Goal: Task Accomplishment & Management: Manage account settings

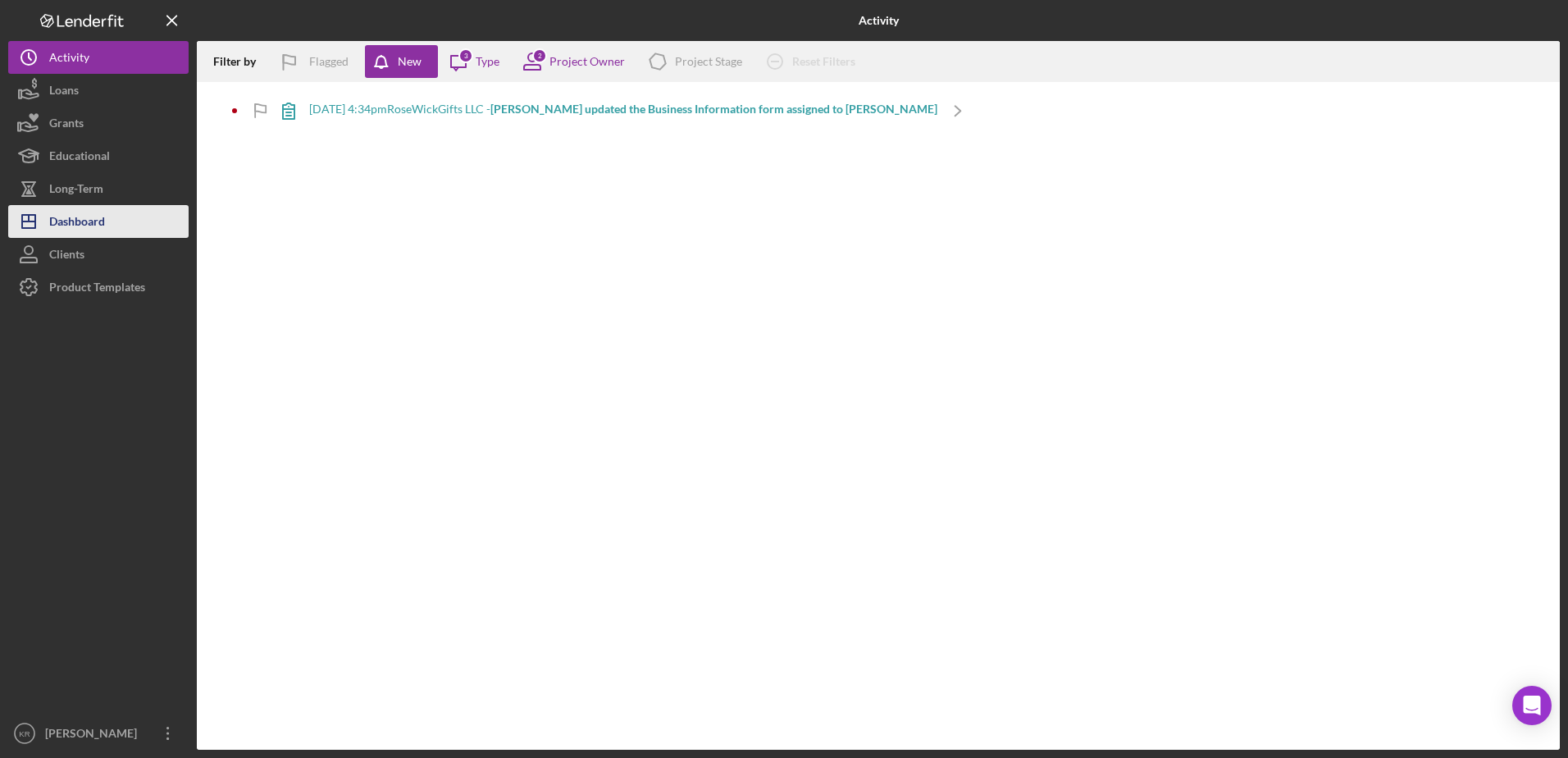
click at [91, 230] on div "Dashboard" at bounding box center [76, 223] width 56 height 37
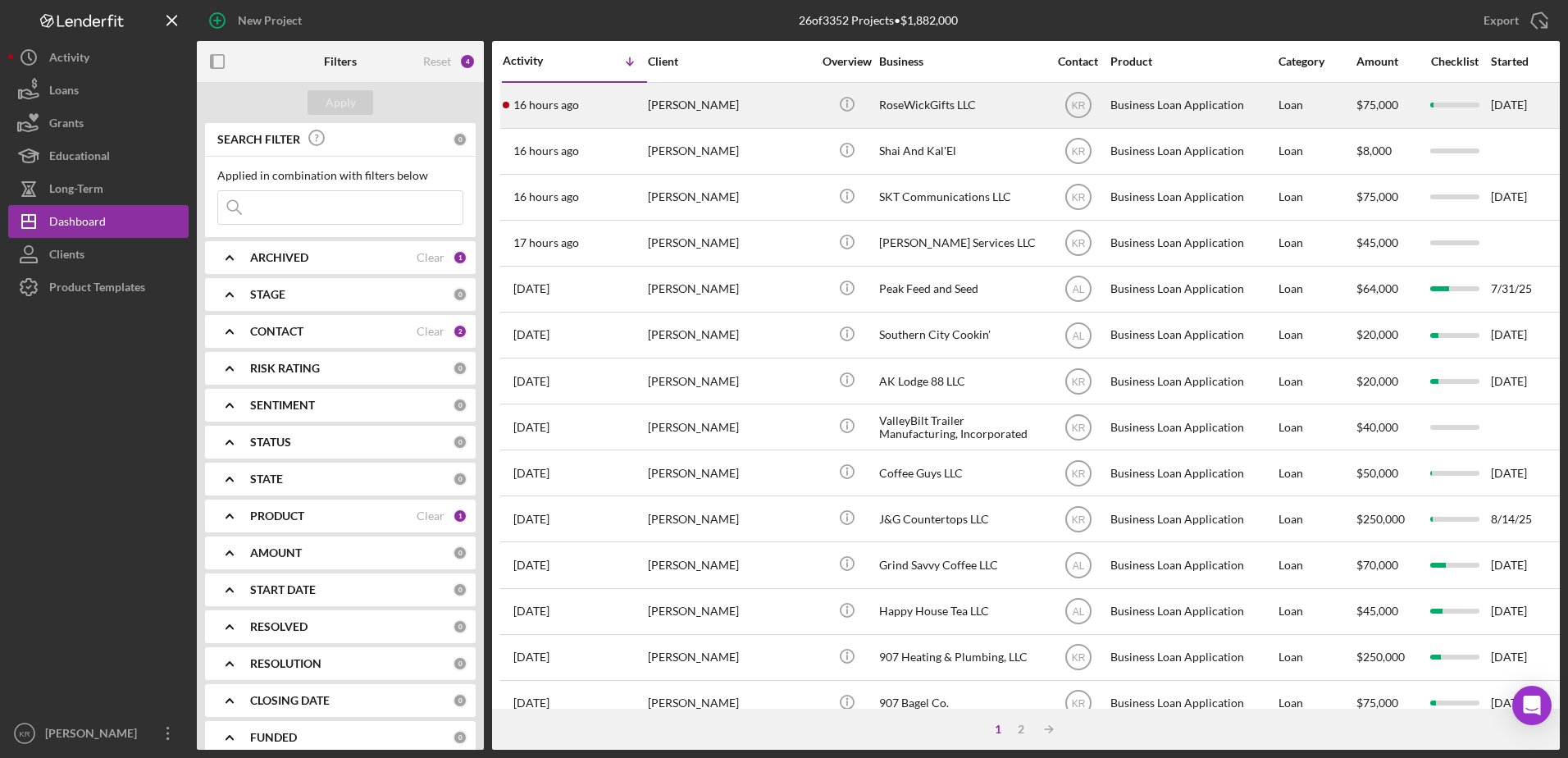
click at [772, 106] on div "[PERSON_NAME]" at bounding box center [730, 105] width 164 height 44
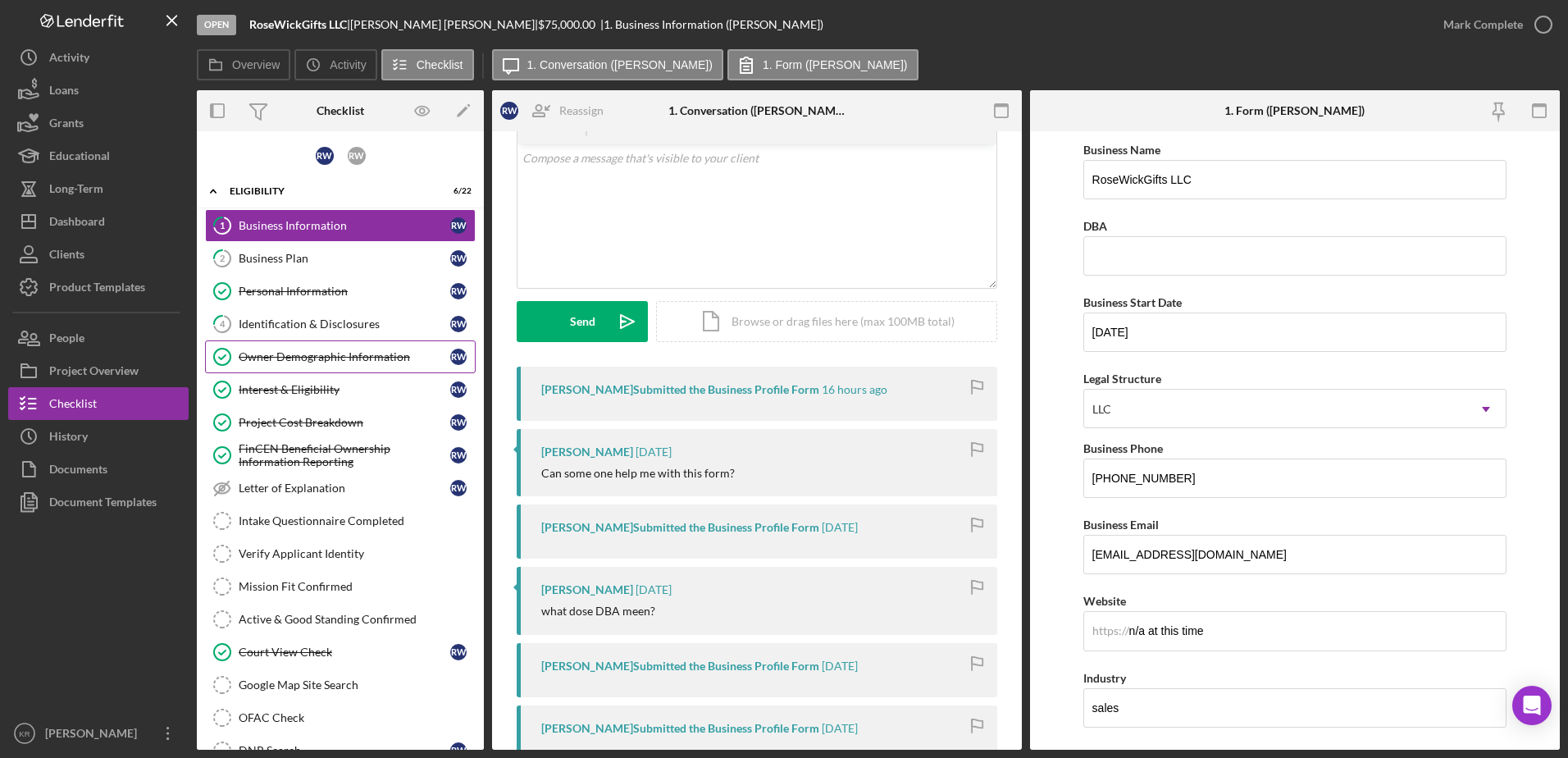
scroll to position [82, 0]
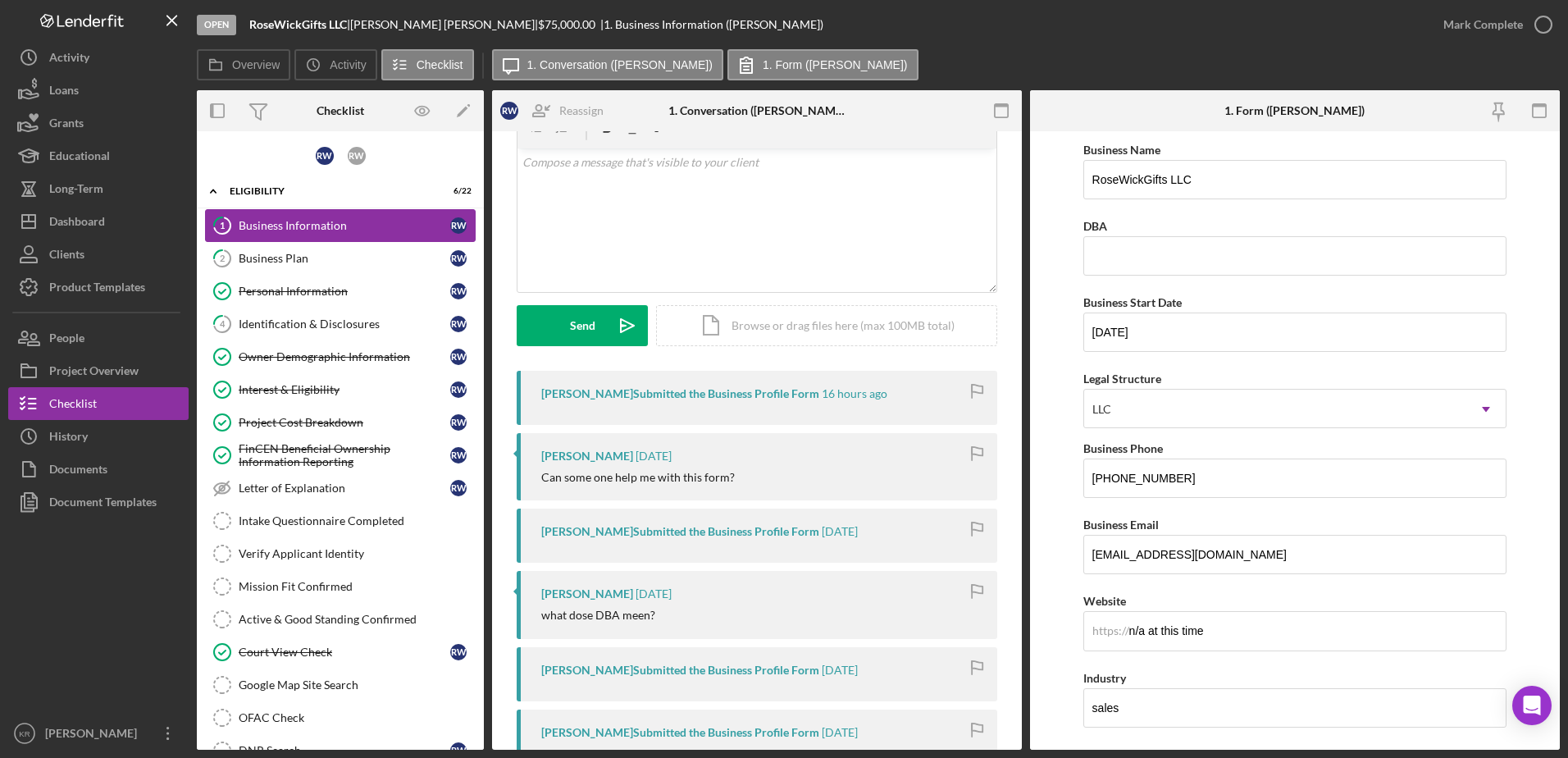
click at [315, 240] on link "1 Business Information R W" at bounding box center [340, 226] width 271 height 33
click at [293, 268] on link "2 Business Plan R W" at bounding box center [340, 259] width 271 height 33
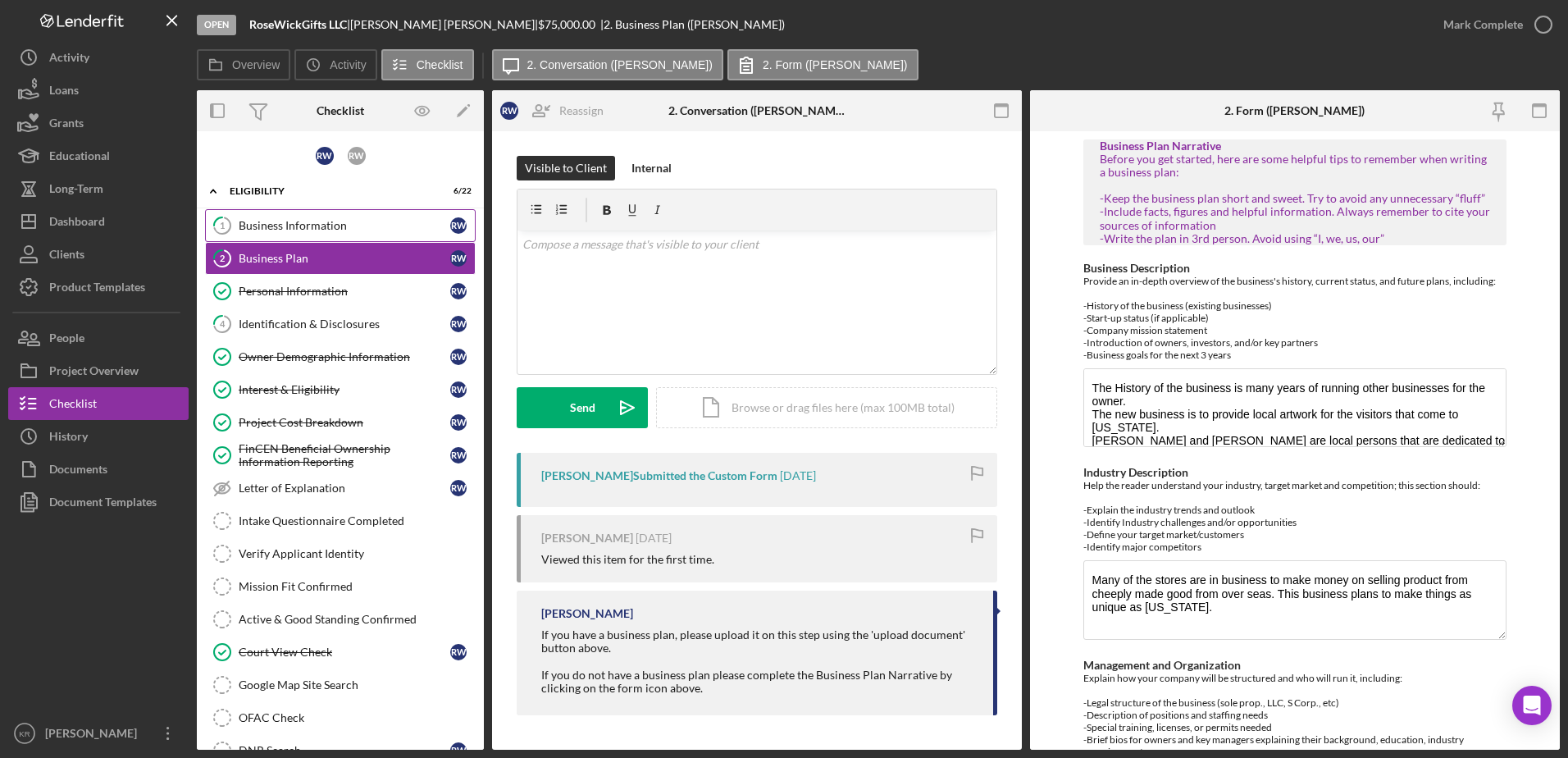
click at [292, 229] on div "Business Information" at bounding box center [344, 225] width 212 height 13
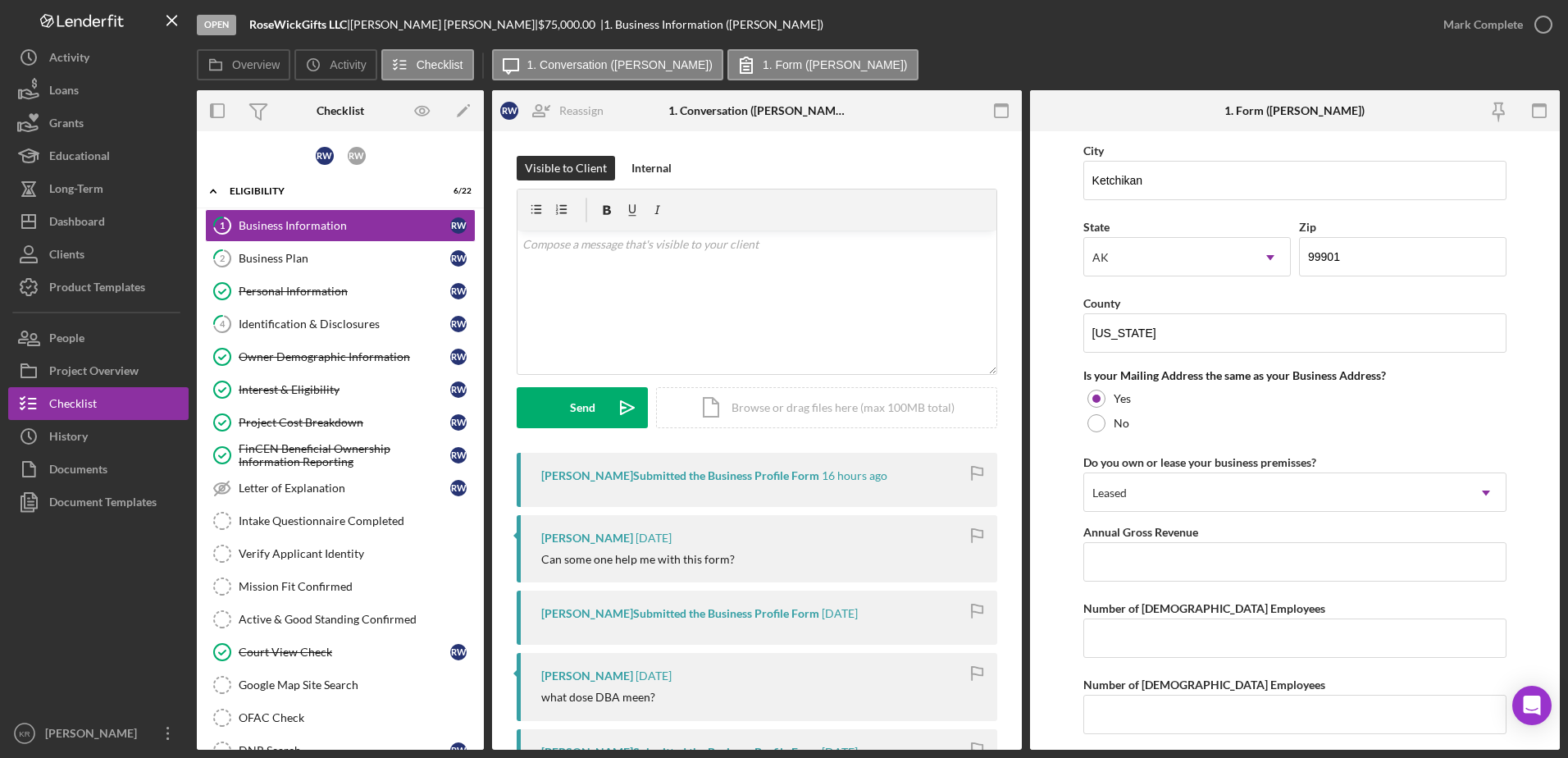
scroll to position [1418, 0]
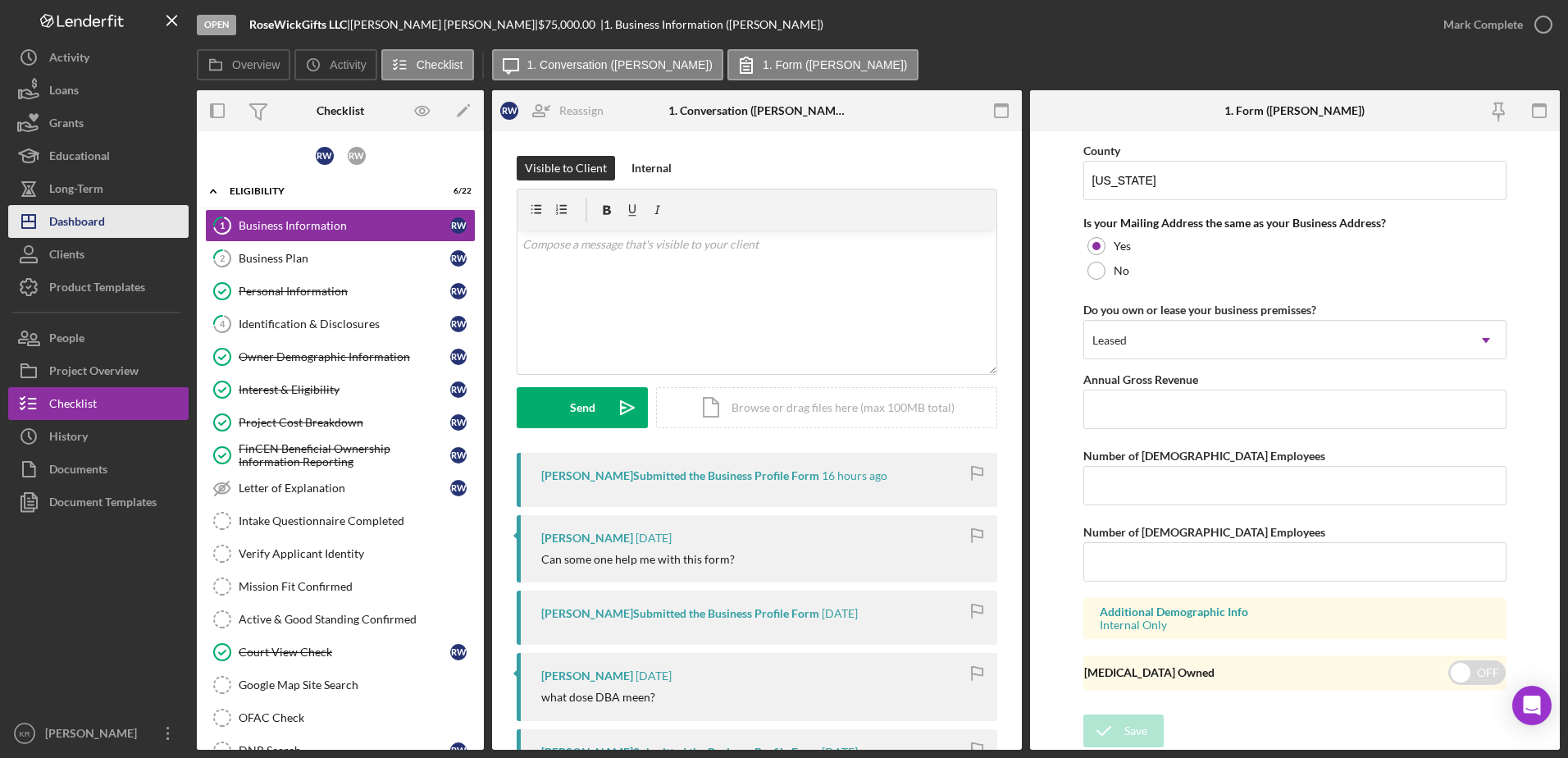
click at [112, 226] on button "Icon/Dashboard Dashboard" at bounding box center [98, 221] width 180 height 33
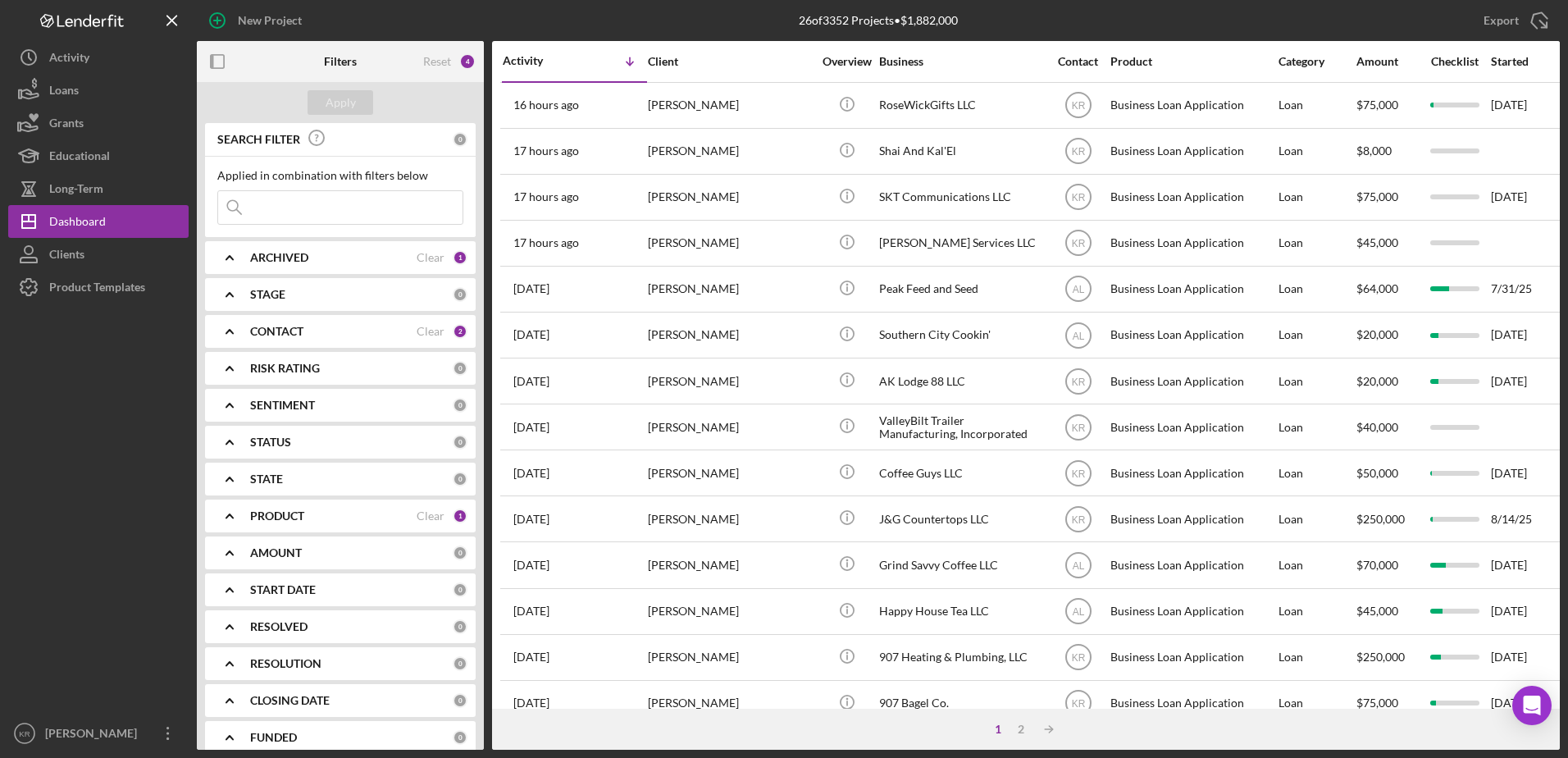
click at [316, 507] on div "PRODUCT Clear 1" at bounding box center [359, 516] width 217 height 33
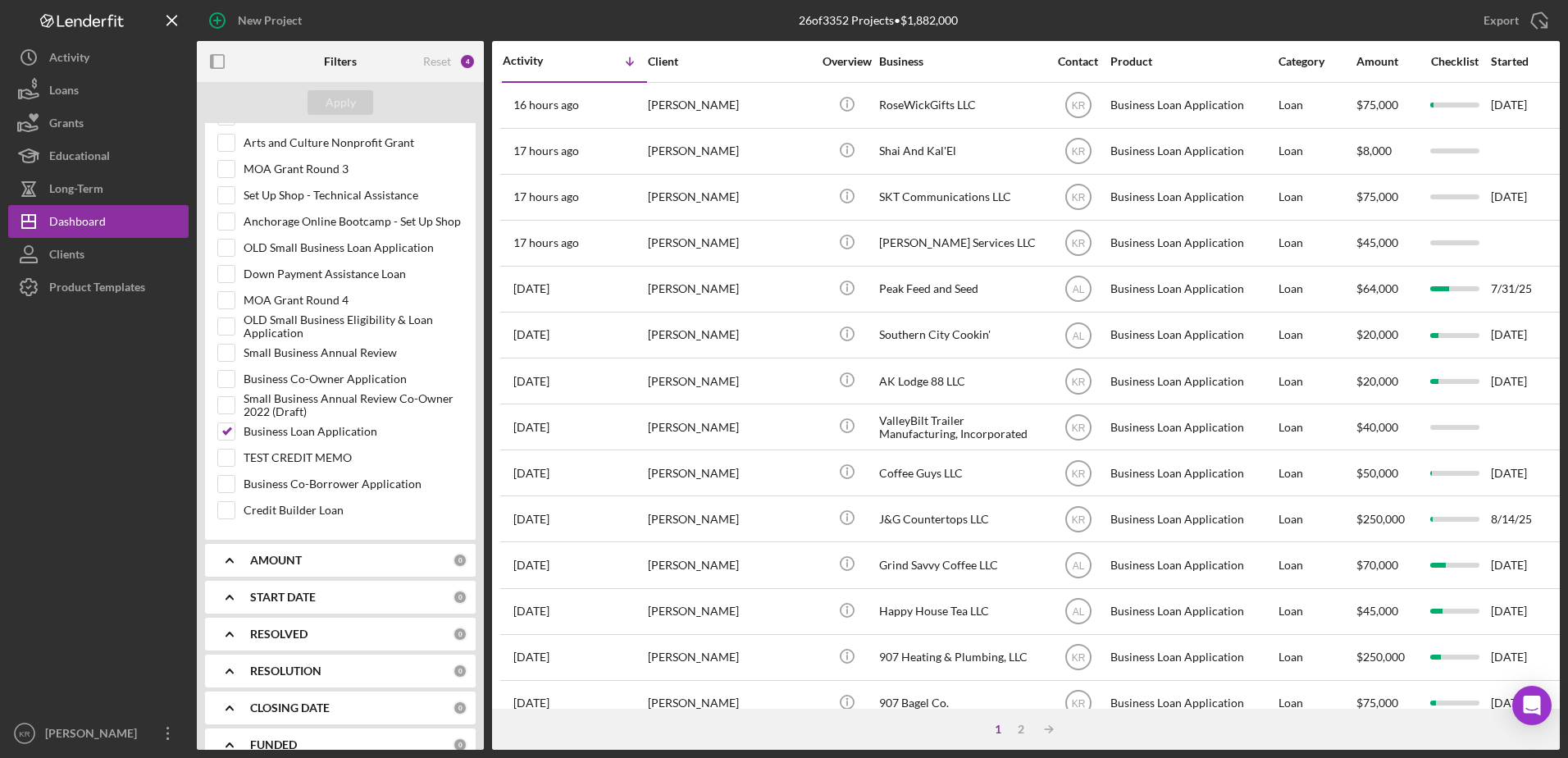
scroll to position [657, 0]
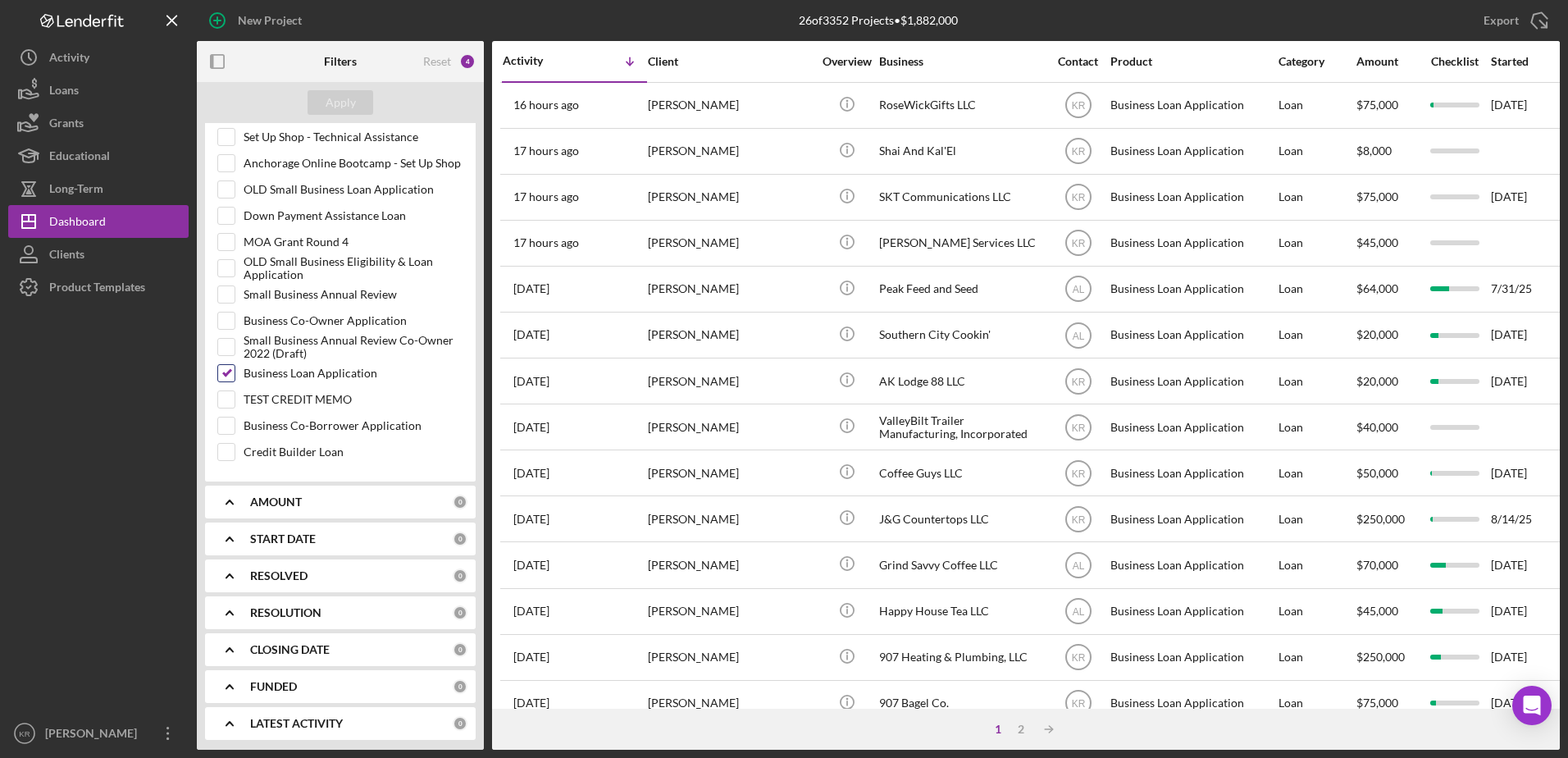
click at [218, 380] on input "Business Loan Application" at bounding box center [226, 373] width 17 height 17
checkbox input "false"
click at [225, 304] on div "Small Business Annual Review" at bounding box center [340, 299] width 246 height 26
click at [220, 294] on input "Small Business Annual Review" at bounding box center [226, 295] width 17 height 17
checkbox input "true"
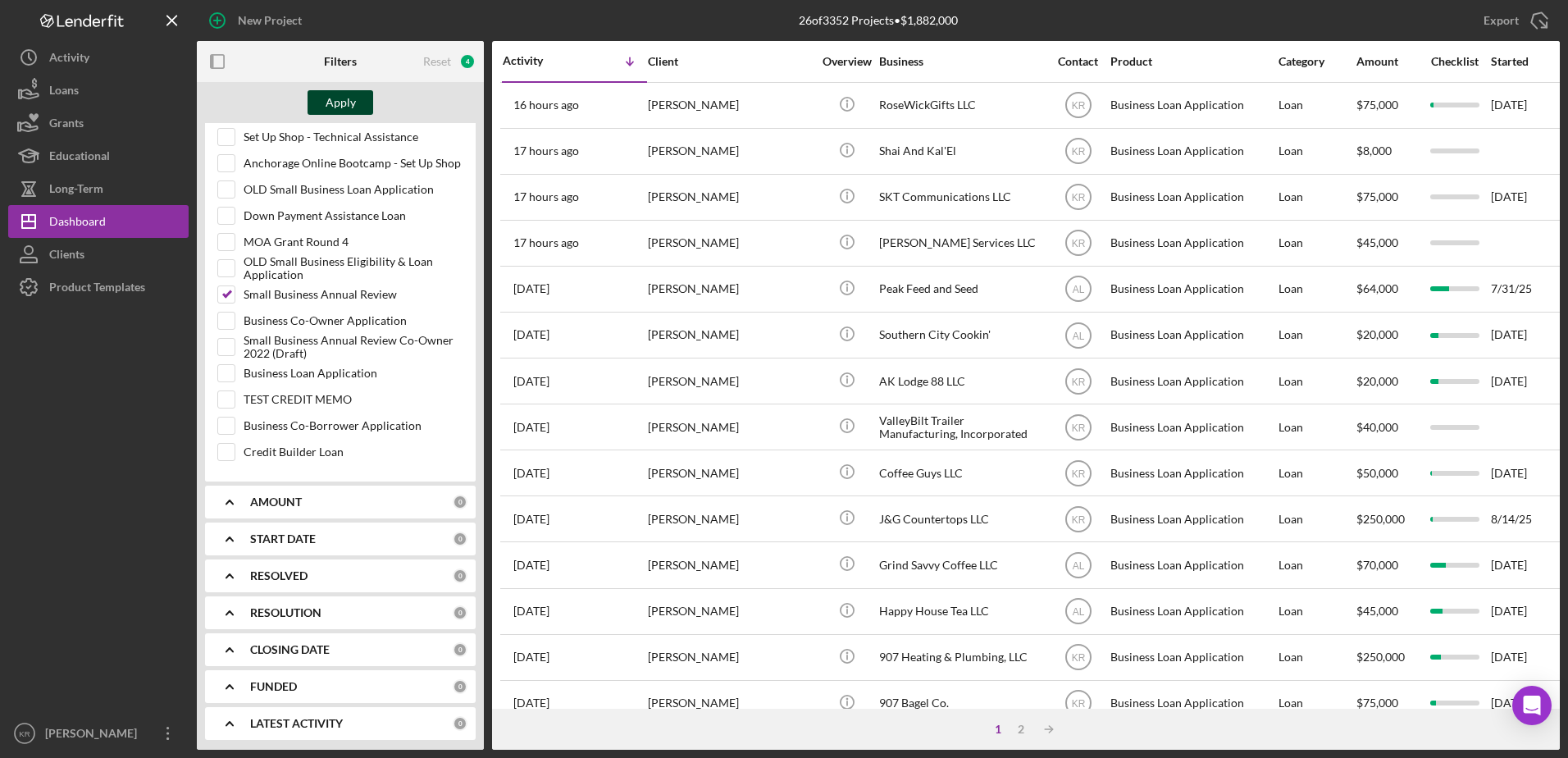
click at [333, 105] on div "Apply" at bounding box center [340, 102] width 30 height 24
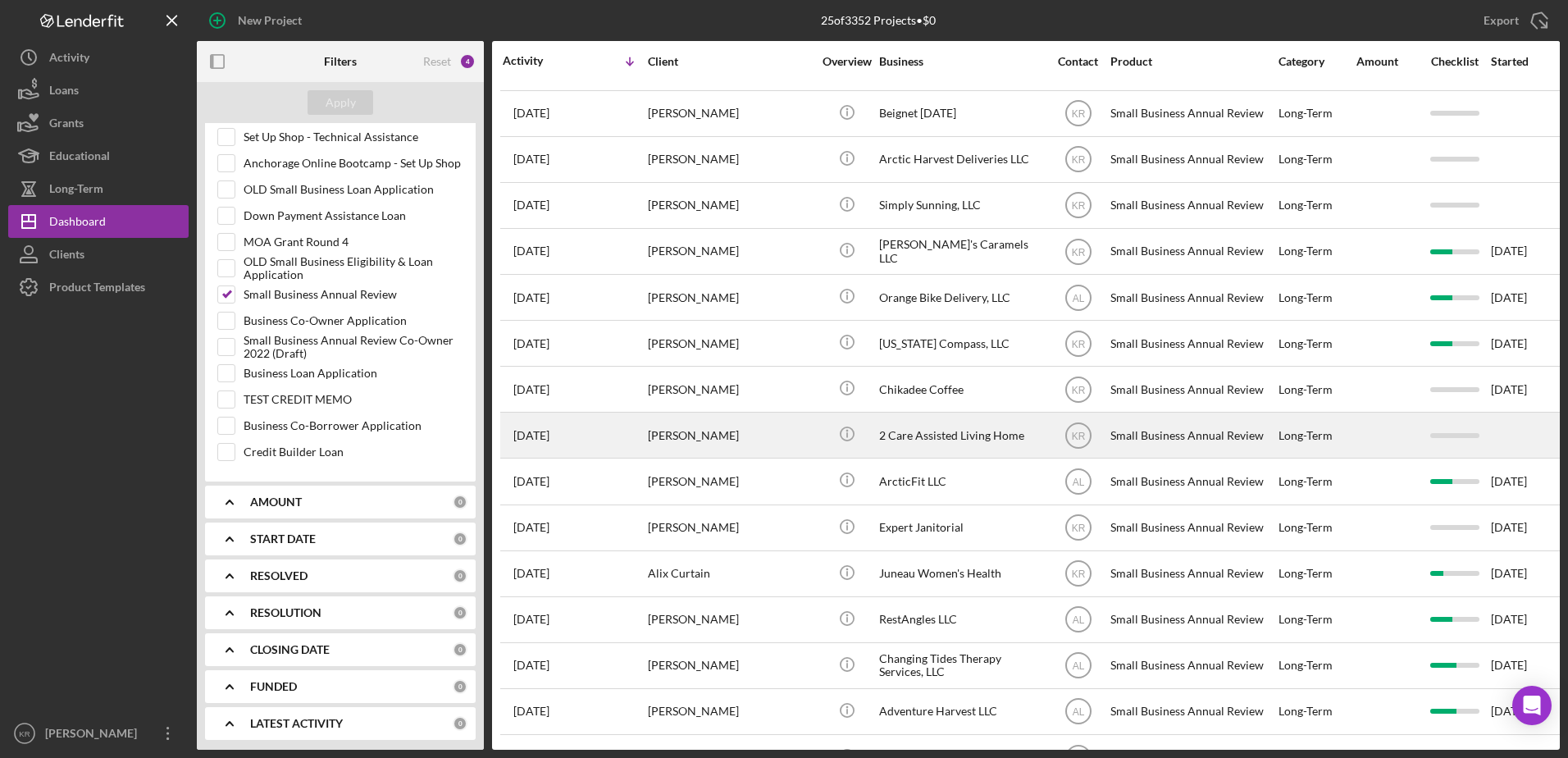
scroll to position [82, 0]
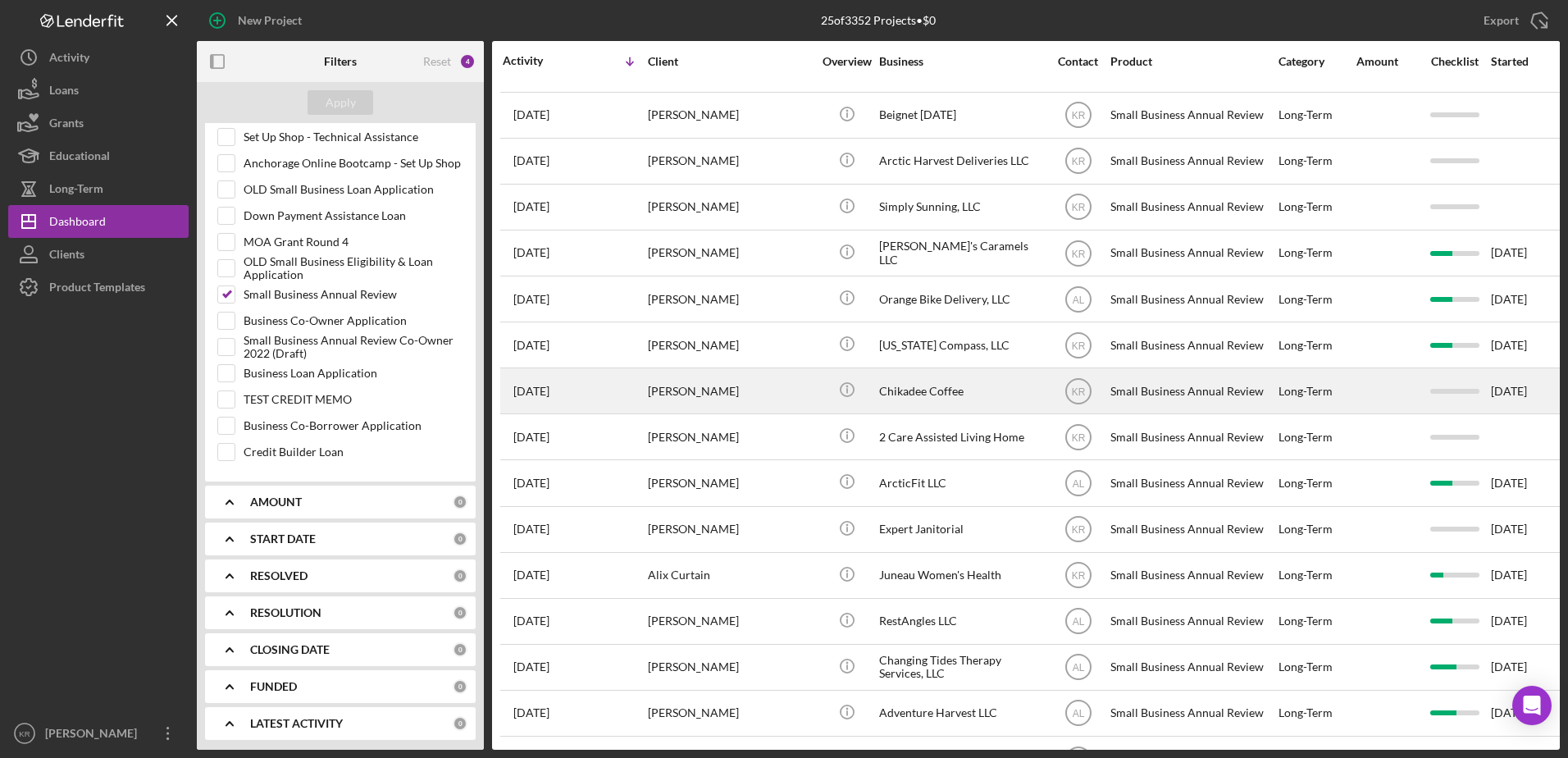
click at [778, 409] on div "[PERSON_NAME]" at bounding box center [730, 391] width 164 height 44
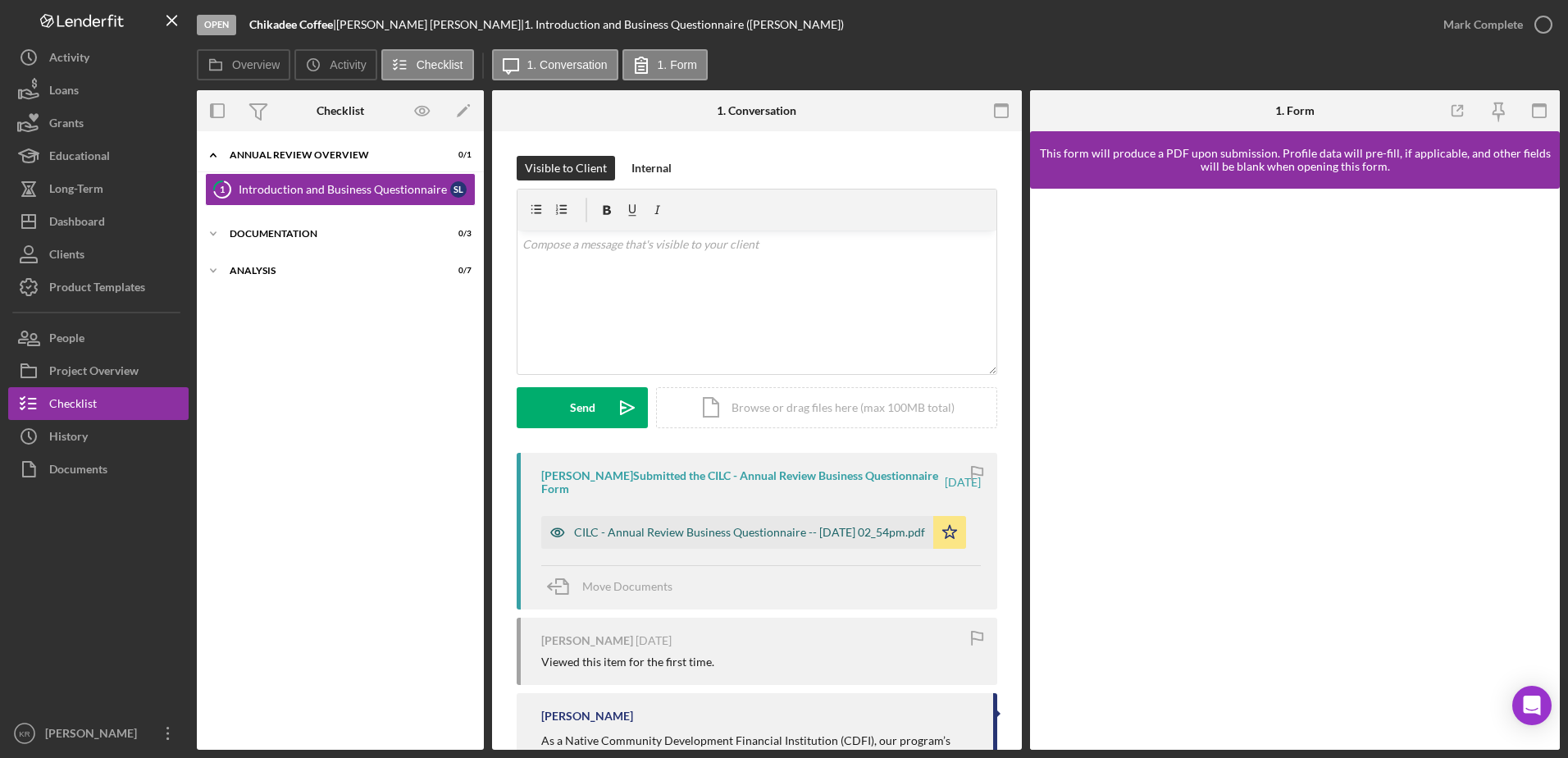
click at [674, 535] on div "CILC - Annual Review Business Questionnaire -- [DATE] 02_54pm.pdf" at bounding box center [750, 532] width 351 height 13
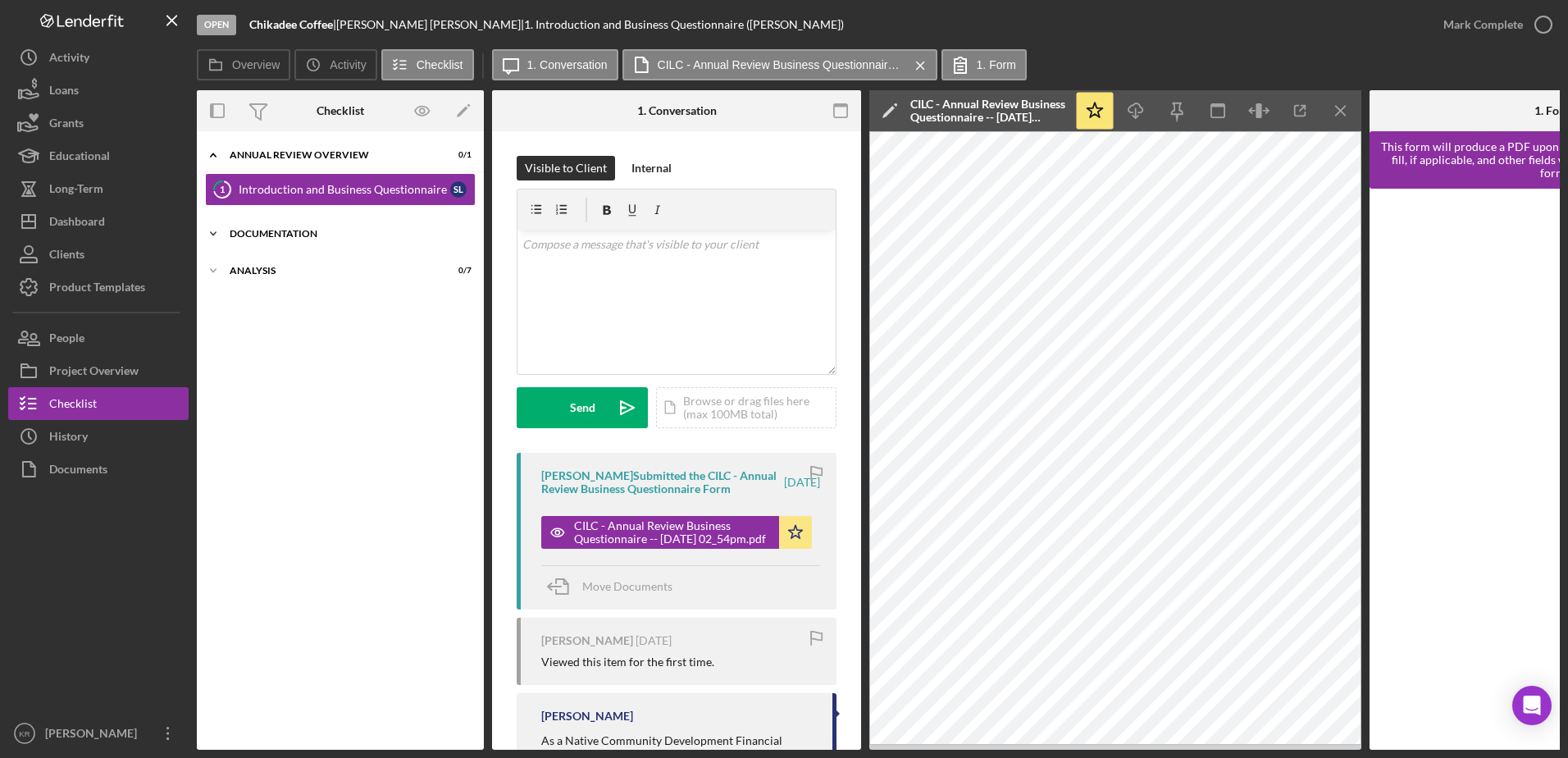
click at [258, 224] on div "Icon/Expander Documentation 0 / 3" at bounding box center [340, 234] width 287 height 33
click at [309, 270] on div "Business Financials" at bounding box center [344, 267] width 212 height 13
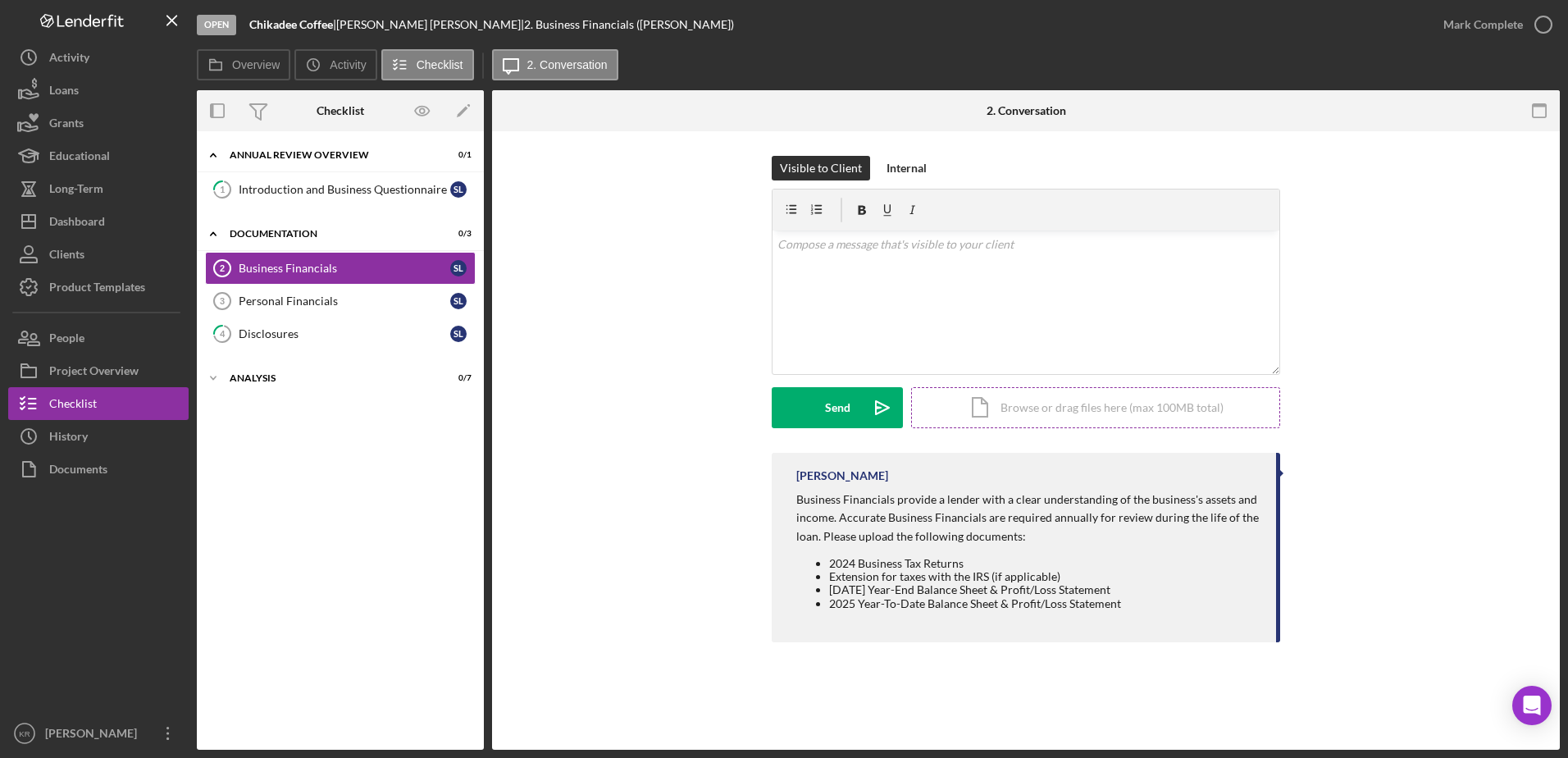
click at [1131, 413] on div "Icon/Document Browse or drag files here (max 100MB total) Tap to choose files o…" at bounding box center [1096, 408] width 370 height 41
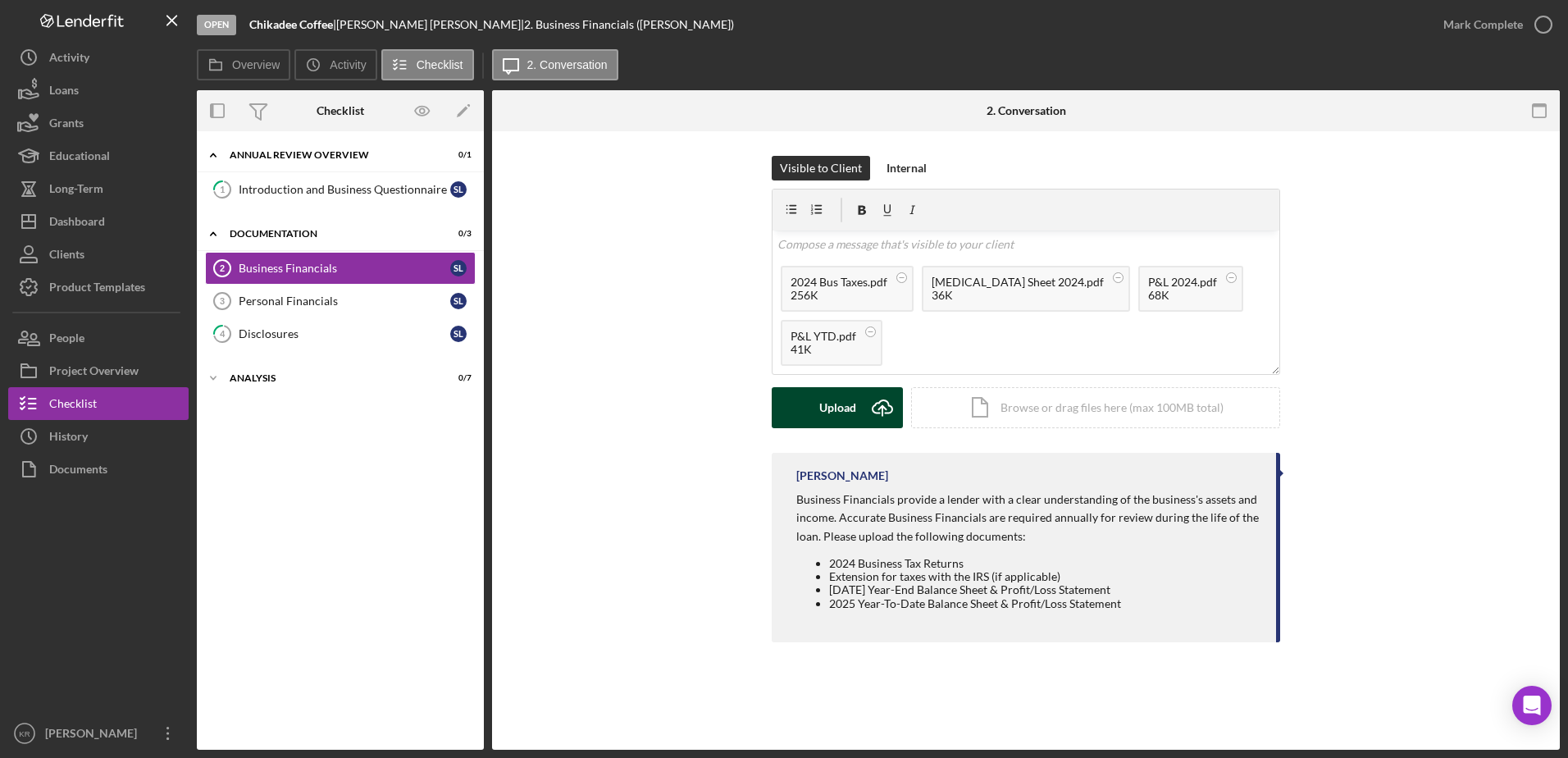
click at [839, 401] on div "Upload" at bounding box center [838, 408] width 37 height 41
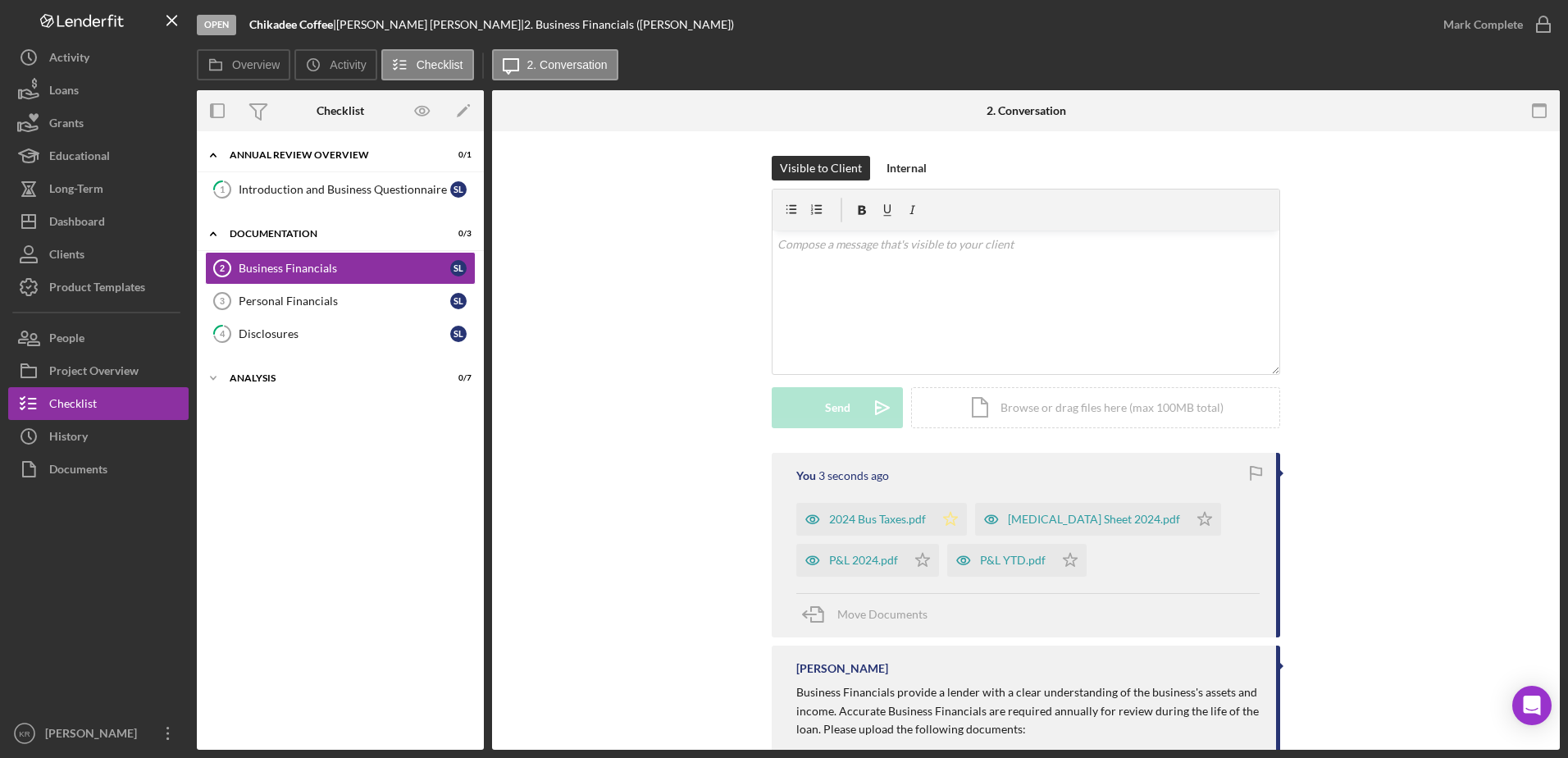
click at [948, 523] on polygon "button" at bounding box center [951, 518] width 14 height 13
click at [921, 561] on icon "Icon/Star" at bounding box center [923, 561] width 33 height 33
click at [1198, 525] on polygon "button" at bounding box center [1205, 518] width 14 height 13
drag, startPoint x: 1132, startPoint y: 526, endPoint x: 1351, endPoint y: 525, distance: 219.0
click at [1189, 526] on icon "Icon/Star" at bounding box center [1205, 520] width 33 height 33
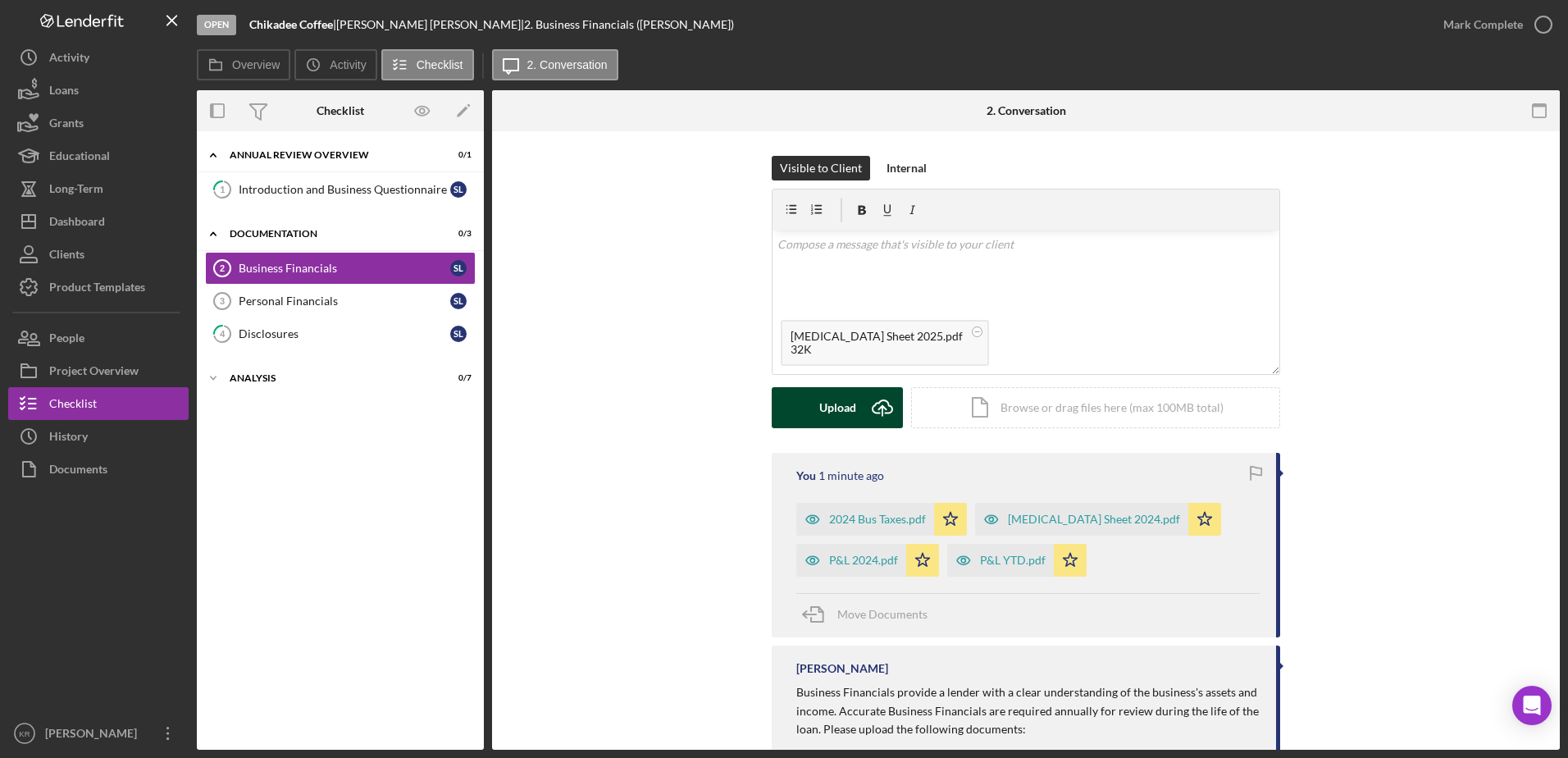
click at [850, 395] on div "Upload" at bounding box center [838, 408] width 37 height 41
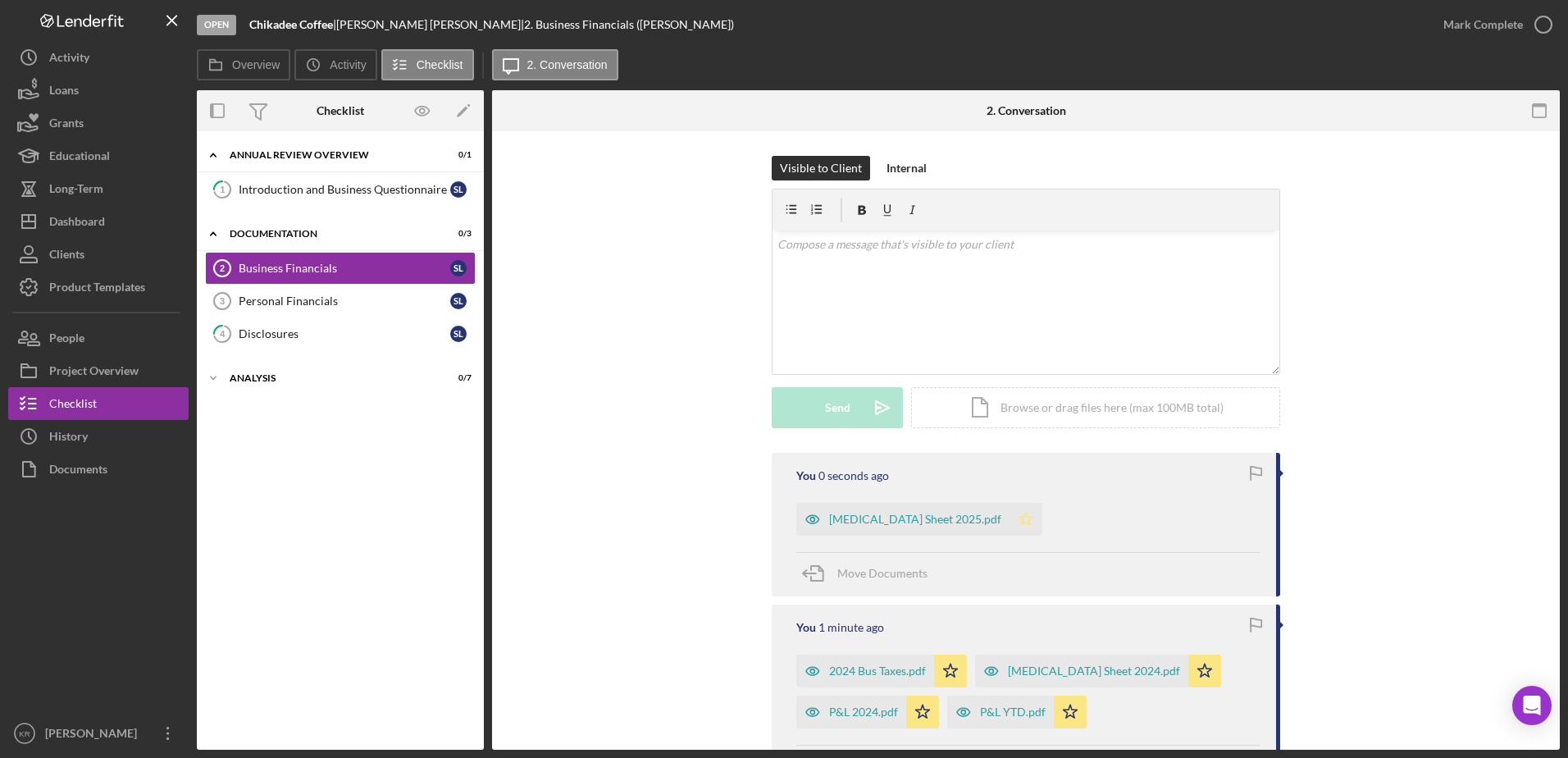
click at [1010, 522] on icon "Icon/Star" at bounding box center [1027, 520] width 33 height 33
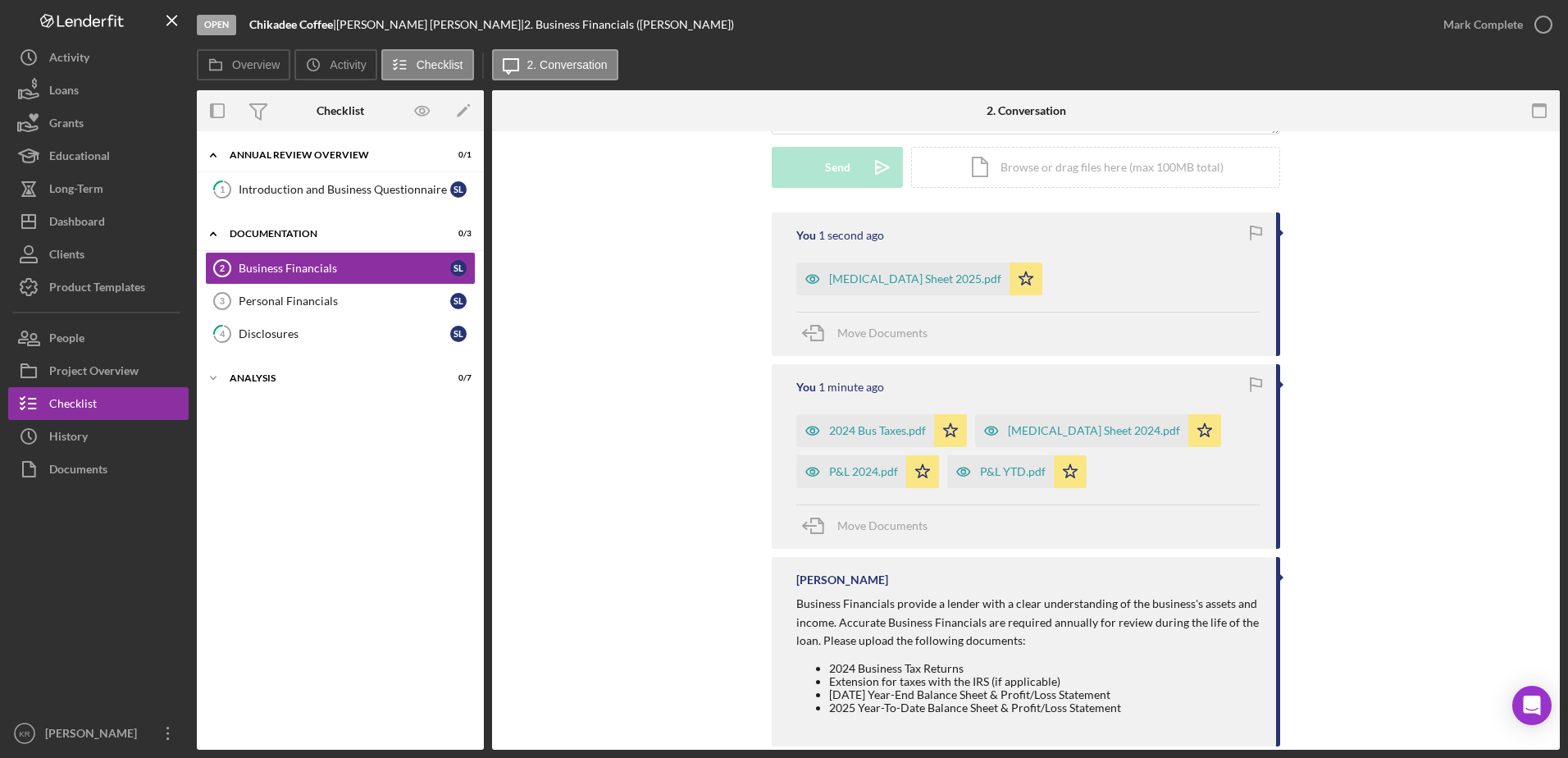
scroll to position [270, 0]
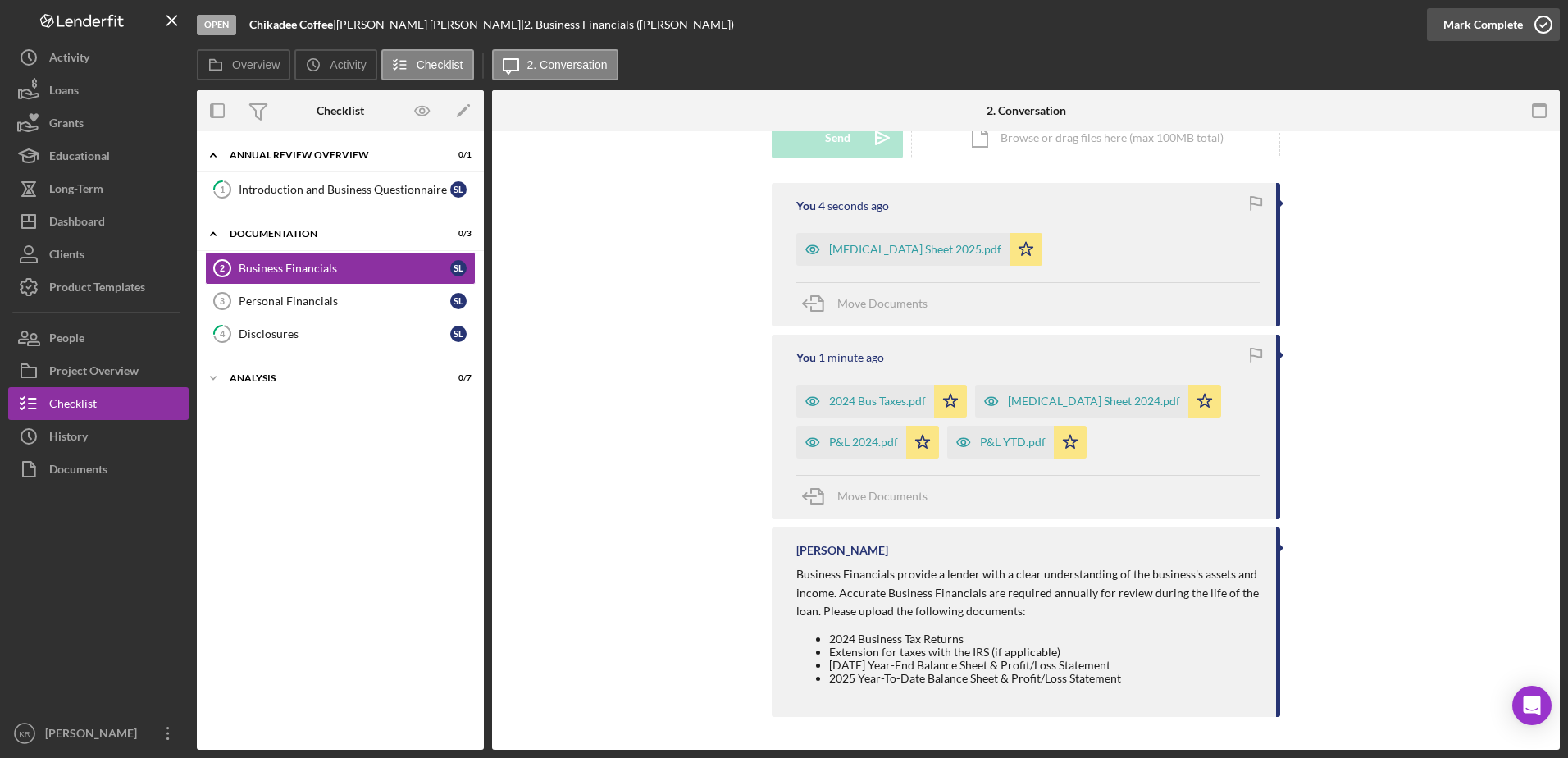
click at [1462, 23] on div "Mark Complete" at bounding box center [1484, 24] width 80 height 33
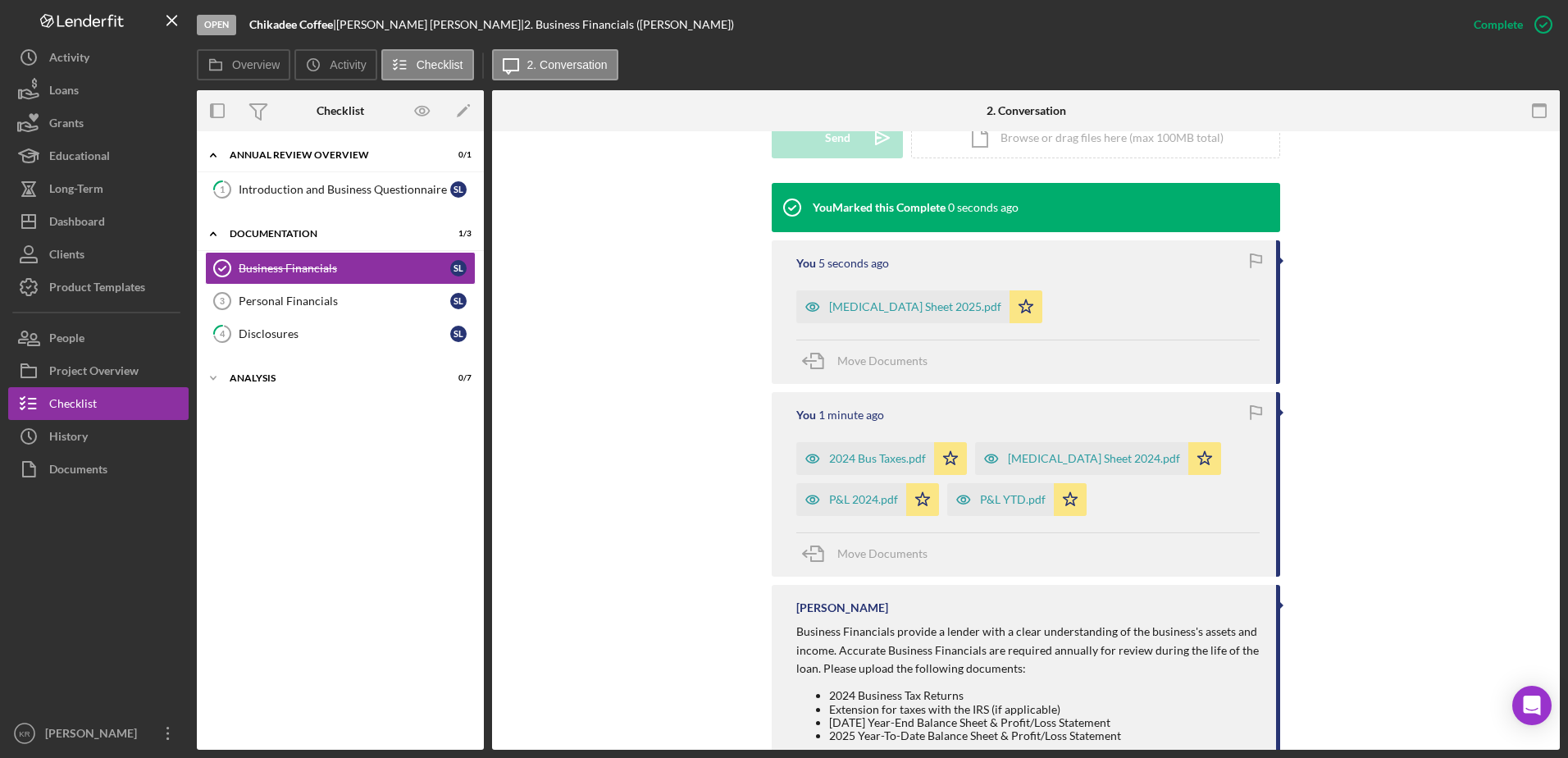
click at [345, 209] on div "1 Introduction and Business Questionnaire S L" at bounding box center [340, 193] width 287 height 41
drag, startPoint x: 352, startPoint y: 207, endPoint x: 399, endPoint y: 194, distance: 48.8
click at [352, 208] on div "1 Introduction and Business Questionnaire S L" at bounding box center [340, 193] width 287 height 41
click at [401, 192] on div "Introduction and Business Questionnaire" at bounding box center [344, 189] width 212 height 13
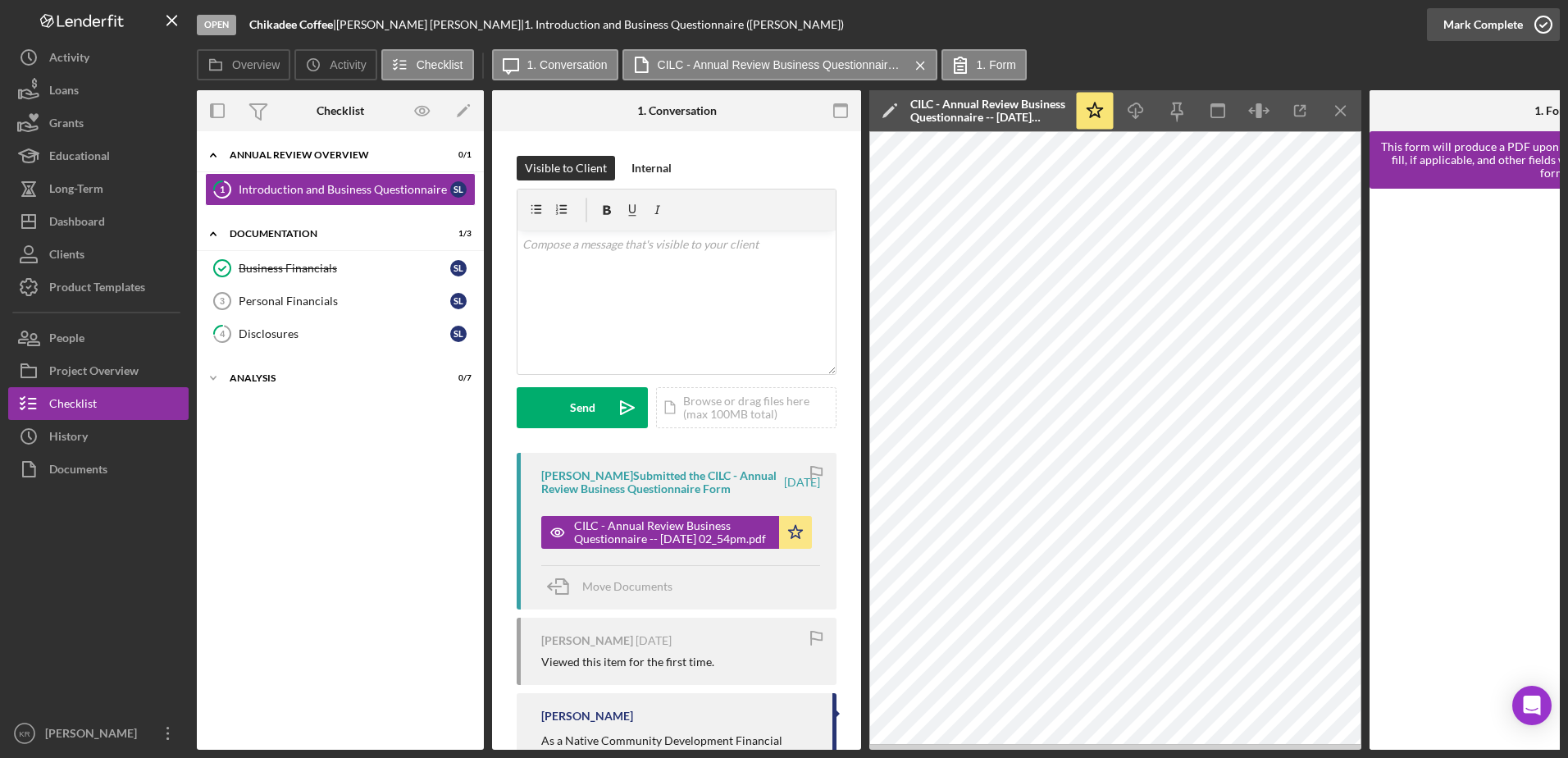
click at [1439, 30] on button "Mark Complete" at bounding box center [1494, 24] width 133 height 33
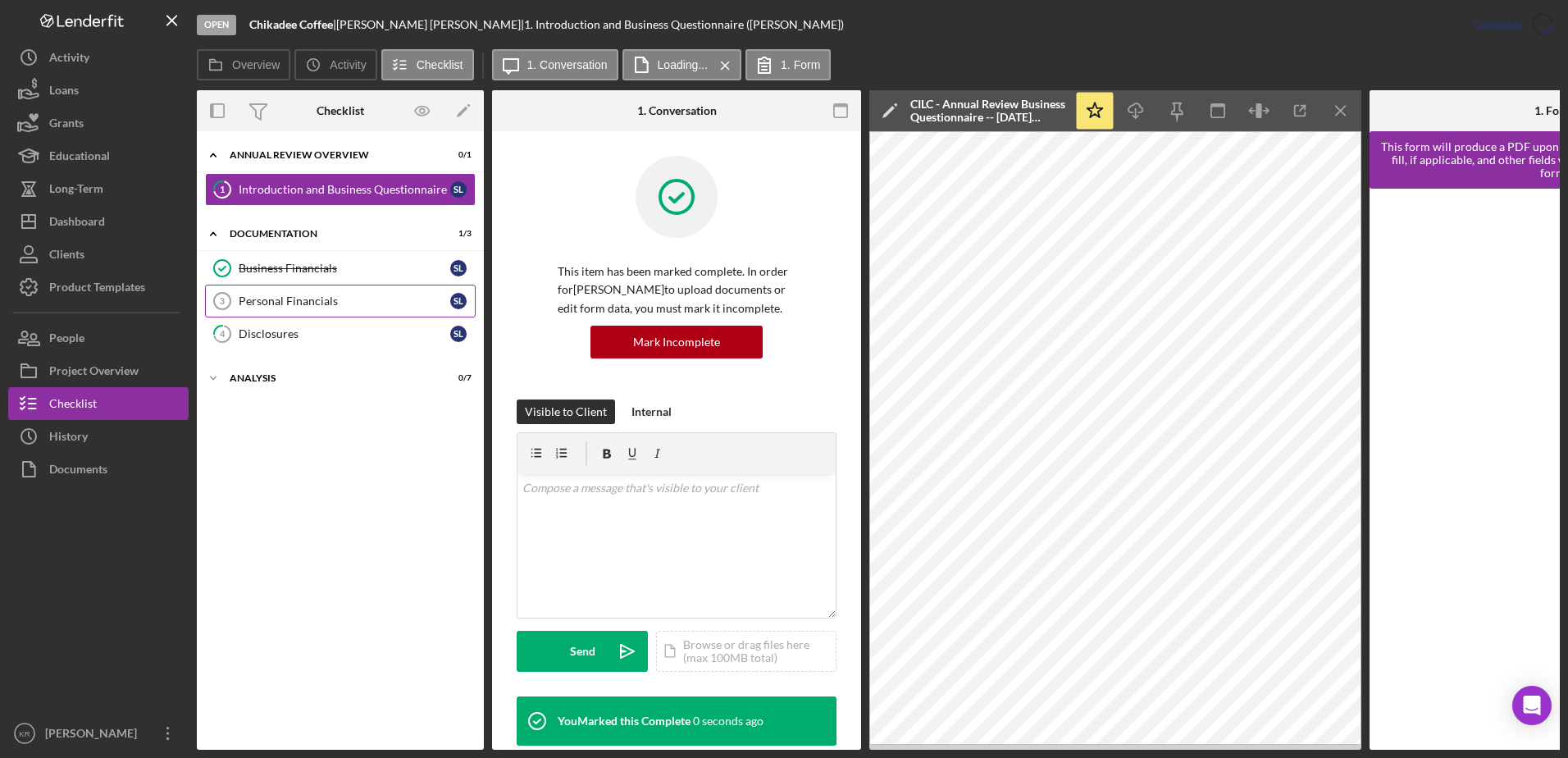
click at [317, 298] on div "Personal Financials" at bounding box center [344, 300] width 212 height 13
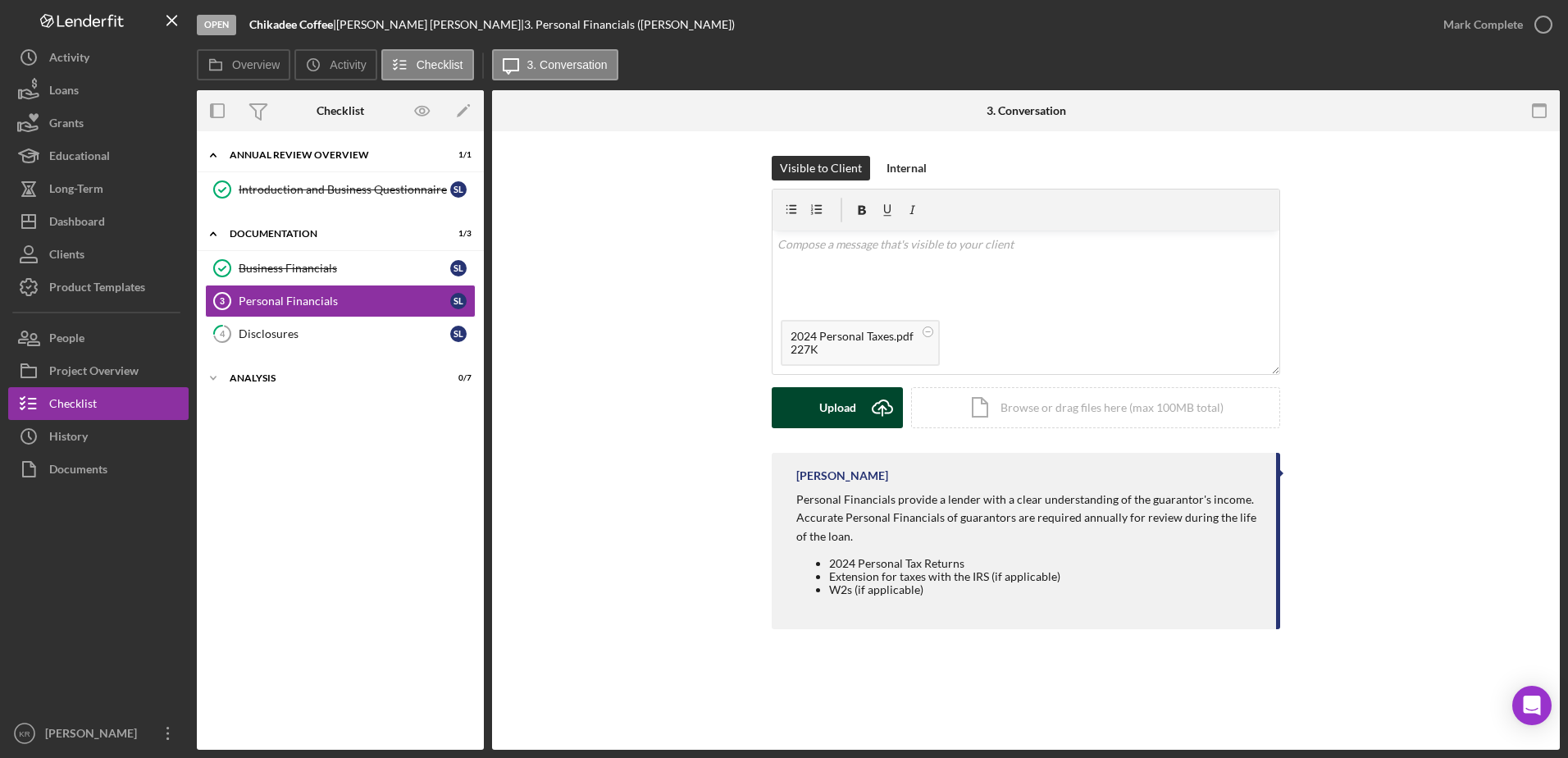
click at [796, 404] on button "Upload Icon/Upload" at bounding box center [838, 408] width 132 height 41
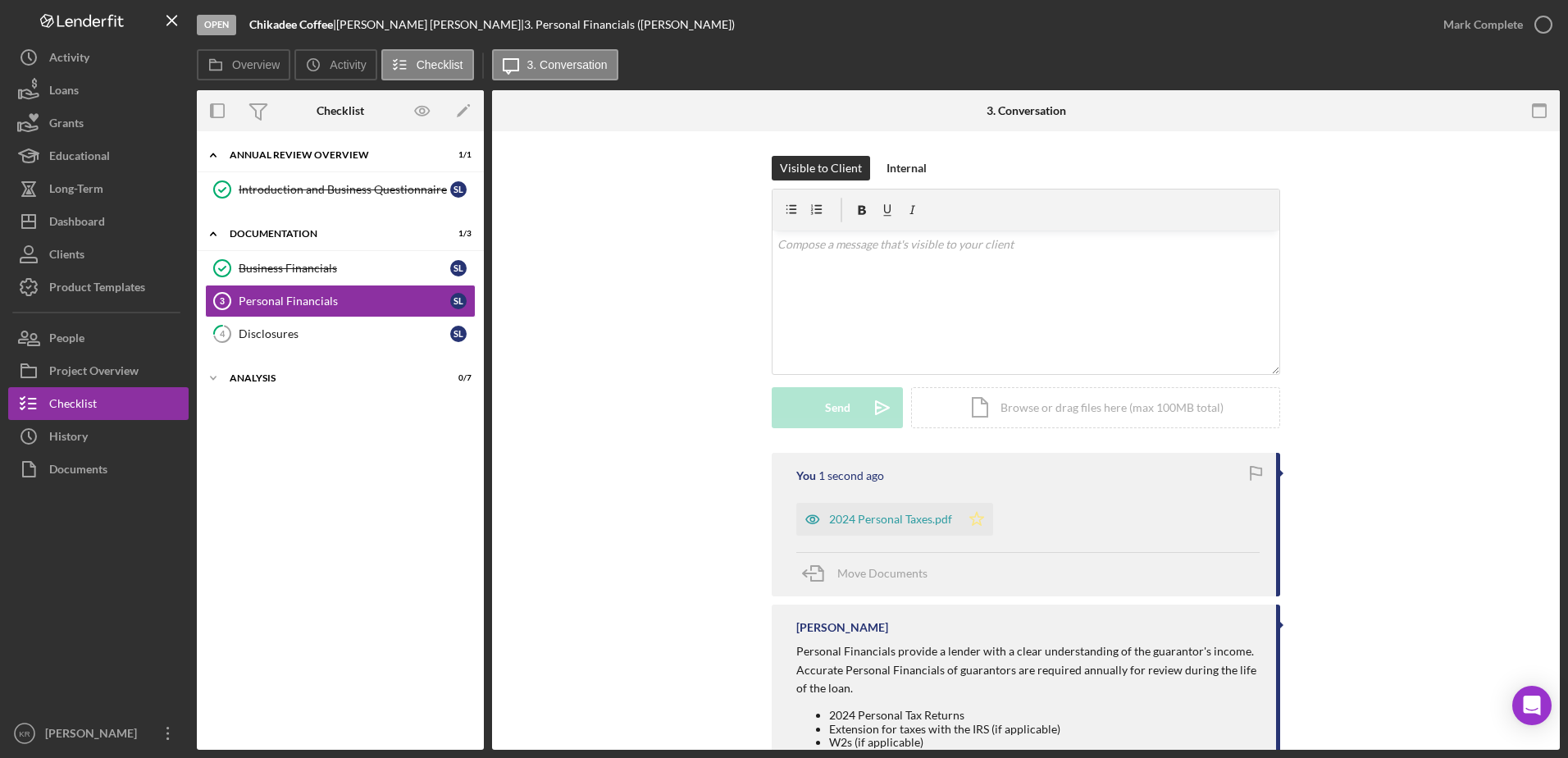
click at [970, 520] on polygon "button" at bounding box center [977, 518] width 14 height 13
click at [1496, 28] on div "Mark Complete" at bounding box center [1484, 24] width 80 height 33
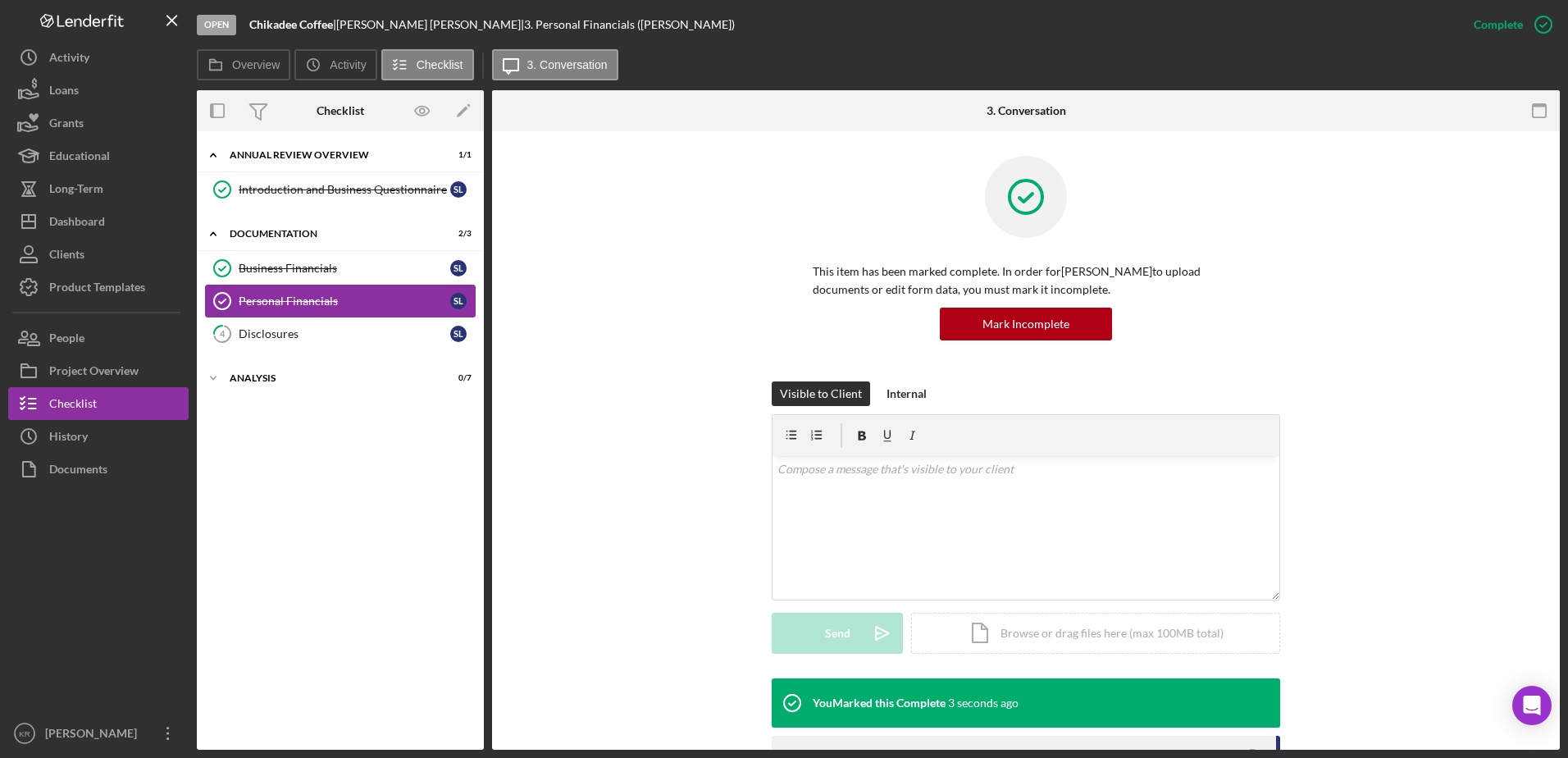
click at [273, 316] on link "Personal Financials Personal Financials S L" at bounding box center [340, 301] width 271 height 33
click at [247, 344] on link "4 Disclosures S L" at bounding box center [340, 335] width 271 height 33
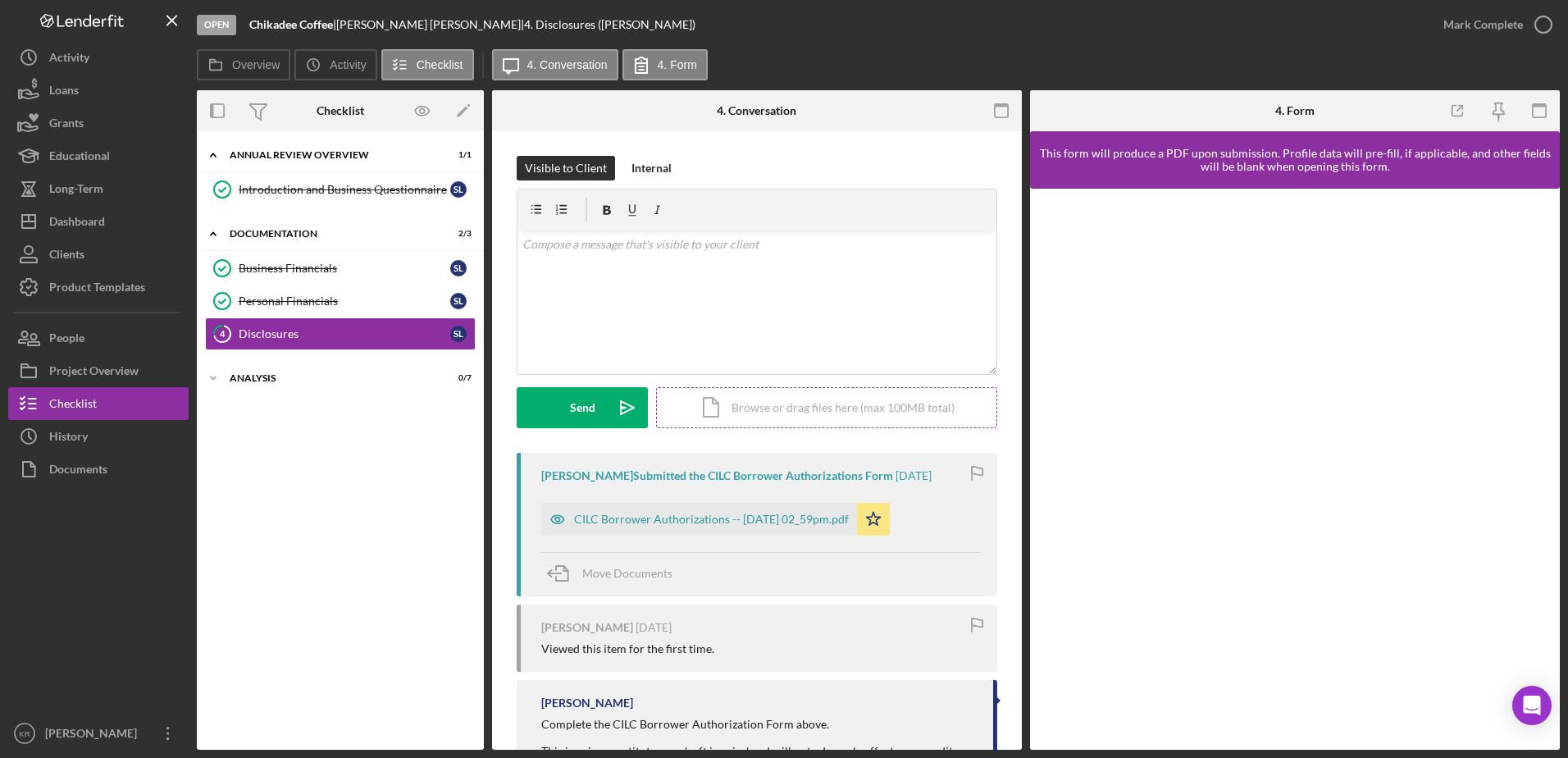
scroll to position [75, 0]
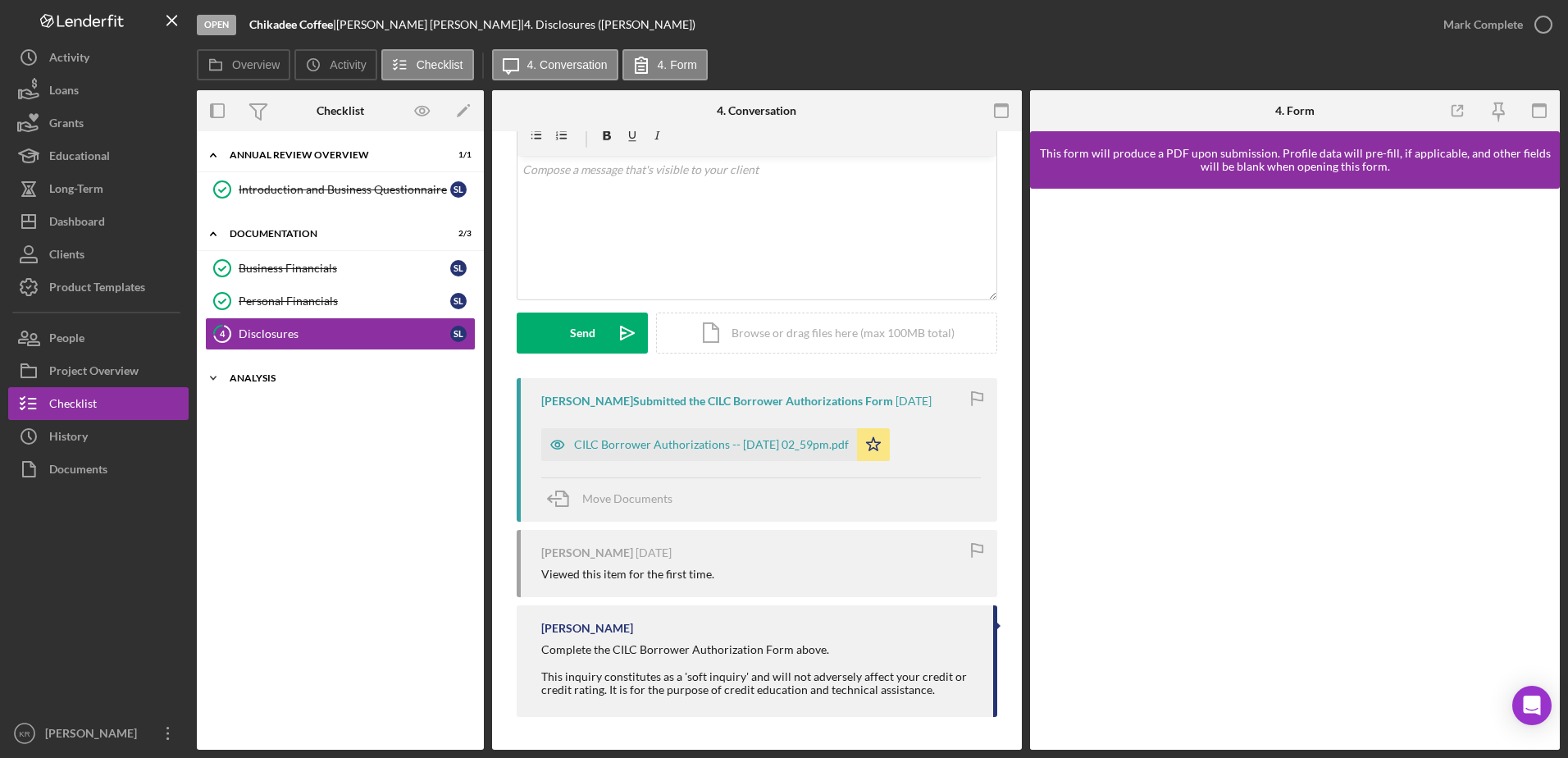
click at [339, 390] on div "Icon/Expander Analysis 0 / 7" at bounding box center [340, 379] width 287 height 33
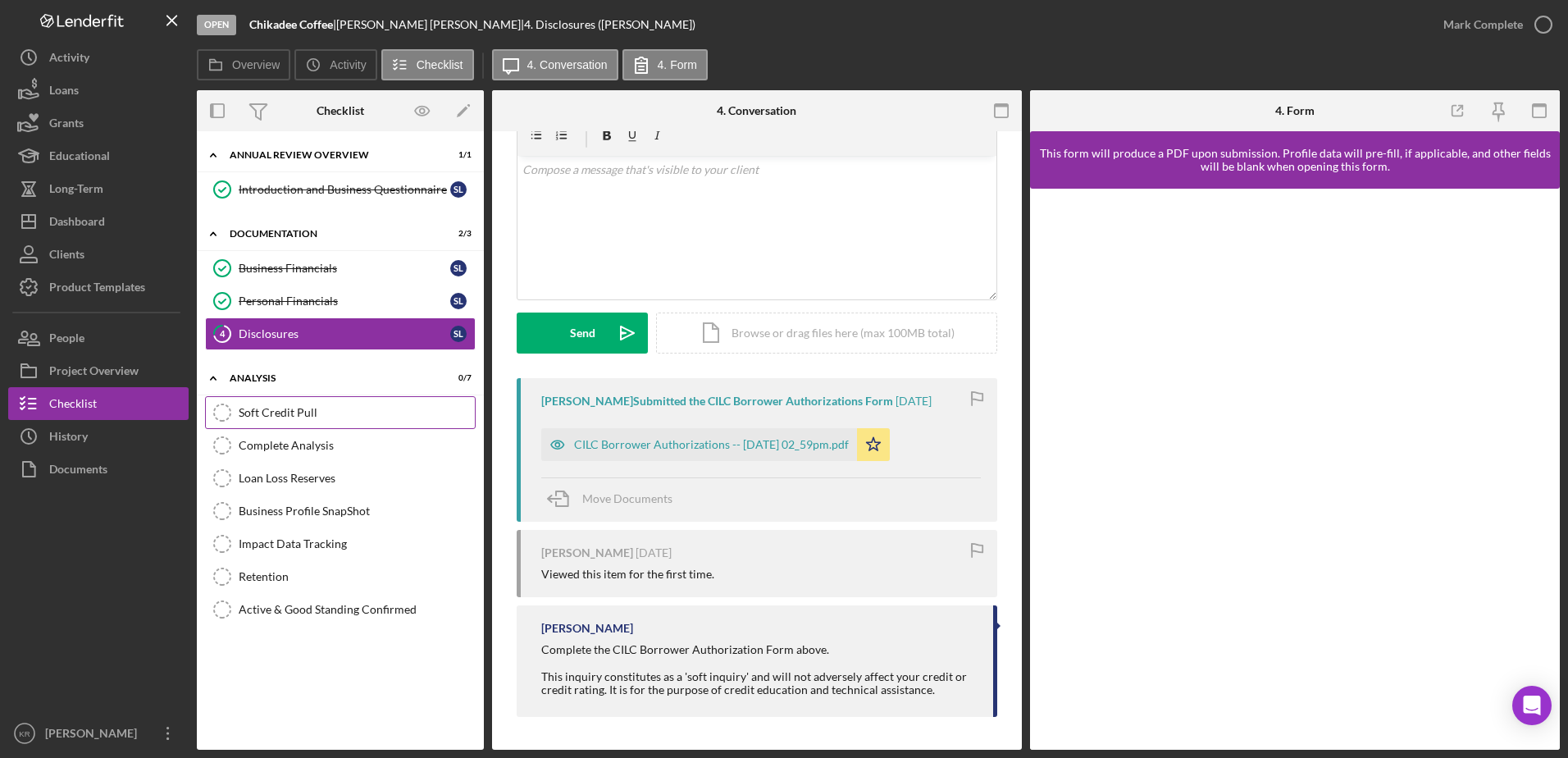
click at [354, 419] on div "Soft Credit Pull" at bounding box center [357, 412] width 236 height 13
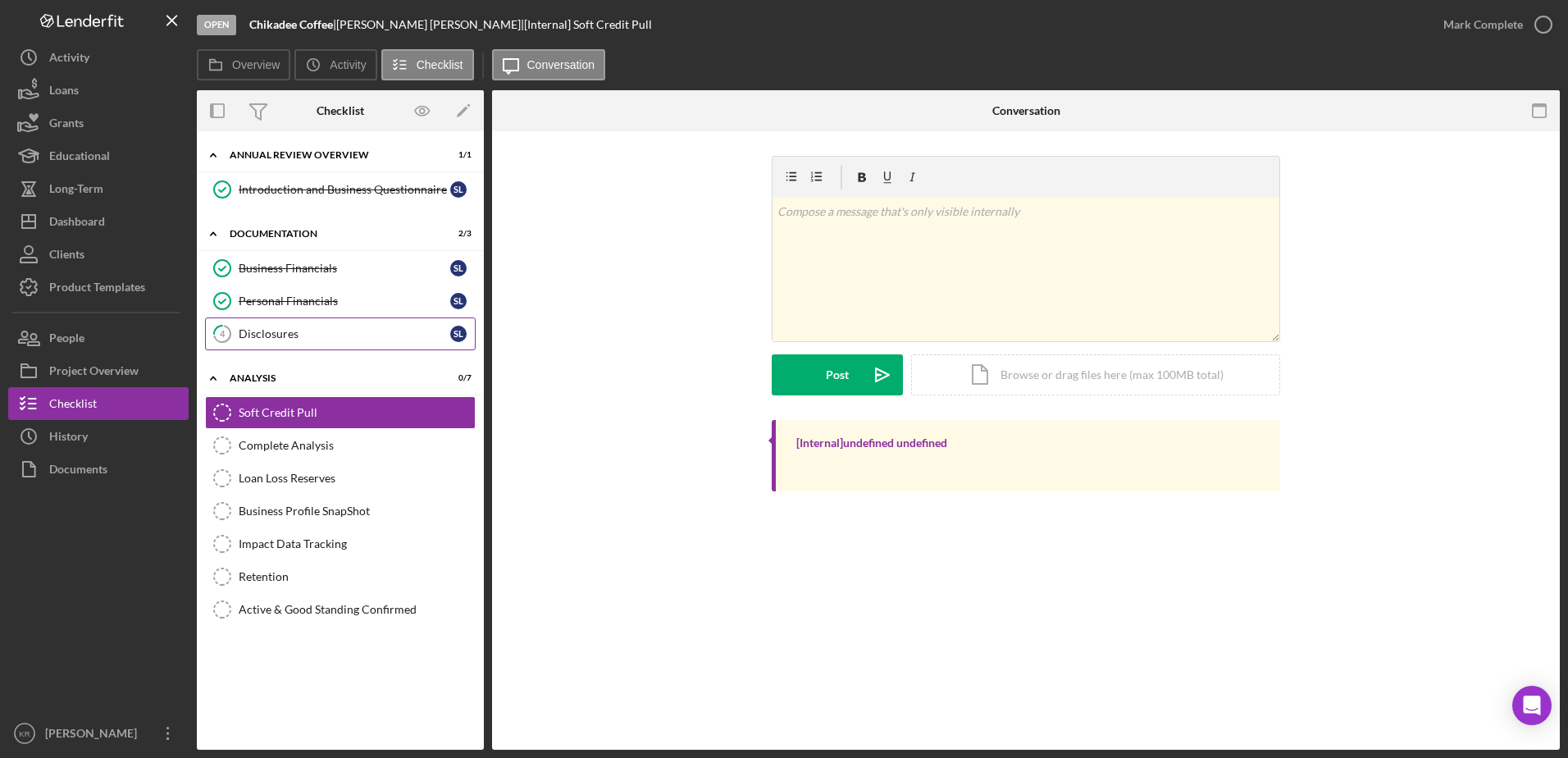
click at [343, 344] on link "4 Disclosures S L" at bounding box center [340, 335] width 271 height 33
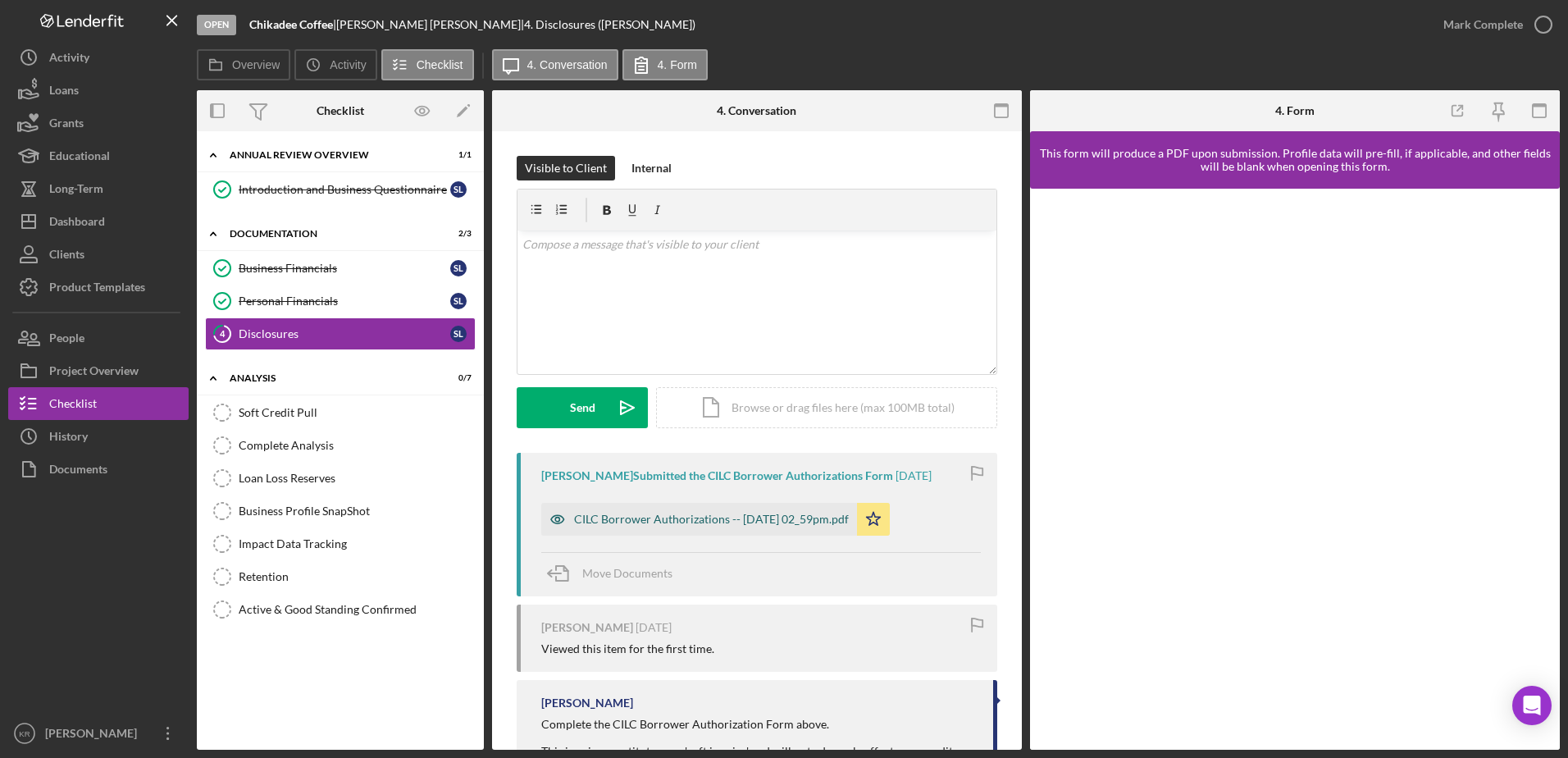
click at [654, 532] on div "CILC Borrower Authorizations -- [DATE] 02_59pm.pdf" at bounding box center [699, 520] width 316 height 33
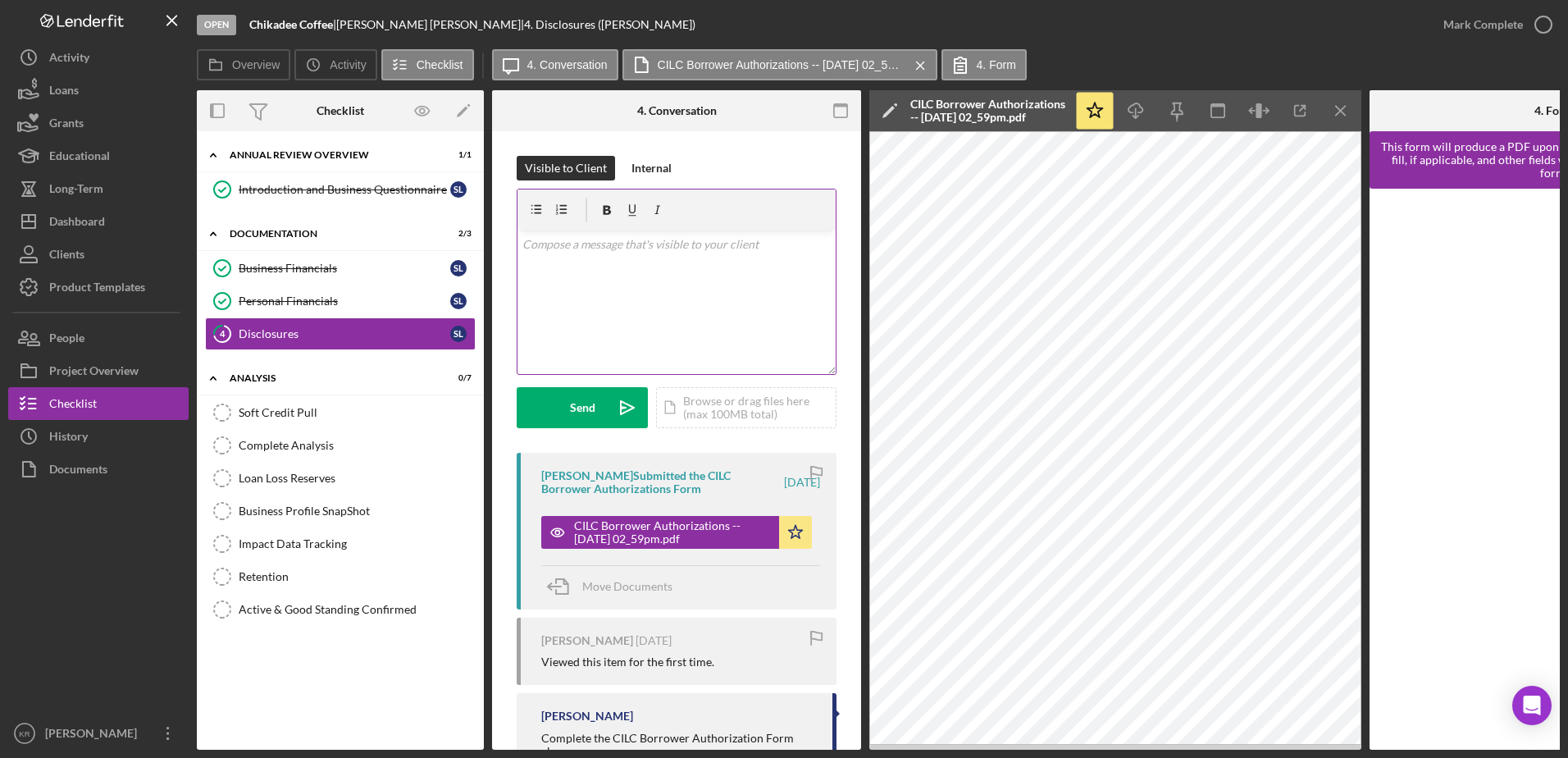
click at [622, 307] on div "v Color teal Color pink Remove color Add row above Add row below Add column bef…" at bounding box center [677, 301] width 318 height 143
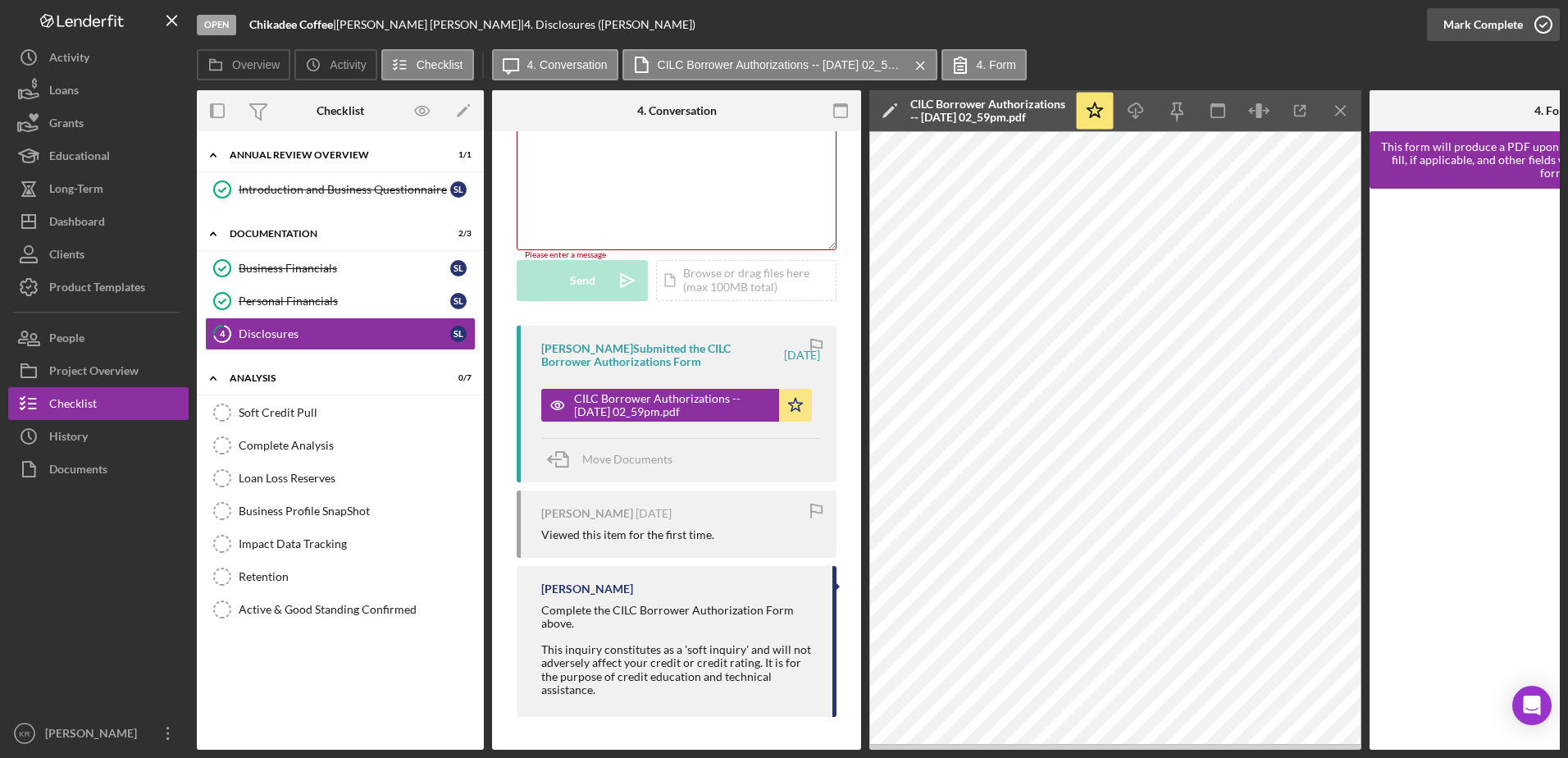
scroll to position [130, 0]
click at [1531, 32] on icon "button" at bounding box center [1544, 24] width 41 height 41
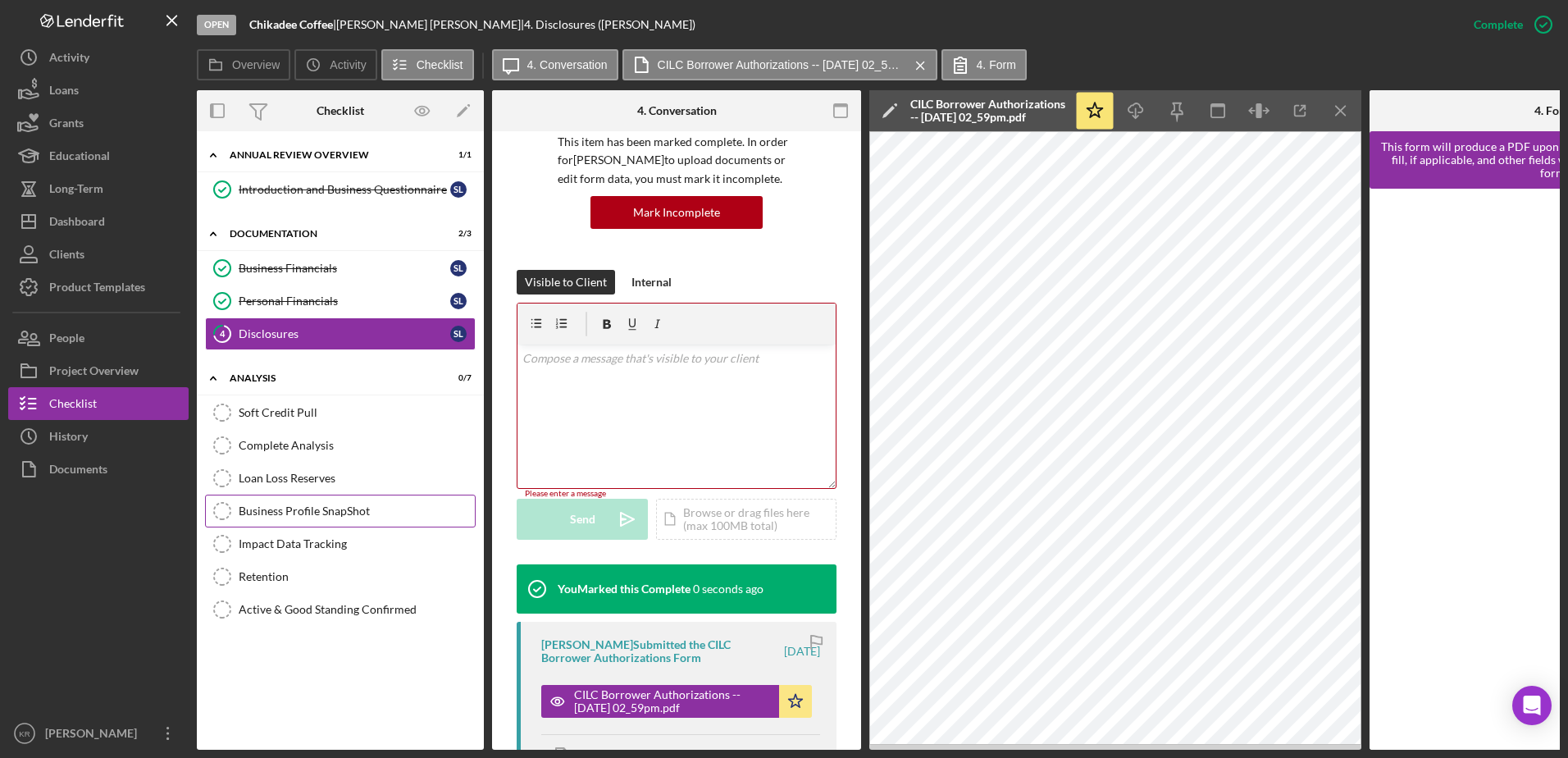
scroll to position [374, 0]
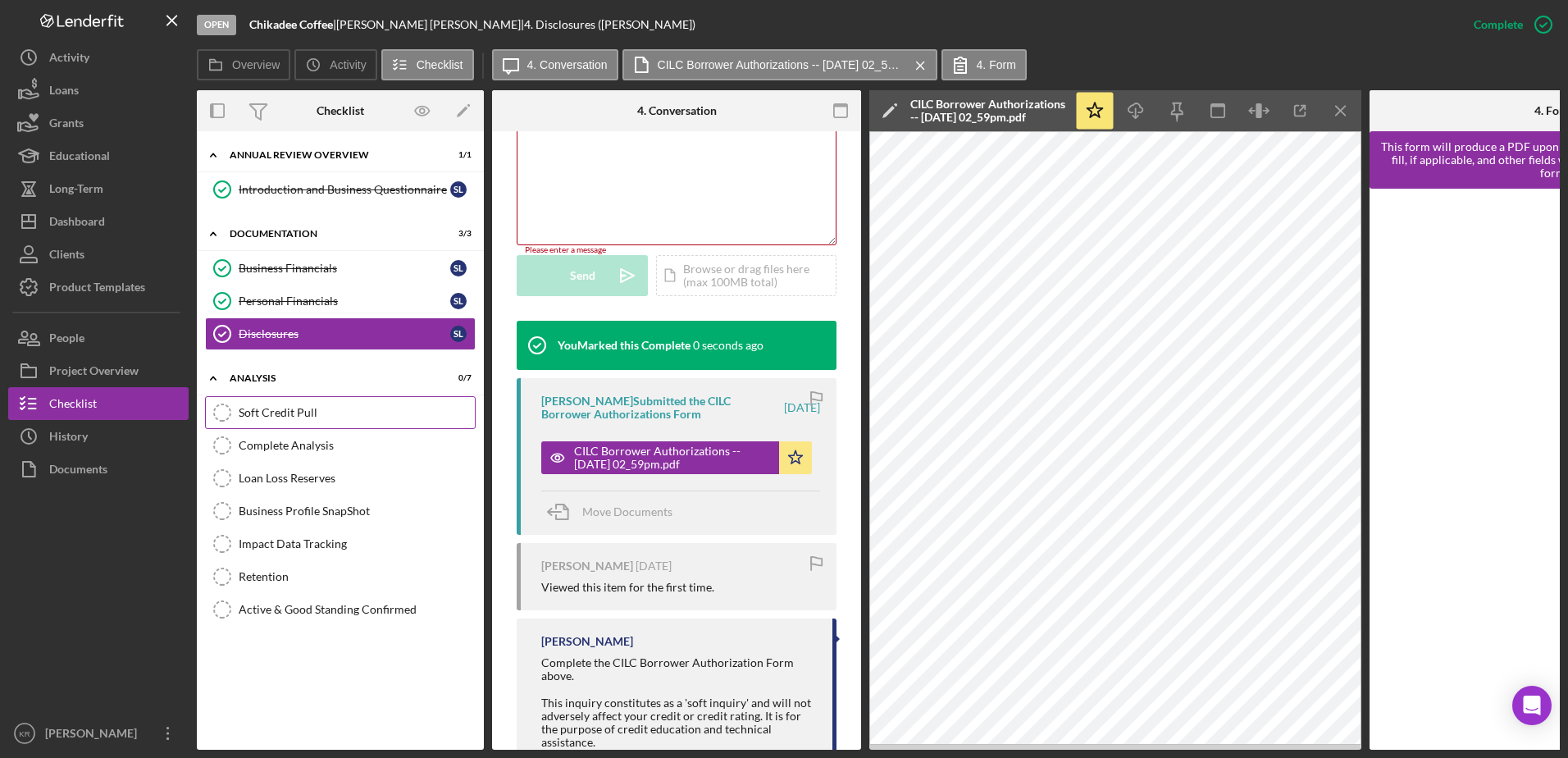
click at [317, 417] on div "Soft Credit Pull" at bounding box center [357, 412] width 236 height 13
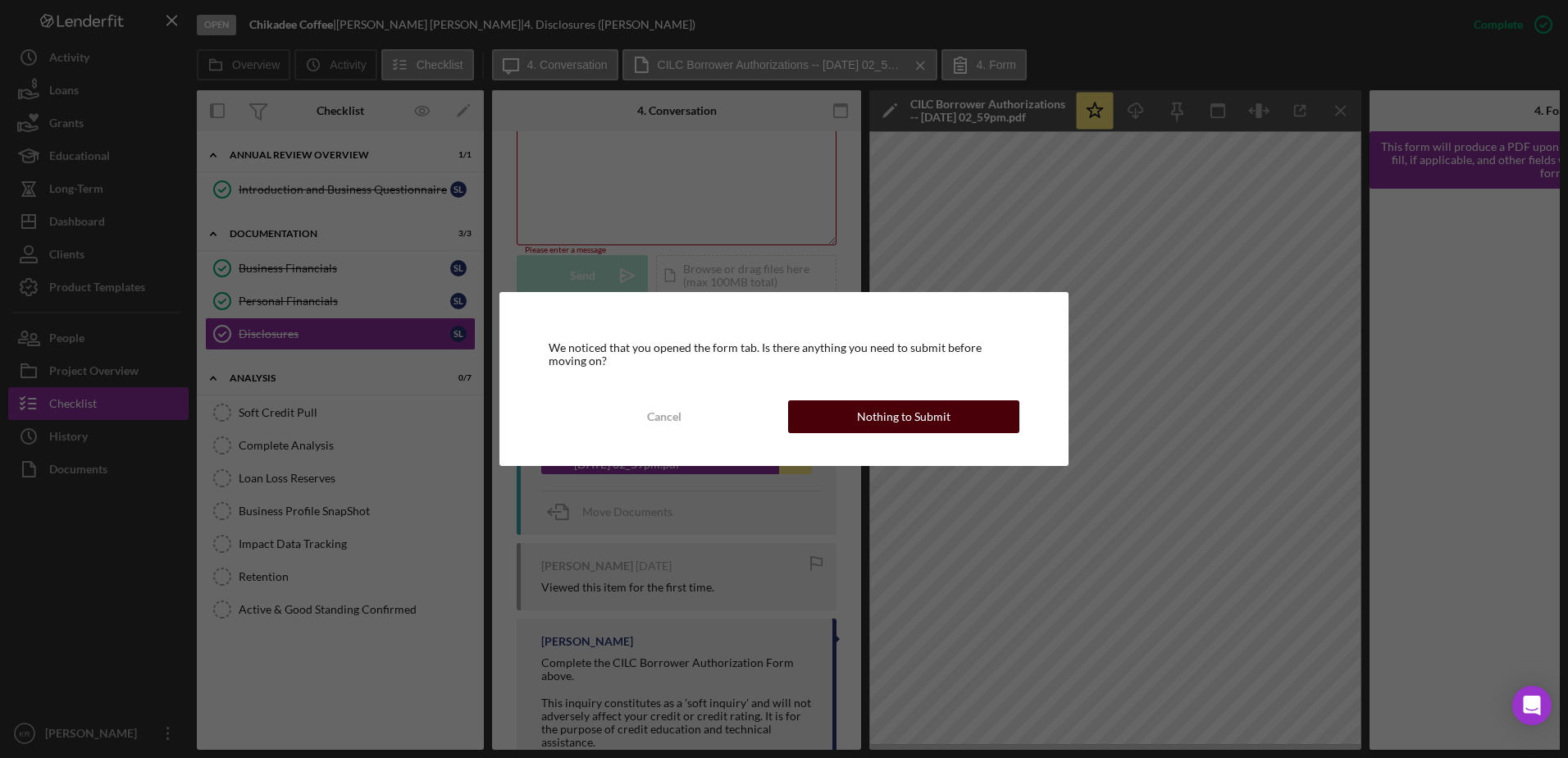
click at [990, 433] on div "Cancel Nothing to Submit" at bounding box center [784, 418] width 471 height 33
click at [915, 431] on div "Nothing to Submit" at bounding box center [904, 418] width 94 height 33
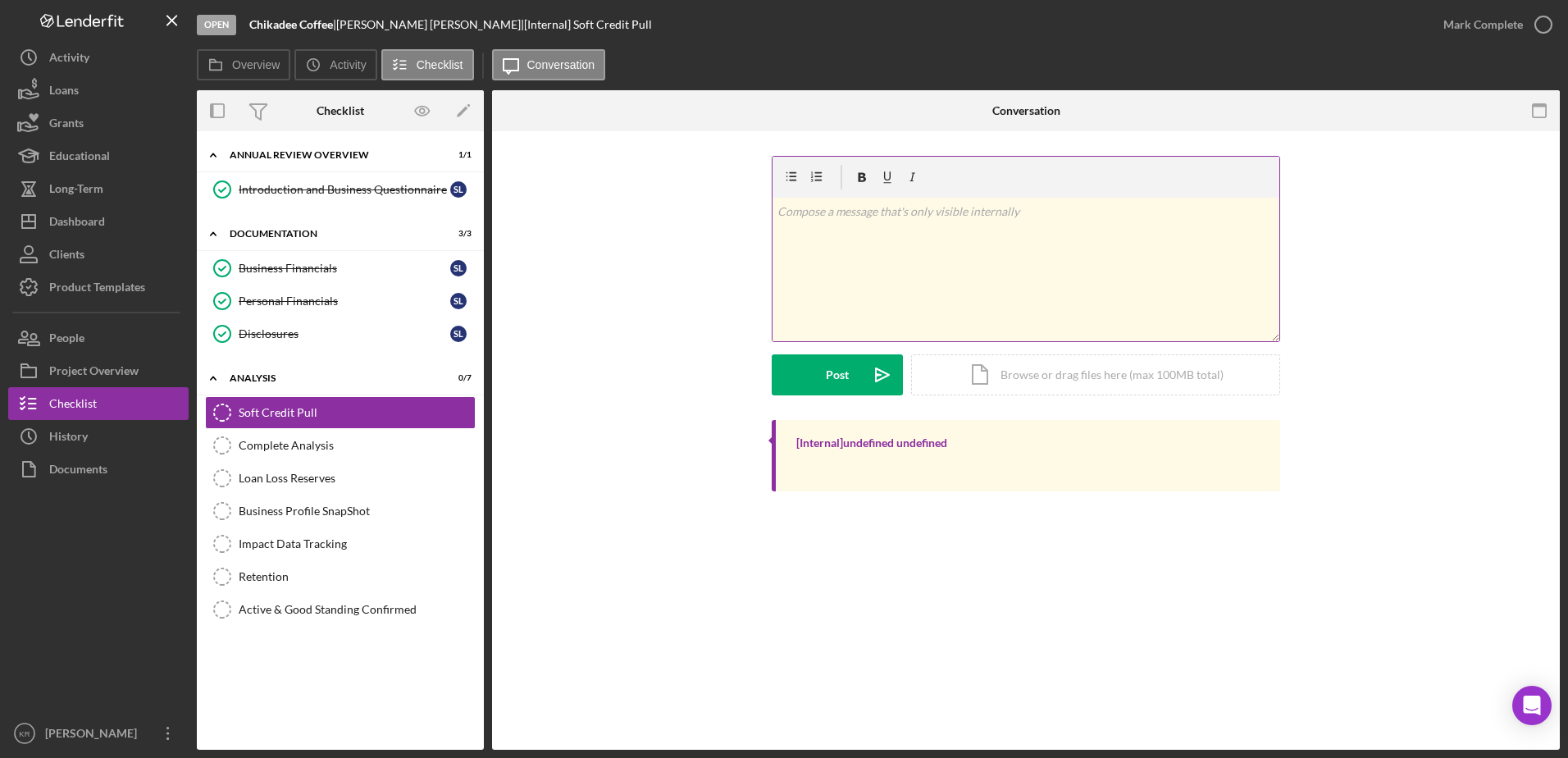
drag, startPoint x: 781, startPoint y: 291, endPoint x: 896, endPoint y: 296, distance: 115.1
click at [786, 291] on div "v Color teal Color pink Remove color Add row above Add row below Add column bef…" at bounding box center [1026, 269] width 507 height 143
click at [1225, 367] on div "Icon/Document Browse or drag files here (max 100MB total) Tap to choose files o…" at bounding box center [1096, 375] width 370 height 41
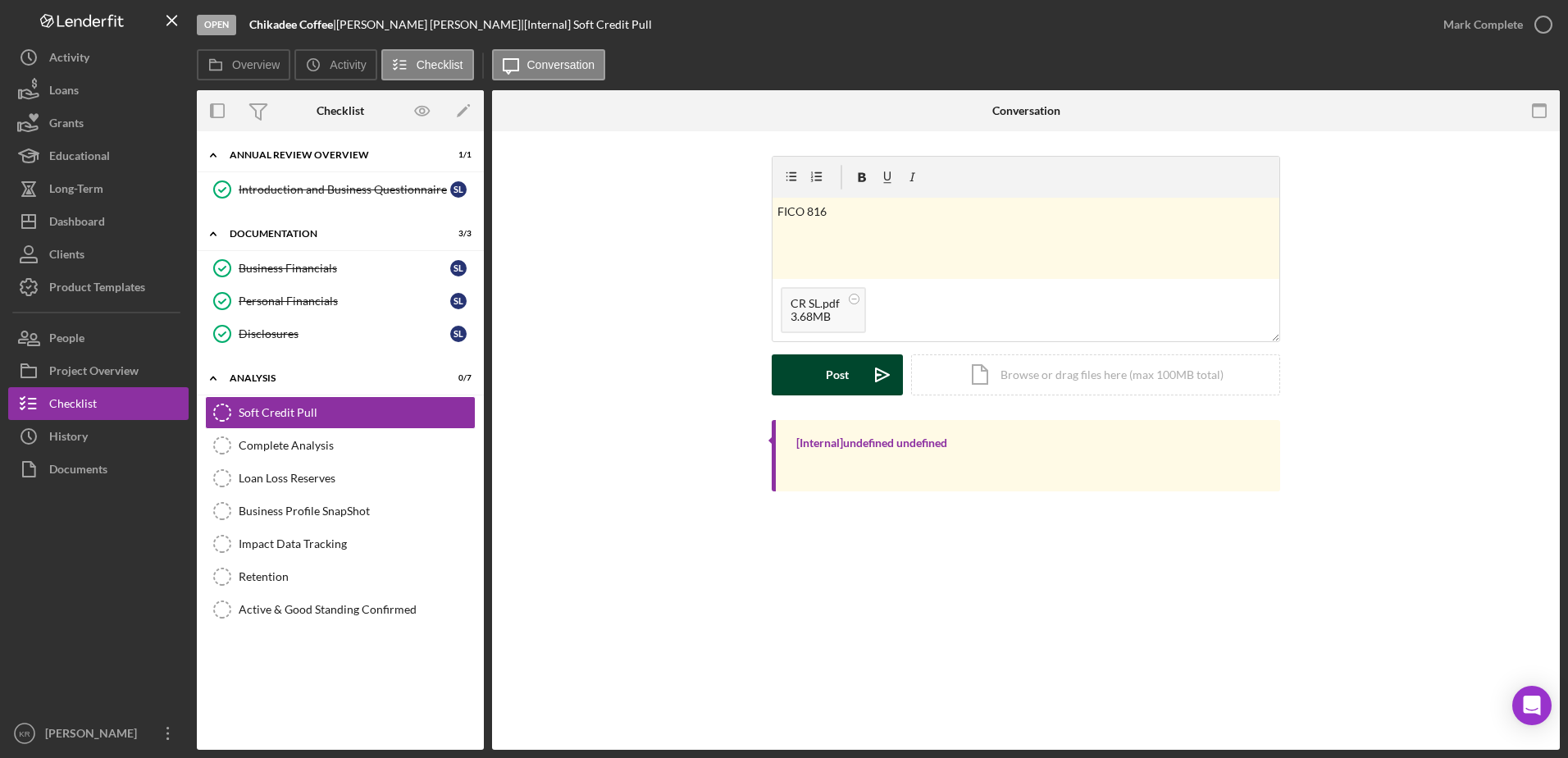
click at [816, 379] on button "Post Icon/icon-invite-send" at bounding box center [838, 375] width 132 height 41
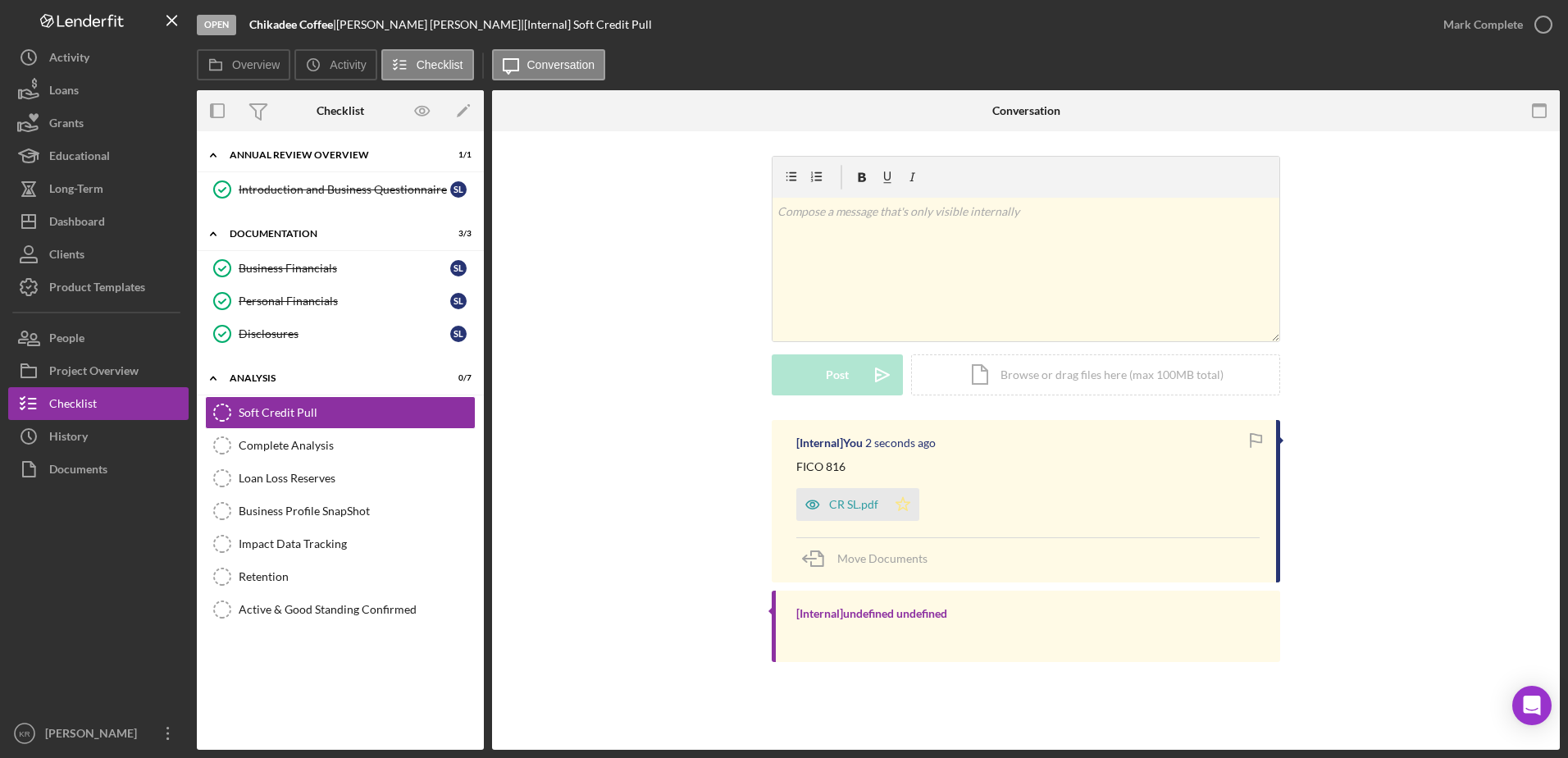
click at [903, 512] on icon "Icon/Star" at bounding box center [903, 505] width 33 height 33
click at [1457, 29] on div "Mark Complete" at bounding box center [1484, 24] width 80 height 33
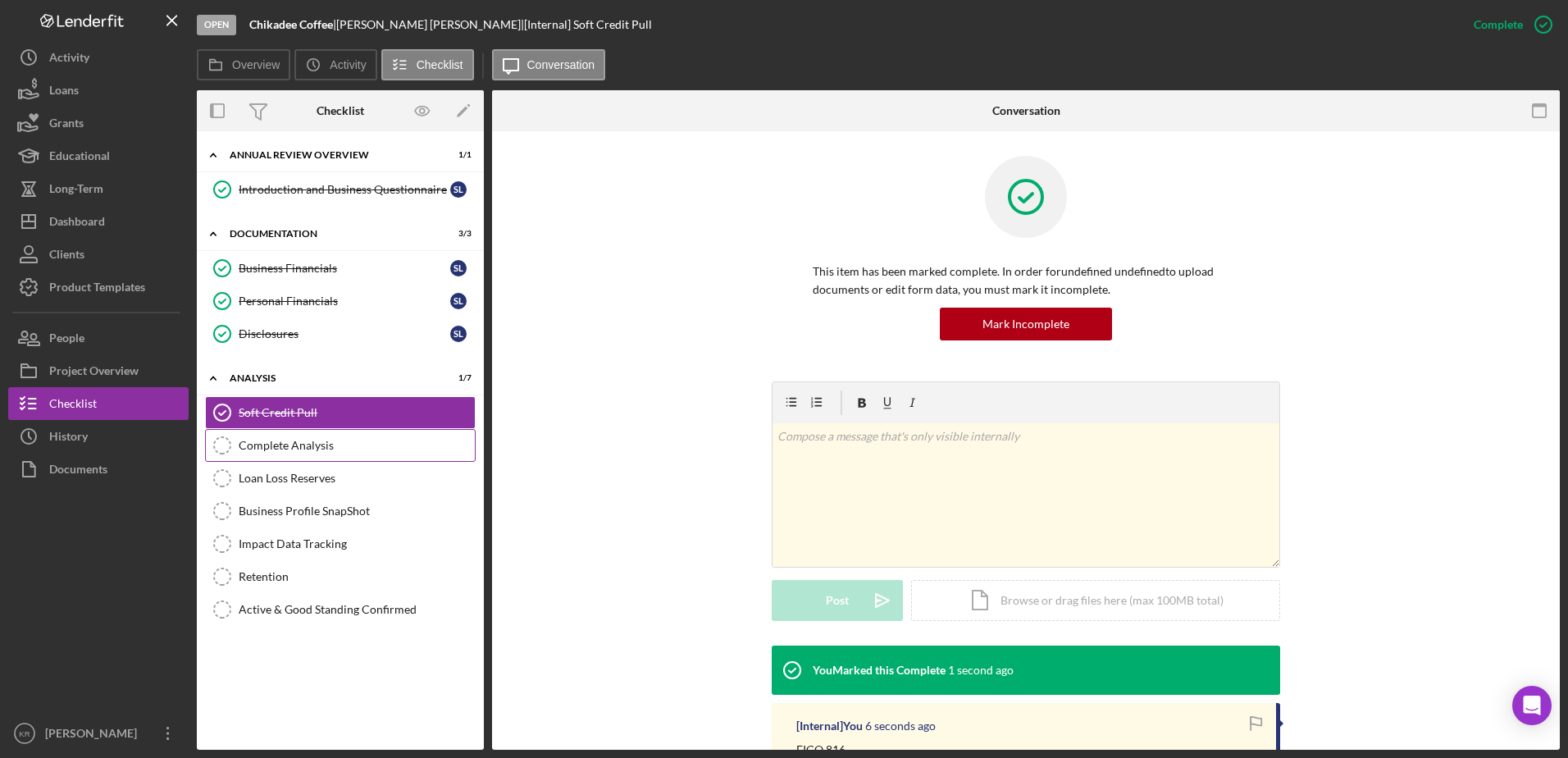
click at [328, 443] on div "Complete Analysis" at bounding box center [357, 445] width 236 height 13
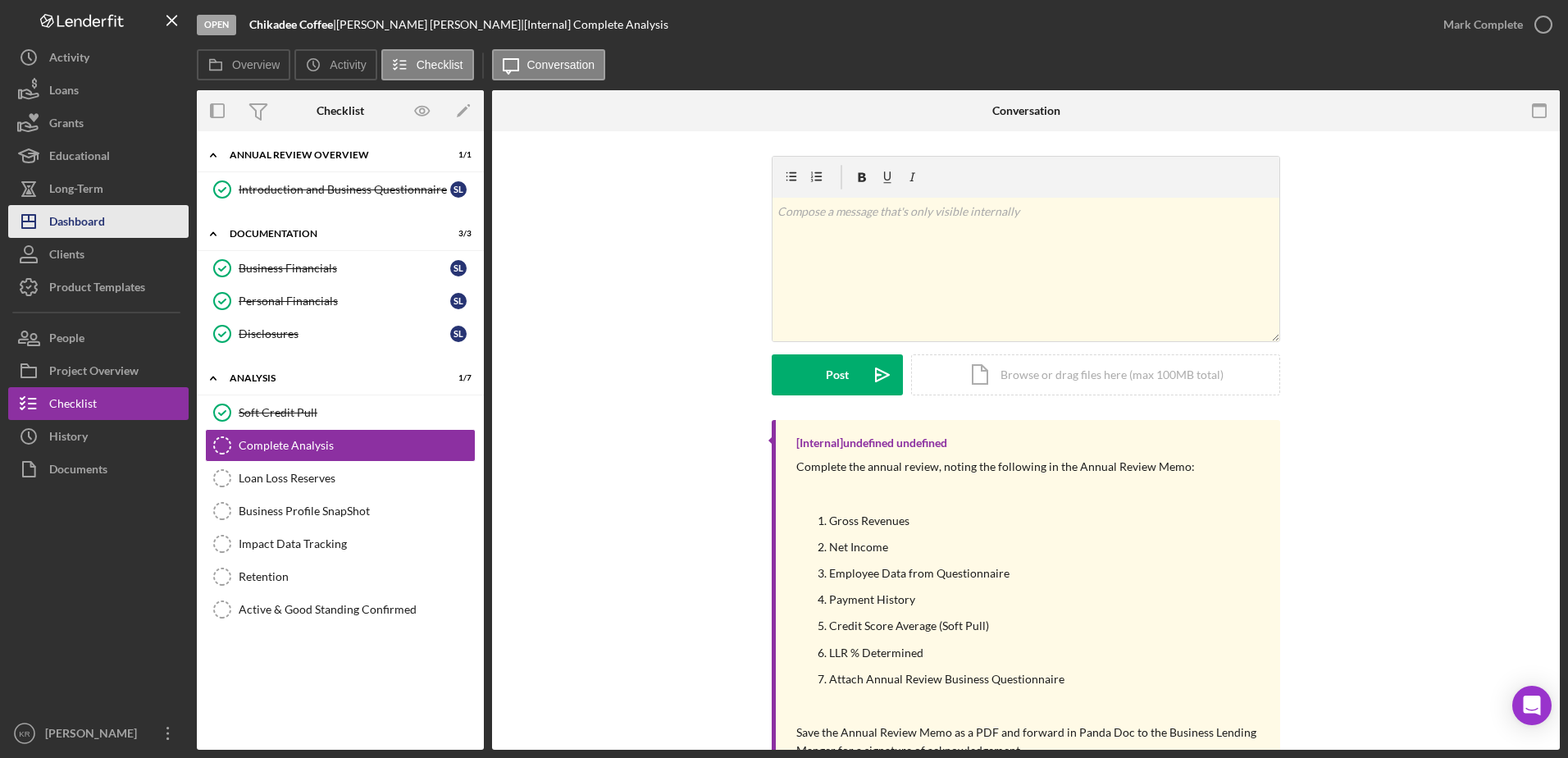
click at [119, 207] on button "Icon/Dashboard Dashboard" at bounding box center [98, 221] width 180 height 33
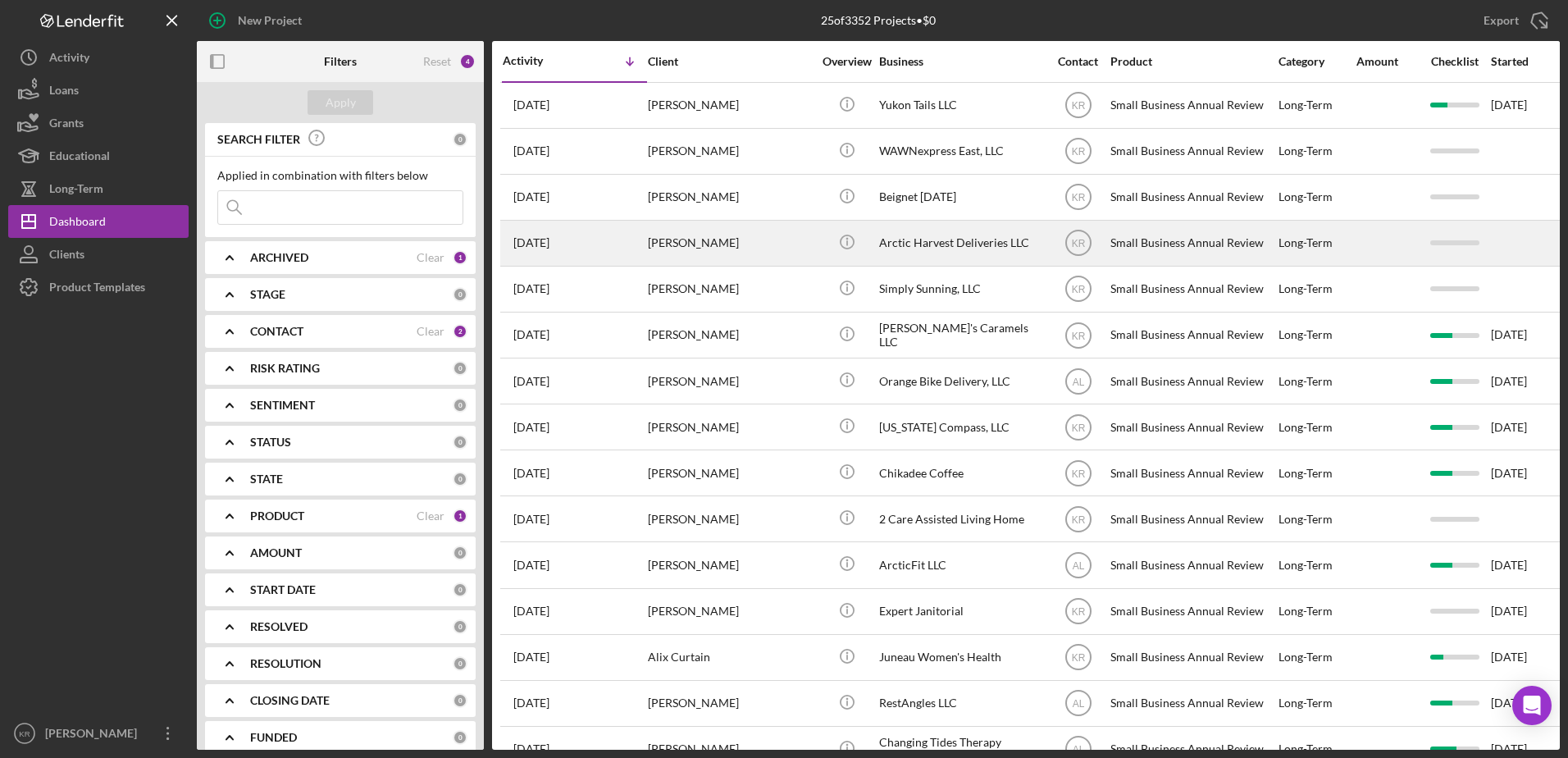
click at [793, 259] on div "[PERSON_NAME]" at bounding box center [730, 243] width 164 height 44
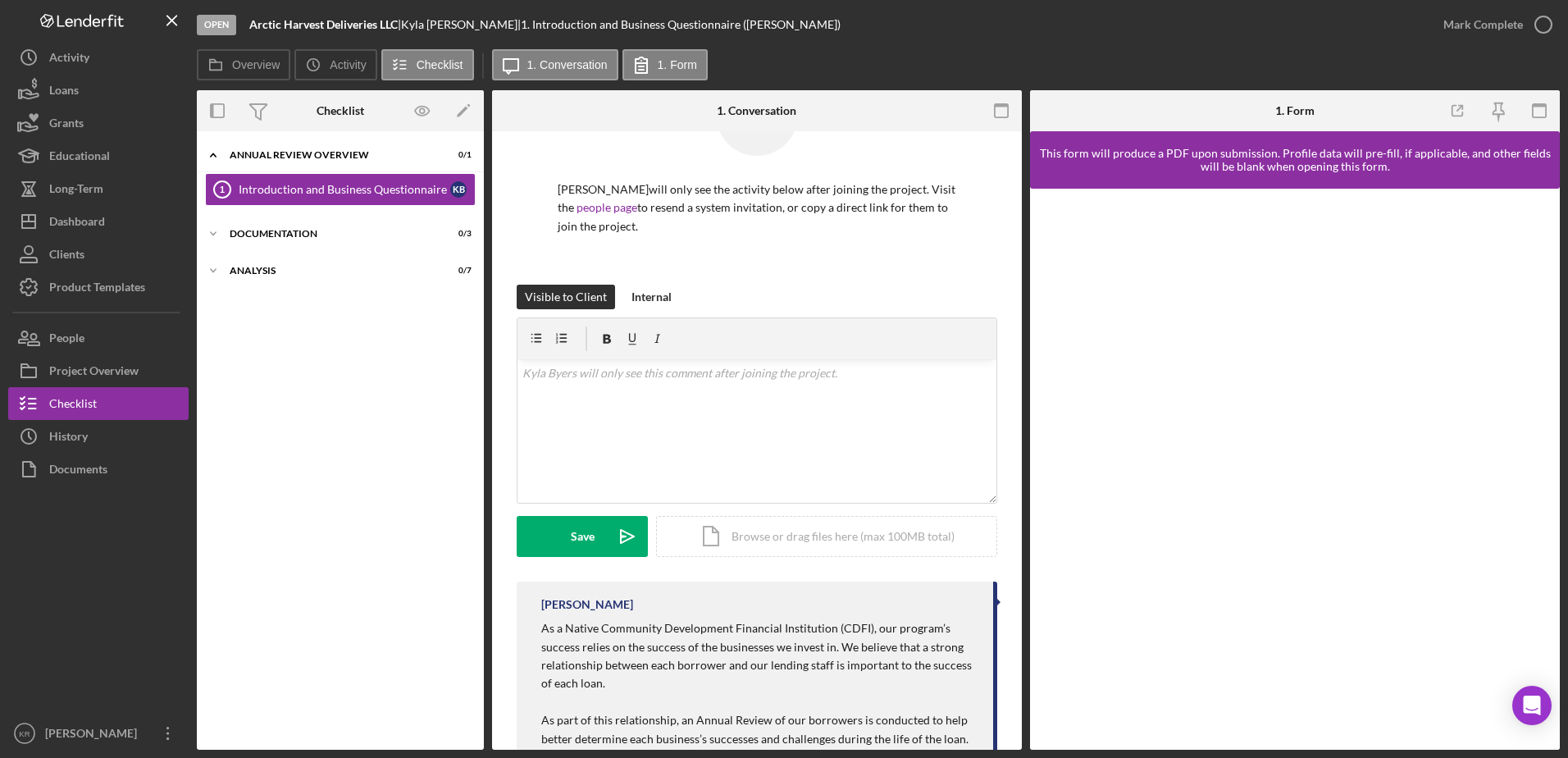
scroll to position [328, 0]
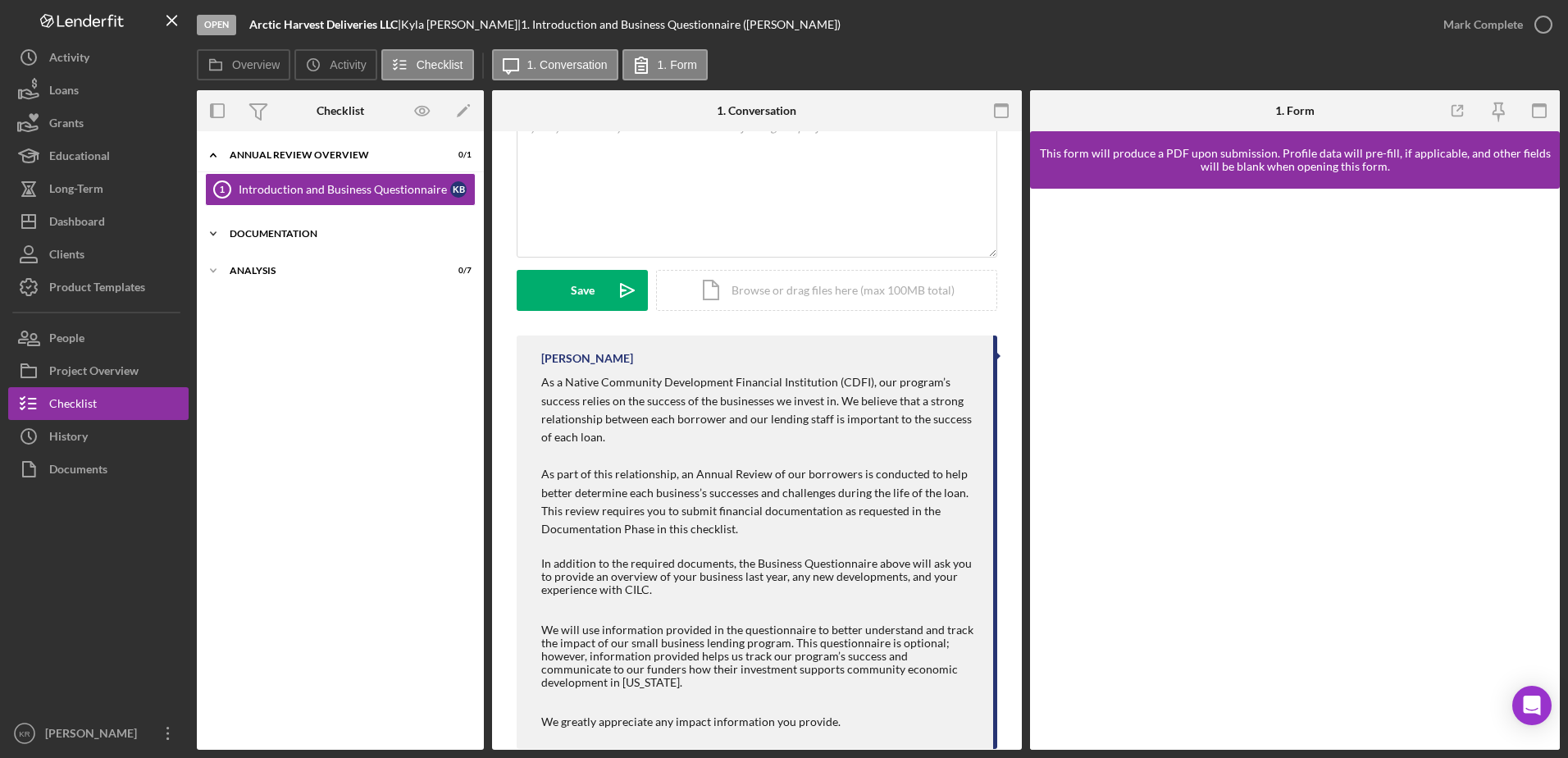
click at [341, 242] on div "Icon/Expander Documentation 0 / 3" at bounding box center [340, 234] width 287 height 33
click at [316, 278] on link "Business Financials 2 Business Financials K B" at bounding box center [340, 268] width 271 height 33
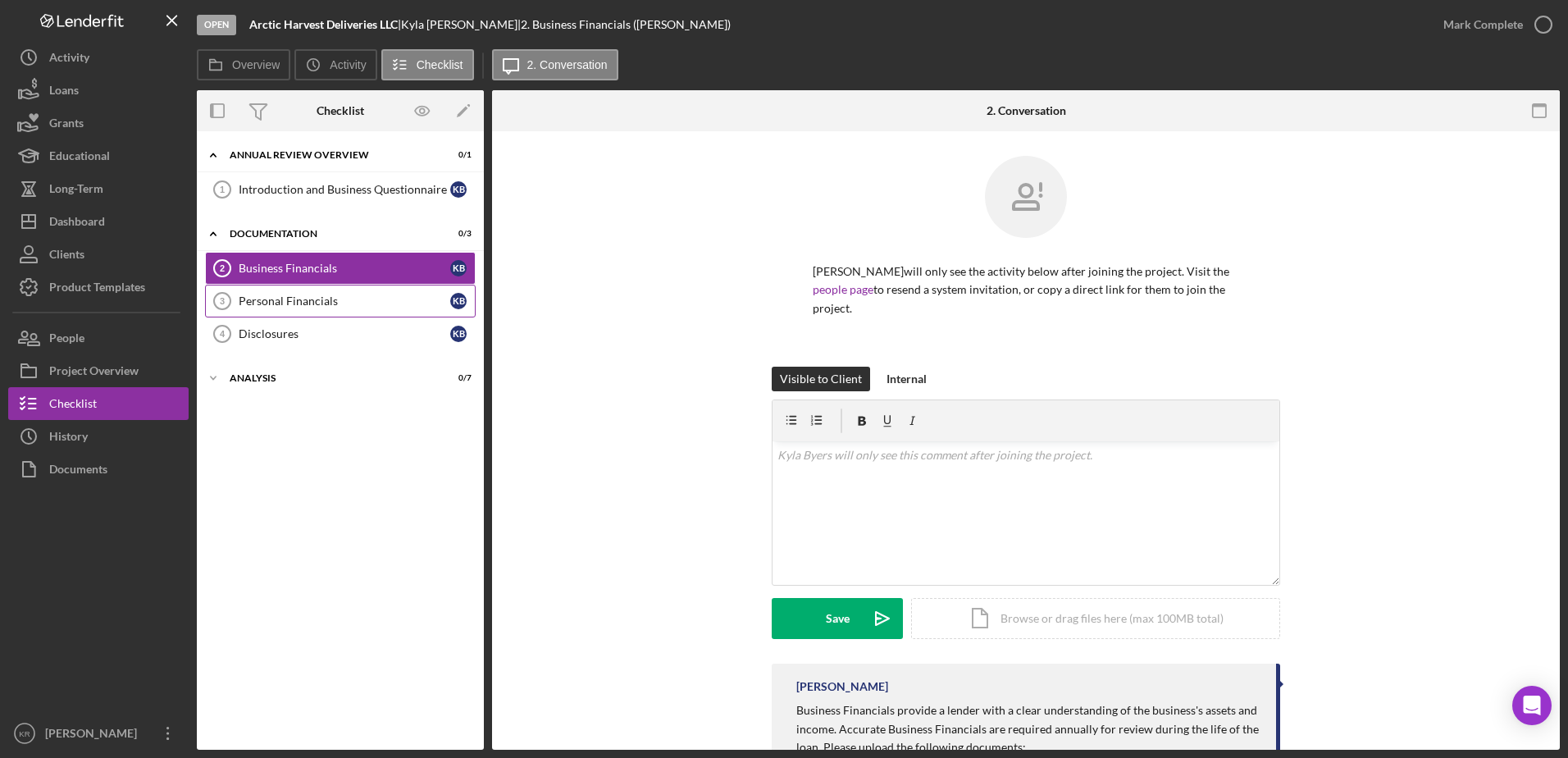
click at [302, 312] on link "Personal Financials 3 Personal Financials K B" at bounding box center [340, 301] width 271 height 33
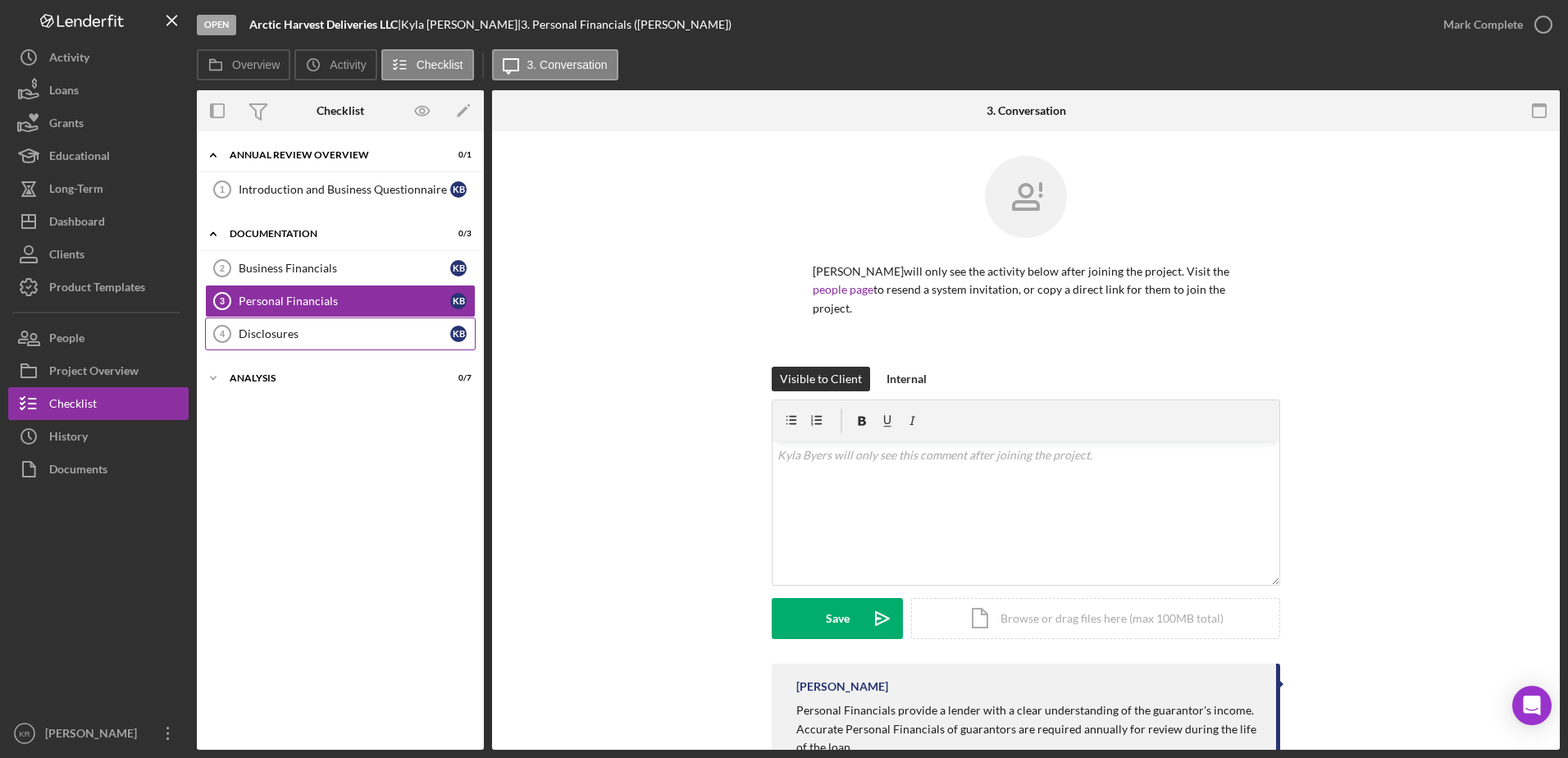
click at [295, 344] on link "Disclosures 4 Disclosures K B" at bounding box center [340, 335] width 271 height 33
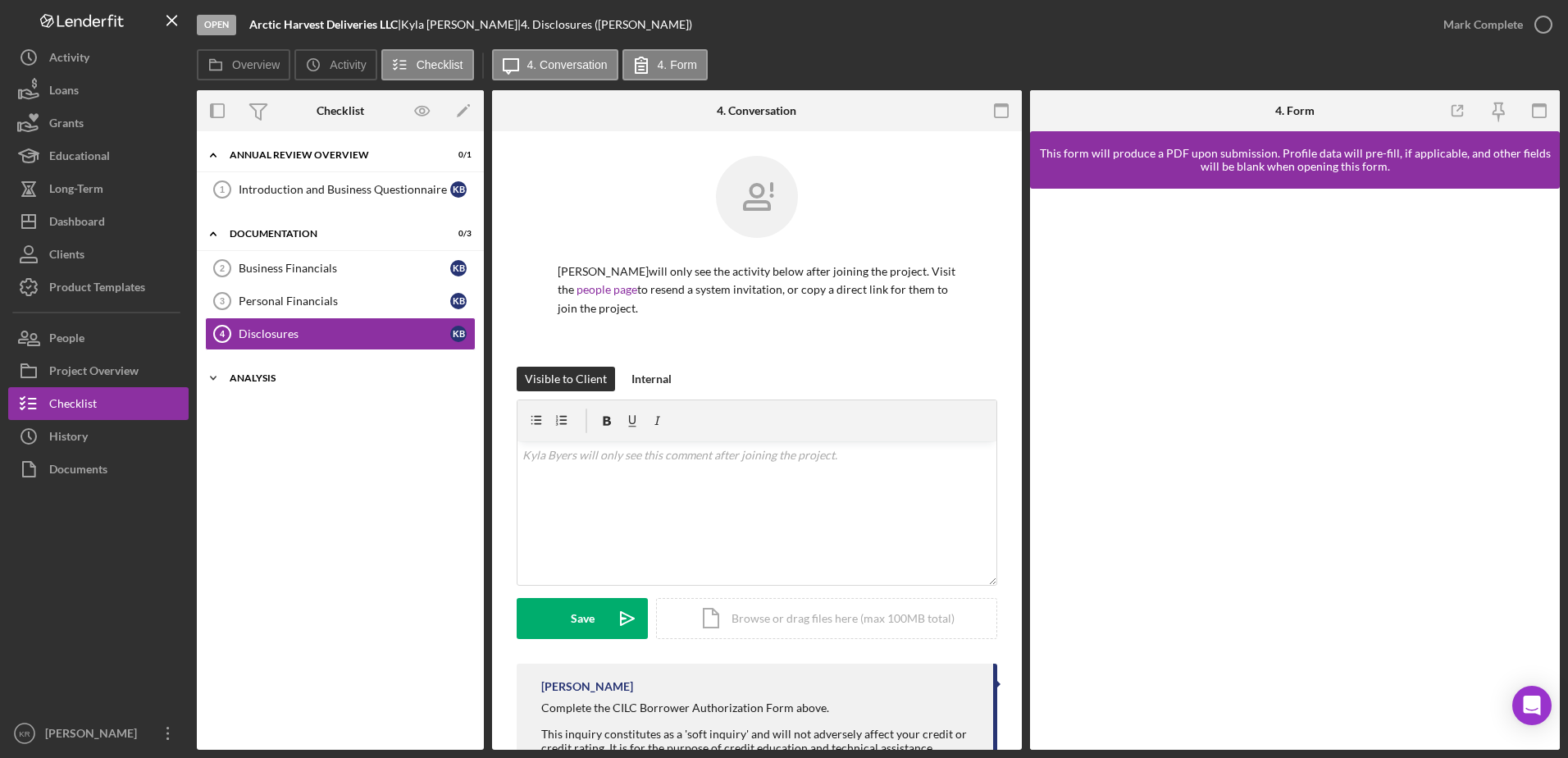
click at [261, 372] on div "Icon/Expander Analysis 0 / 7" at bounding box center [340, 379] width 287 height 33
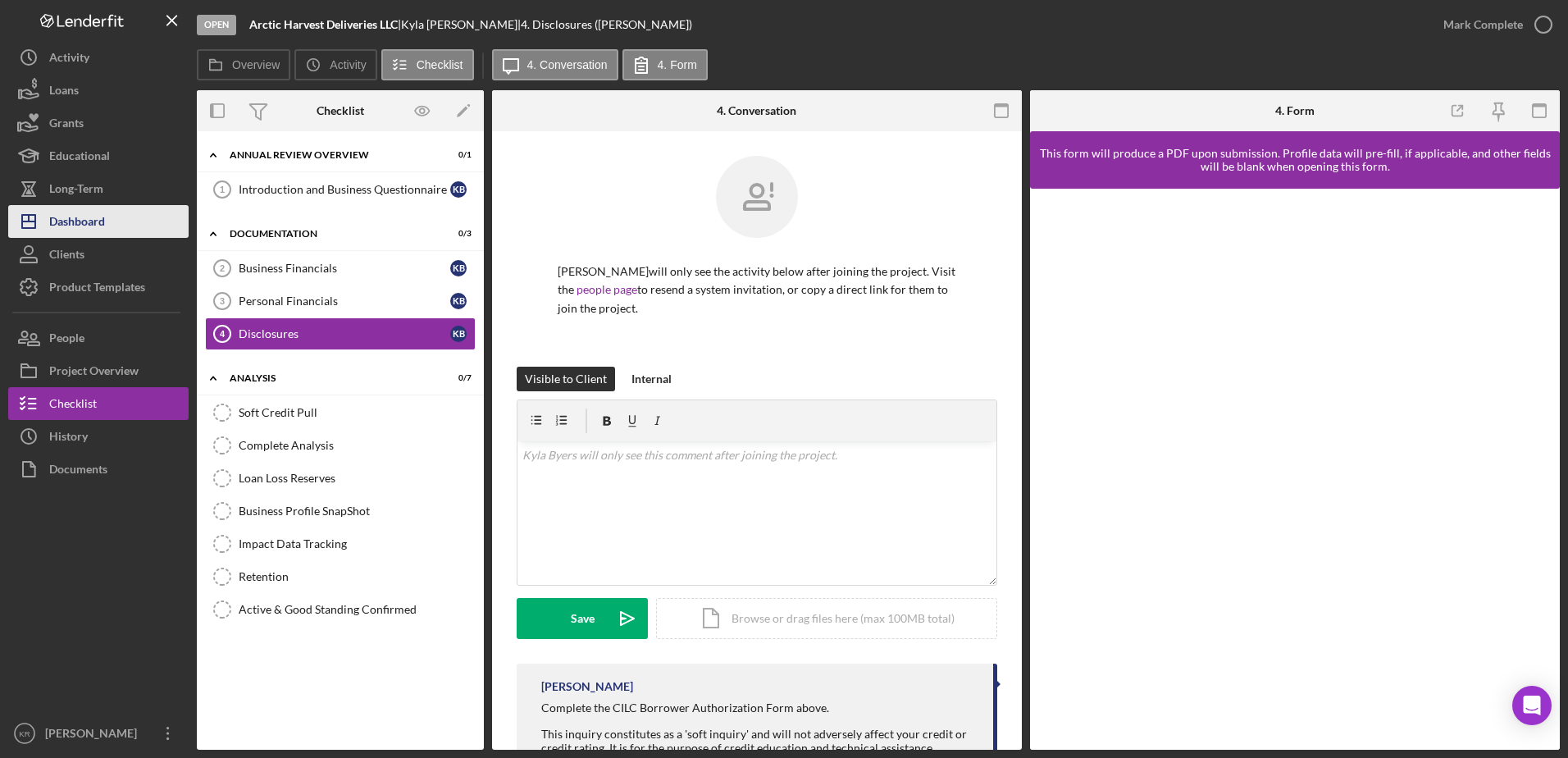
click at [52, 219] on div "Dashboard" at bounding box center [76, 223] width 56 height 37
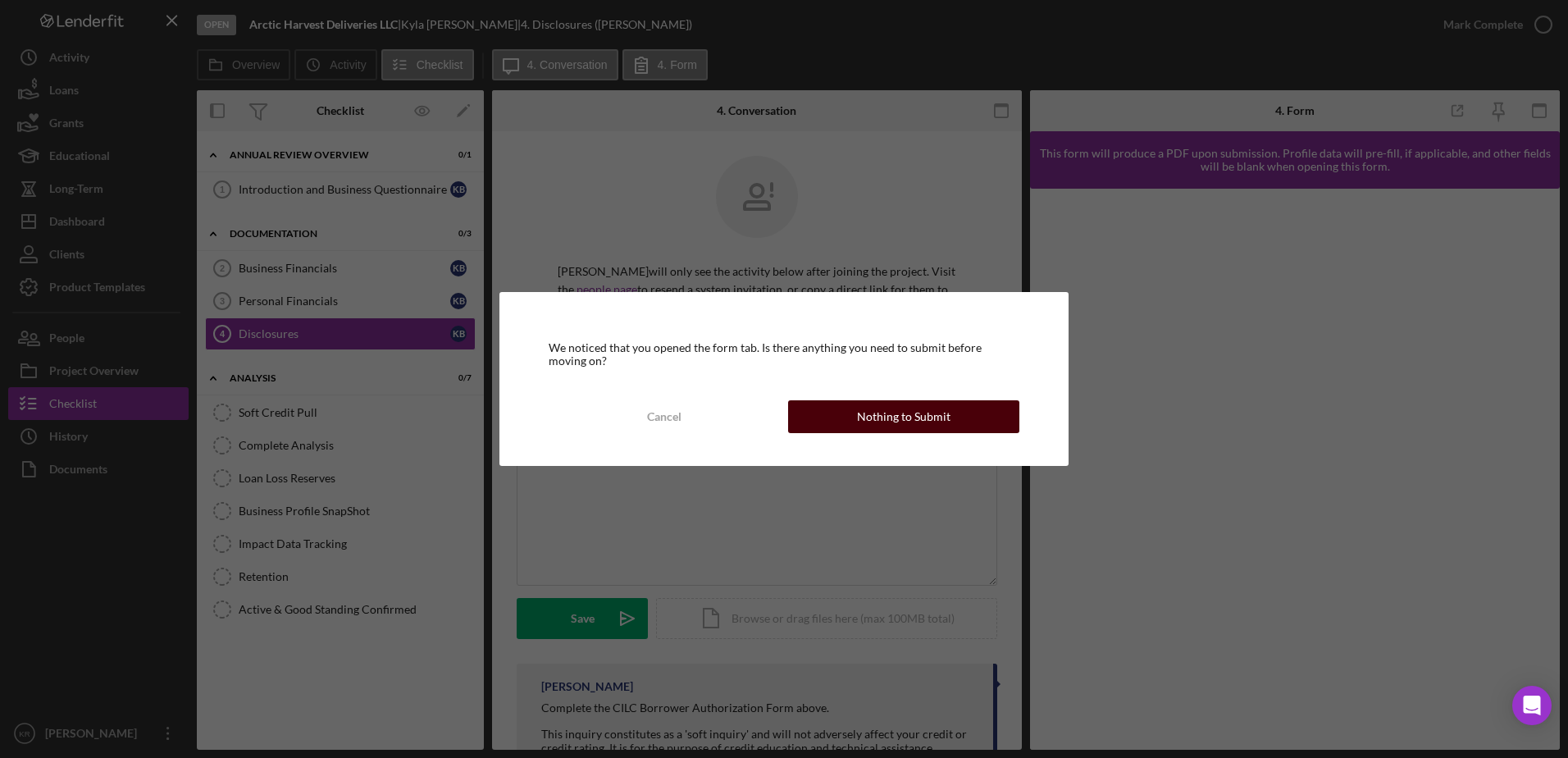
click at [929, 430] on div "Nothing to Submit" at bounding box center [904, 418] width 94 height 33
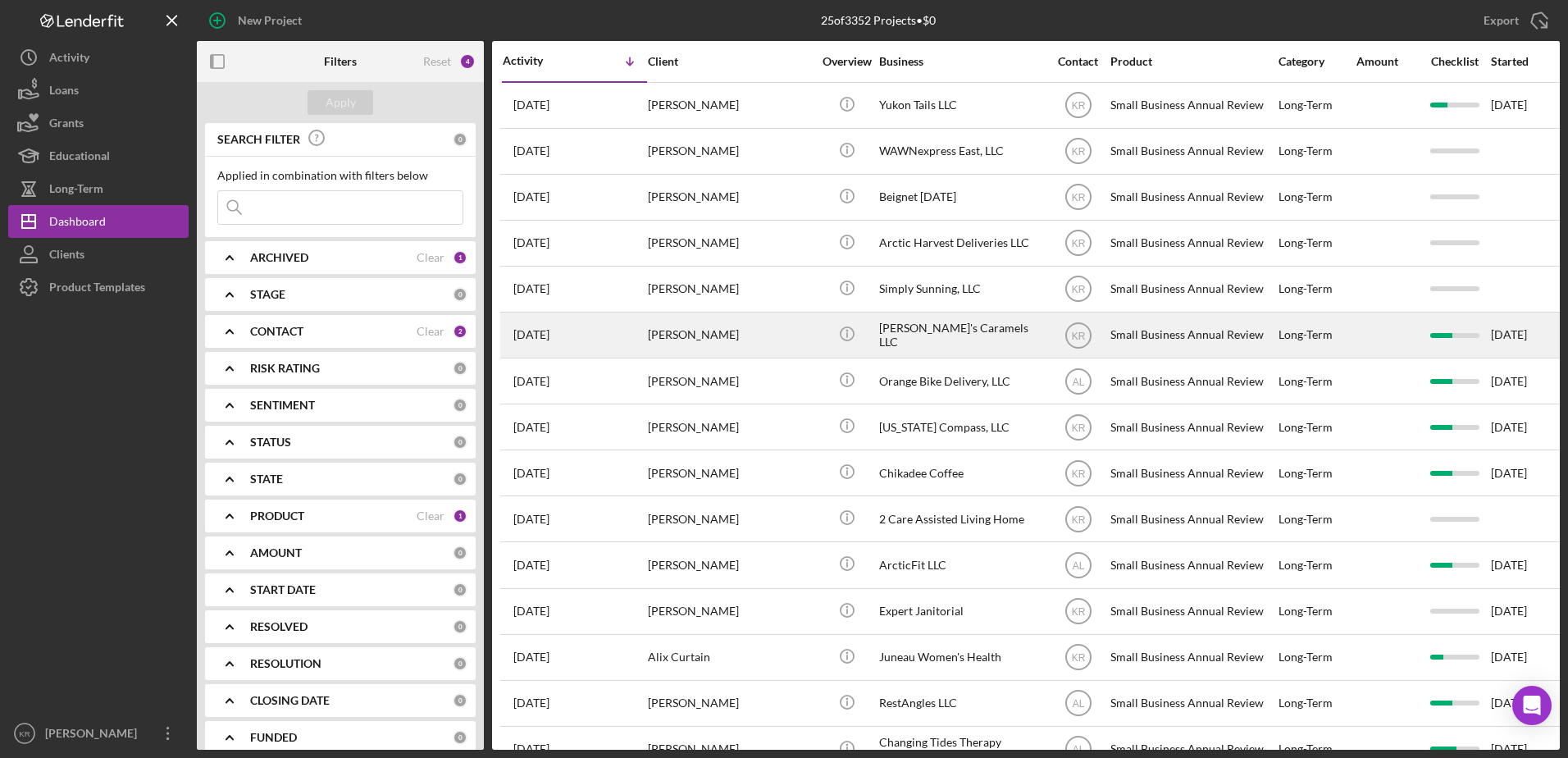
click at [659, 334] on div "[PERSON_NAME]" at bounding box center [730, 335] width 164 height 44
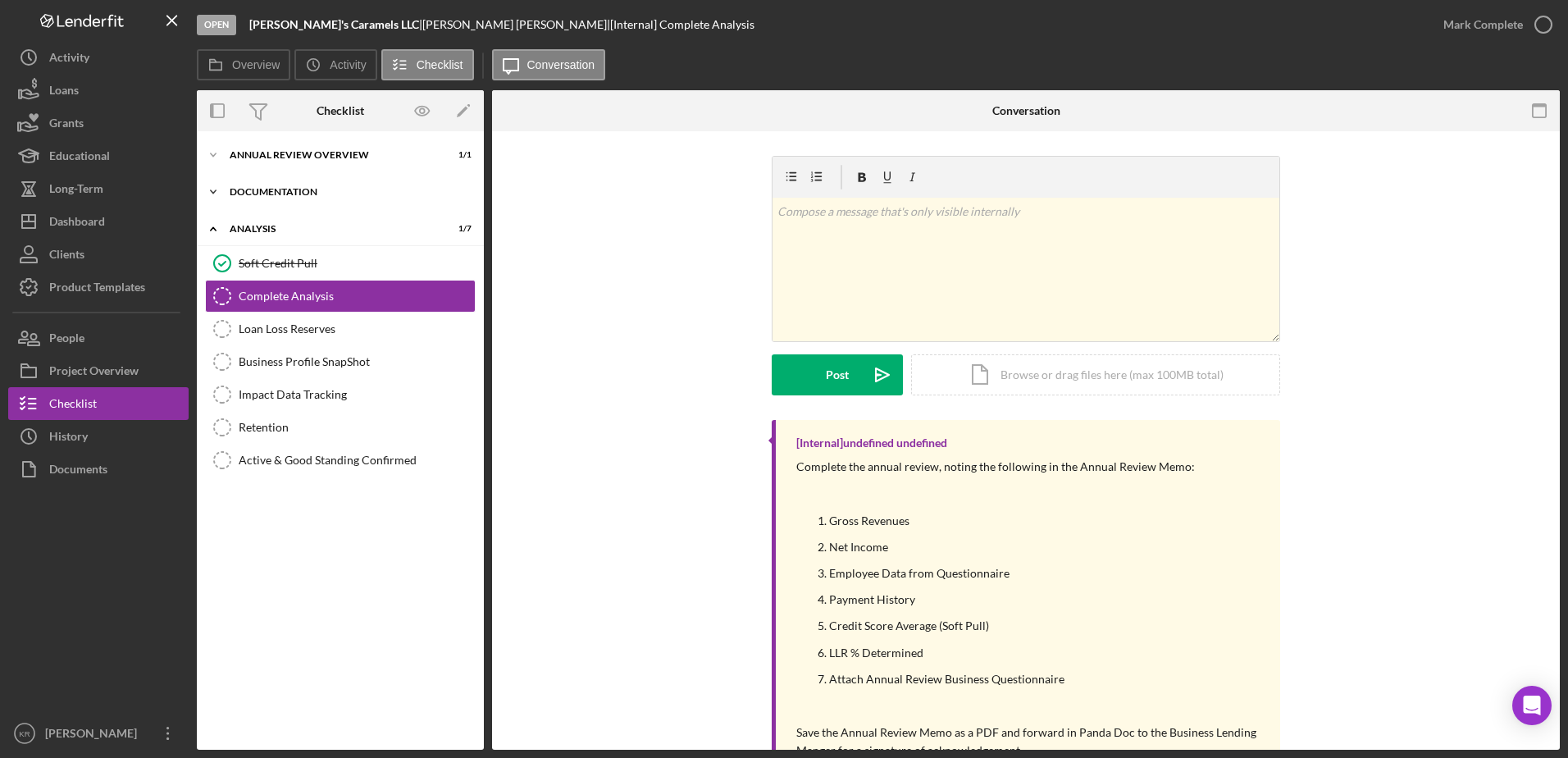
click at [321, 193] on div "Documentation" at bounding box center [347, 192] width 234 height 10
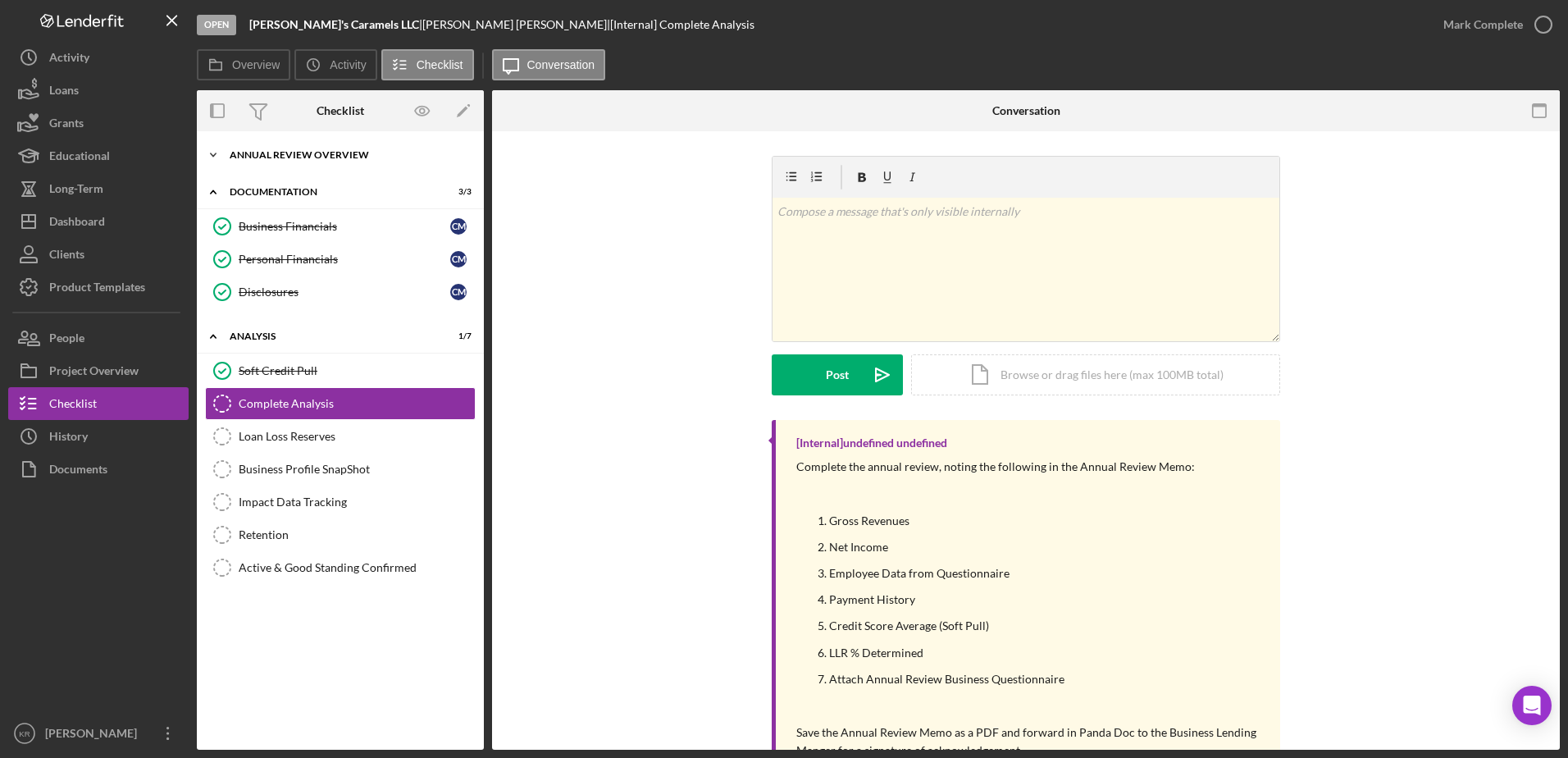
click at [322, 149] on div "Icon/Expander Annual Review Overview 1 / 1" at bounding box center [340, 155] width 287 height 33
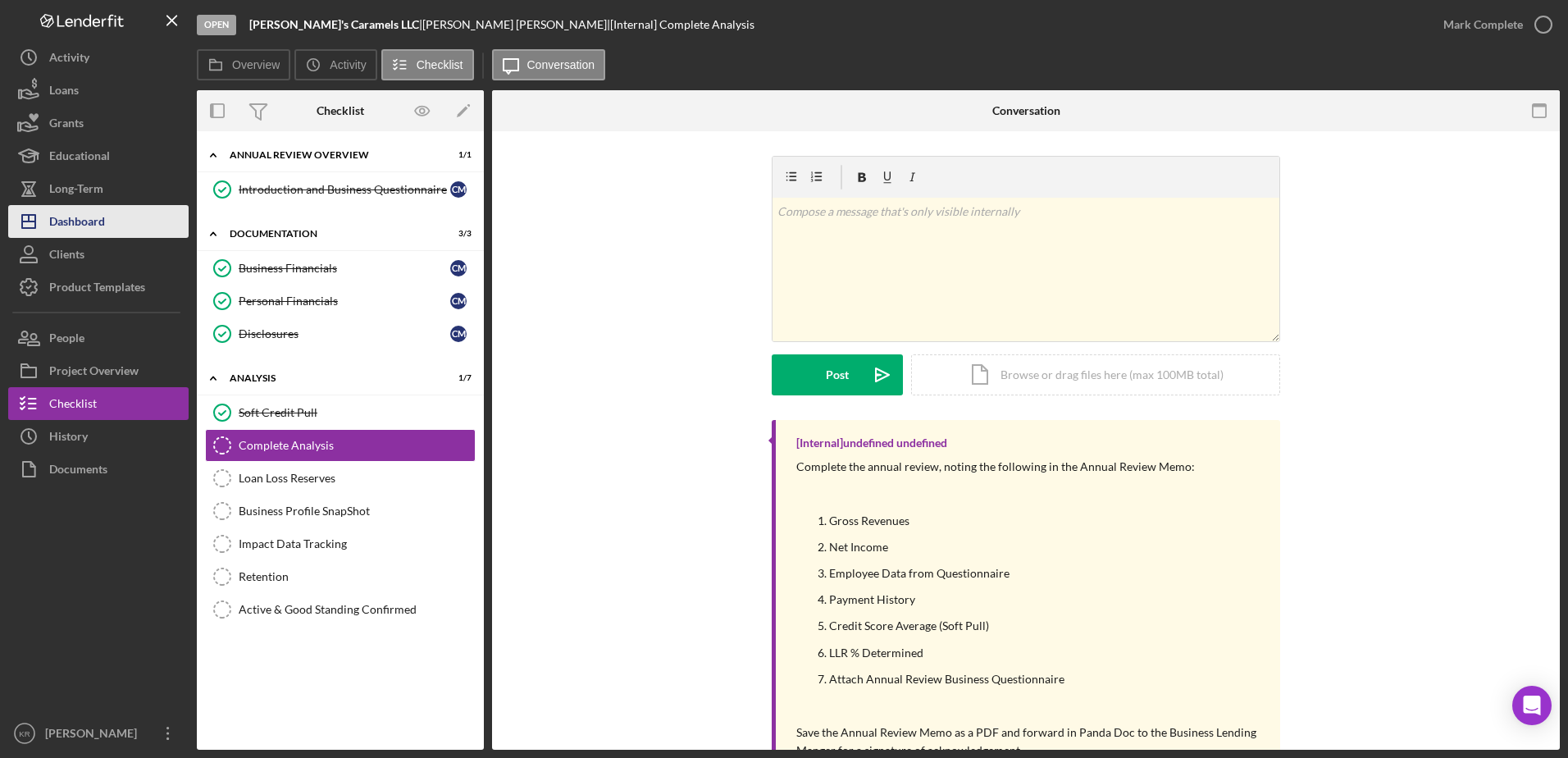
click at [124, 214] on button "Icon/Dashboard Dashboard" at bounding box center [98, 221] width 180 height 33
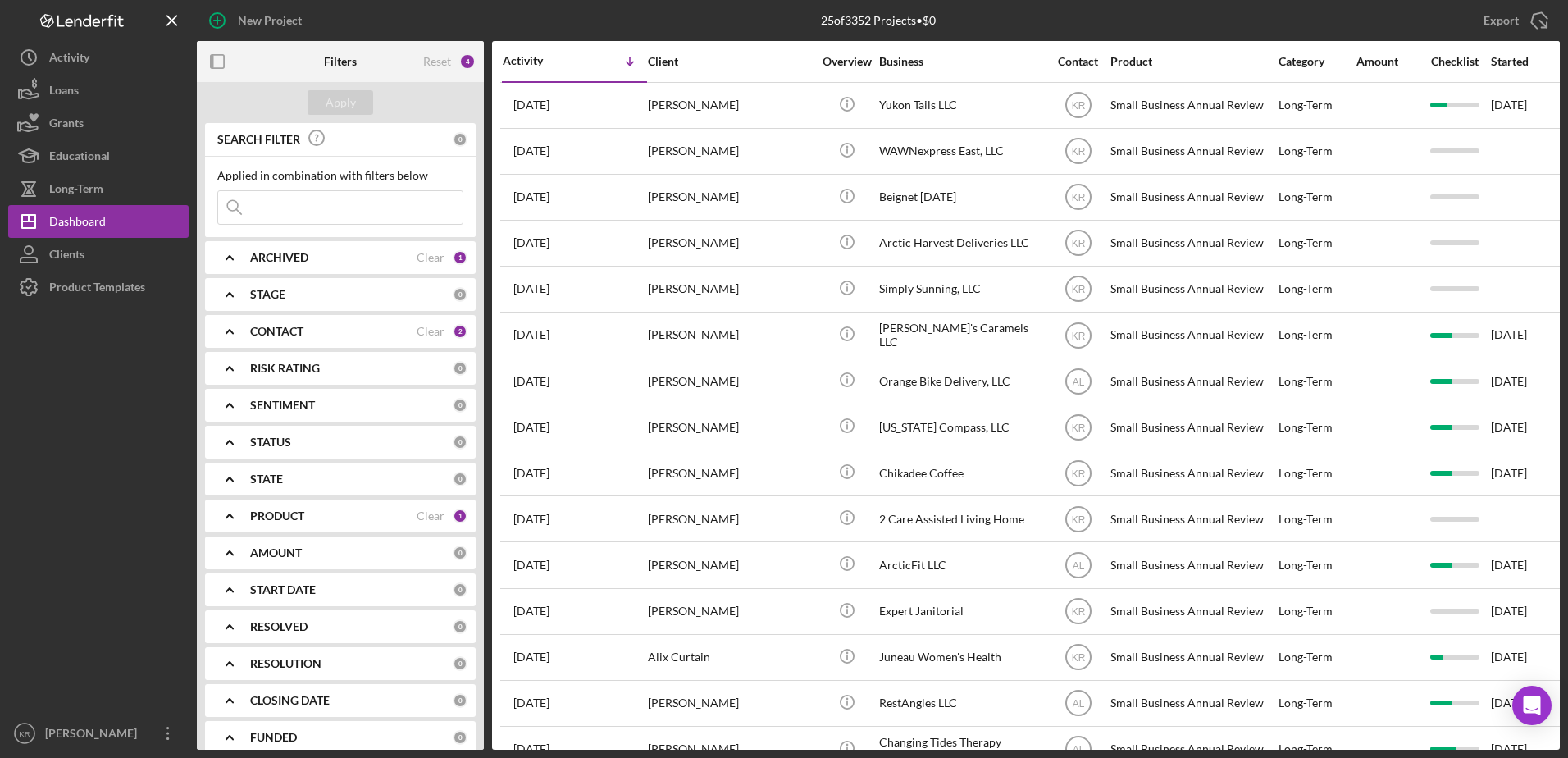
click at [335, 204] on input at bounding box center [340, 208] width 245 height 33
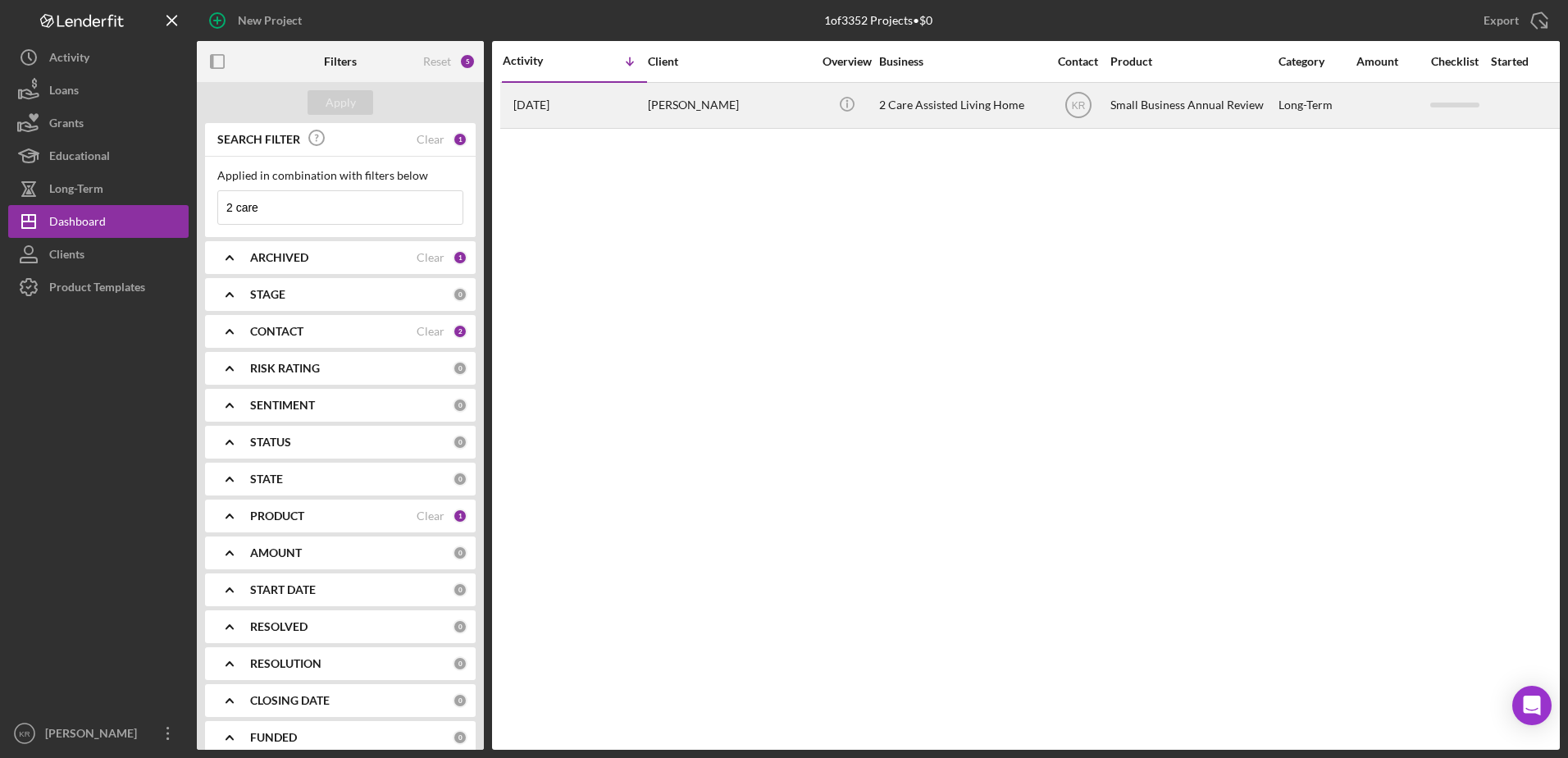
type input "2 care"
click at [664, 93] on div "[PERSON_NAME]" at bounding box center [730, 105] width 164 height 44
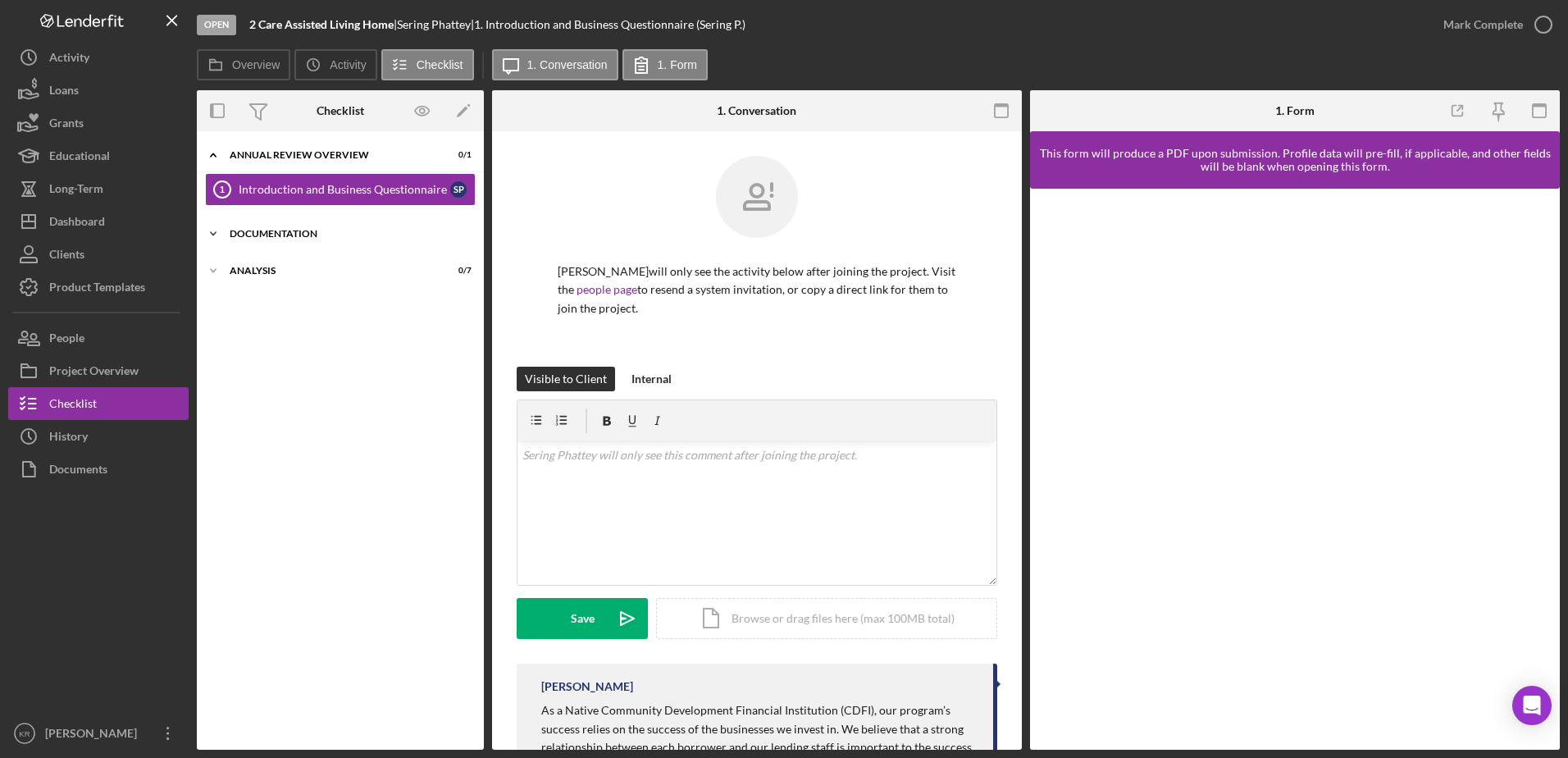
click at [296, 242] on div "Icon/Expander Documentation 0 / 3" at bounding box center [340, 234] width 287 height 33
click at [252, 363] on div "Icon/Expander Analysis 0 / 7" at bounding box center [340, 379] width 287 height 33
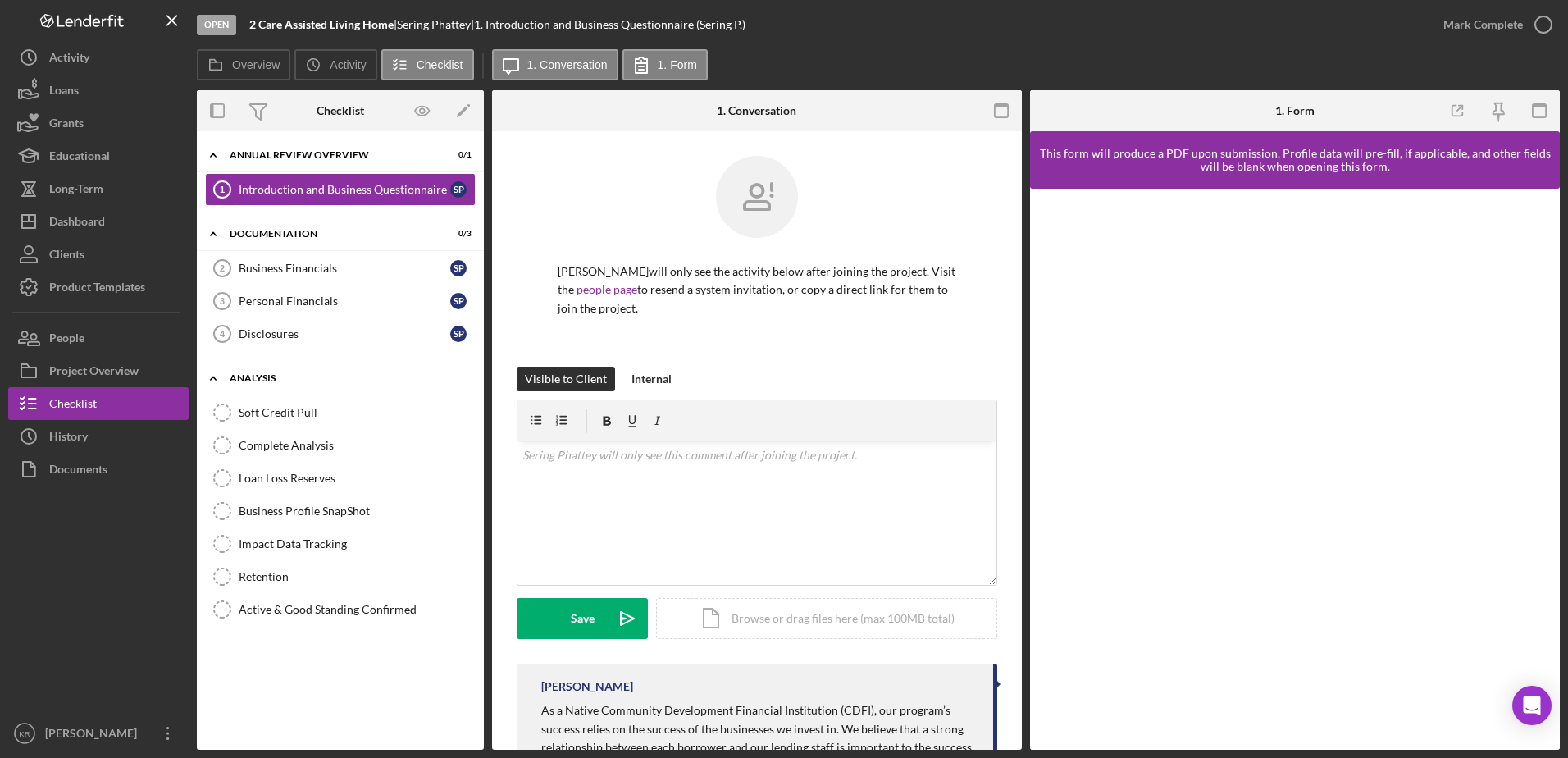
click at [251, 369] on div "Icon/Expander Analysis 0 / 7" at bounding box center [340, 379] width 287 height 33
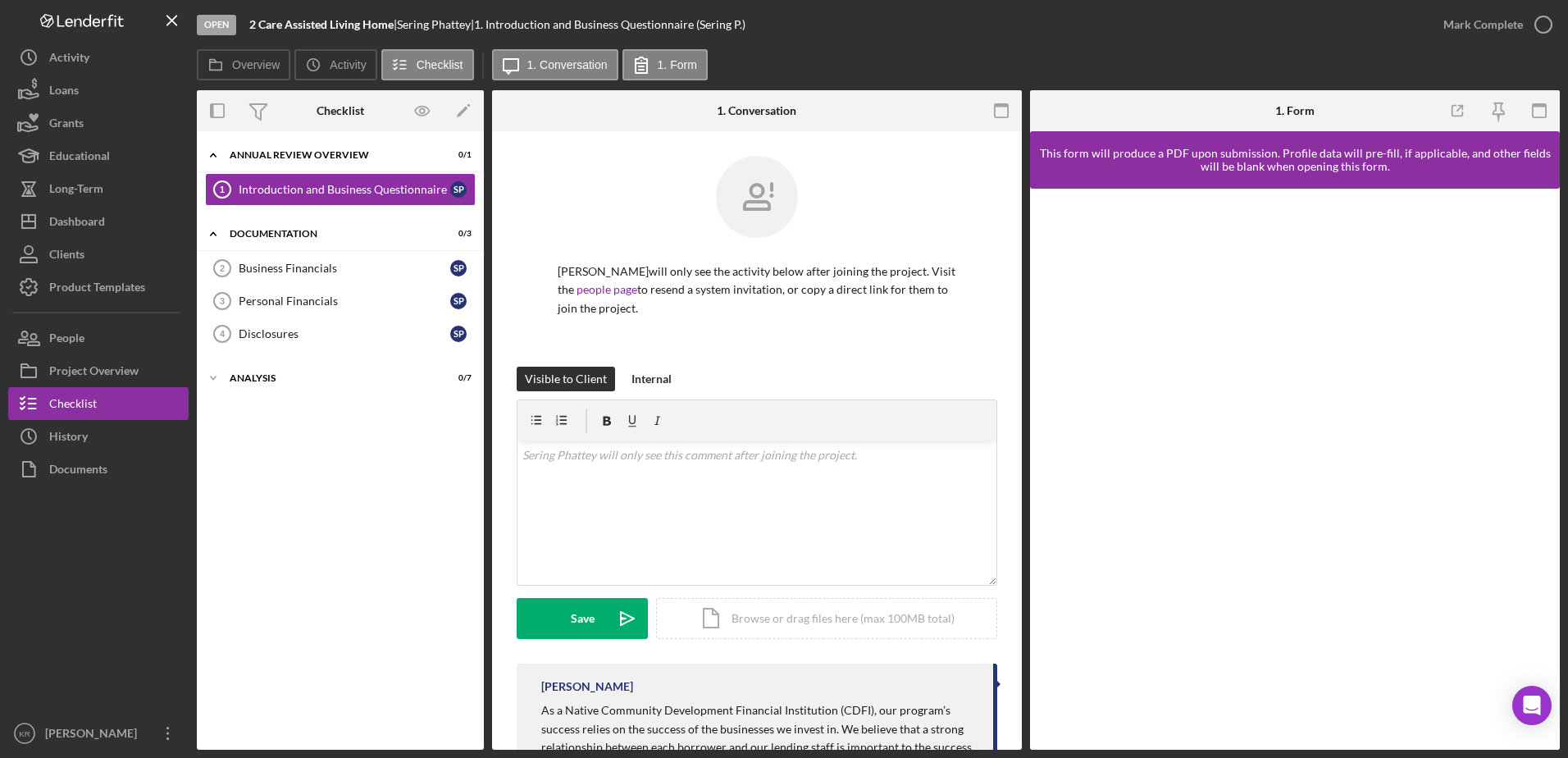
click at [343, 251] on div "Icon/Expander Documentation 0 / 3 Business Financials 2 Business Financials S P…" at bounding box center [340, 289] width 287 height 140
click at [88, 236] on div "Dashboard" at bounding box center [76, 223] width 56 height 37
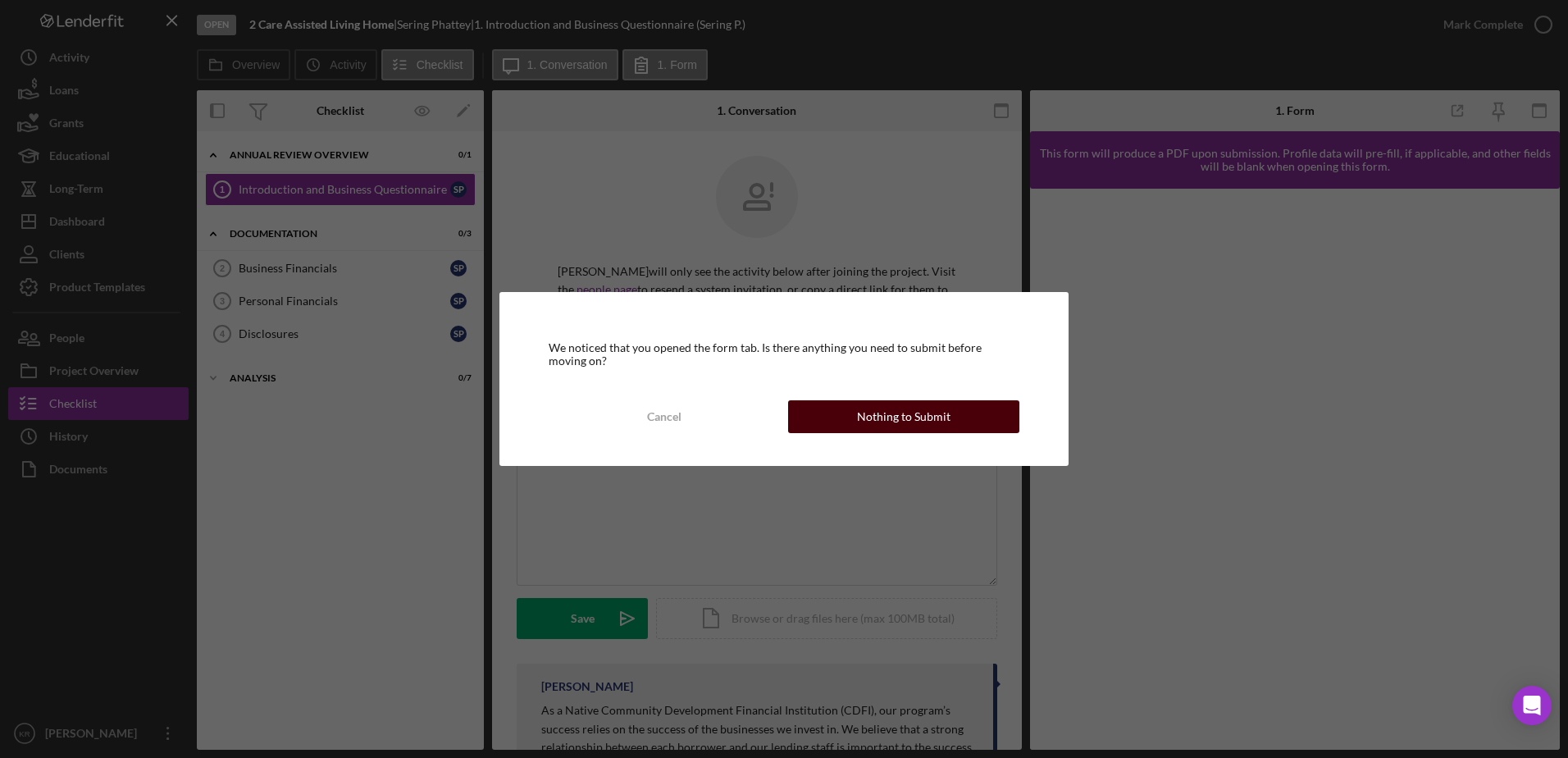
click at [911, 412] on div "Nothing to Submit" at bounding box center [904, 418] width 94 height 33
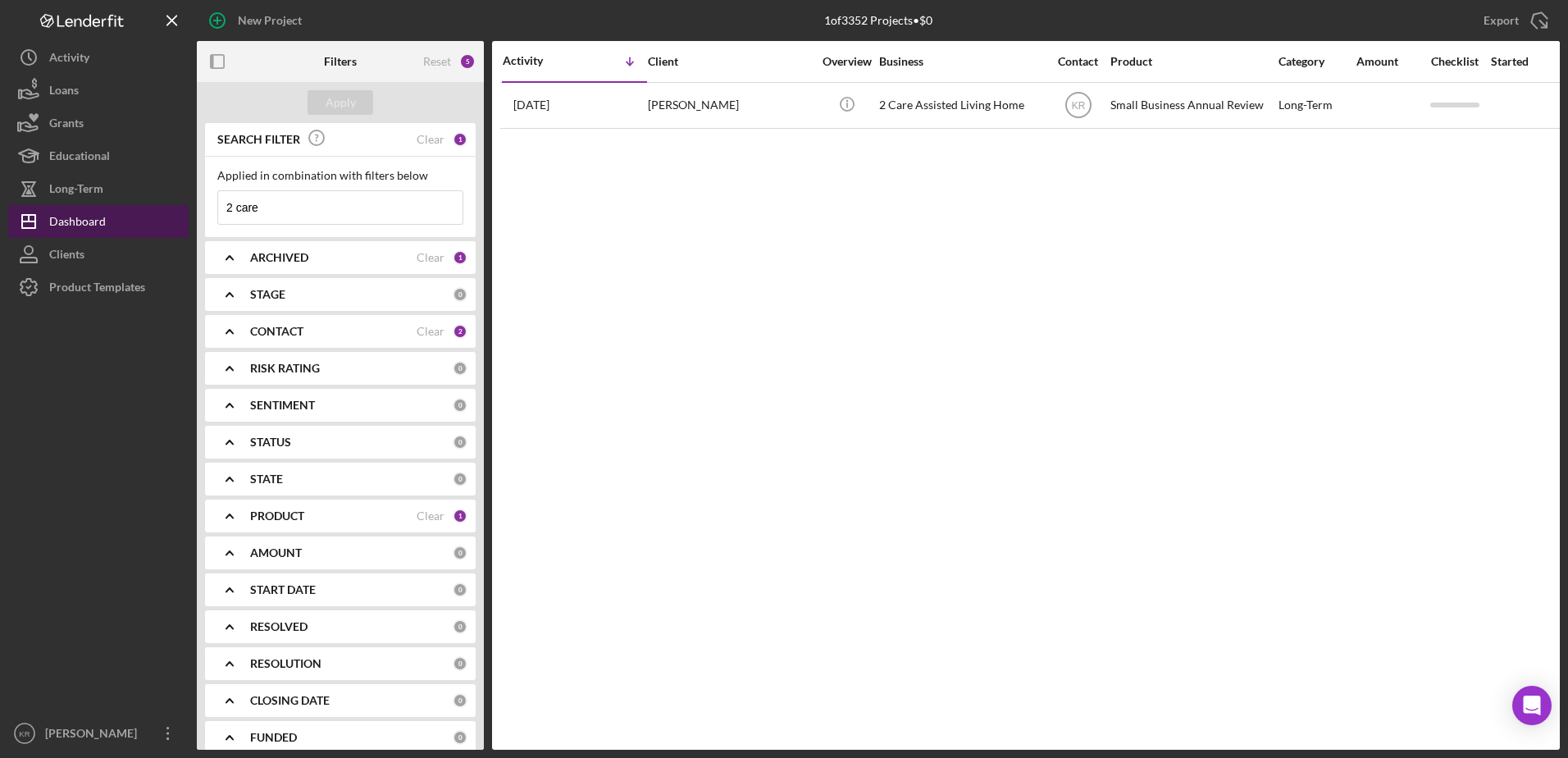
click at [54, 215] on div "Dashboard" at bounding box center [77, 223] width 57 height 37
type input "2"
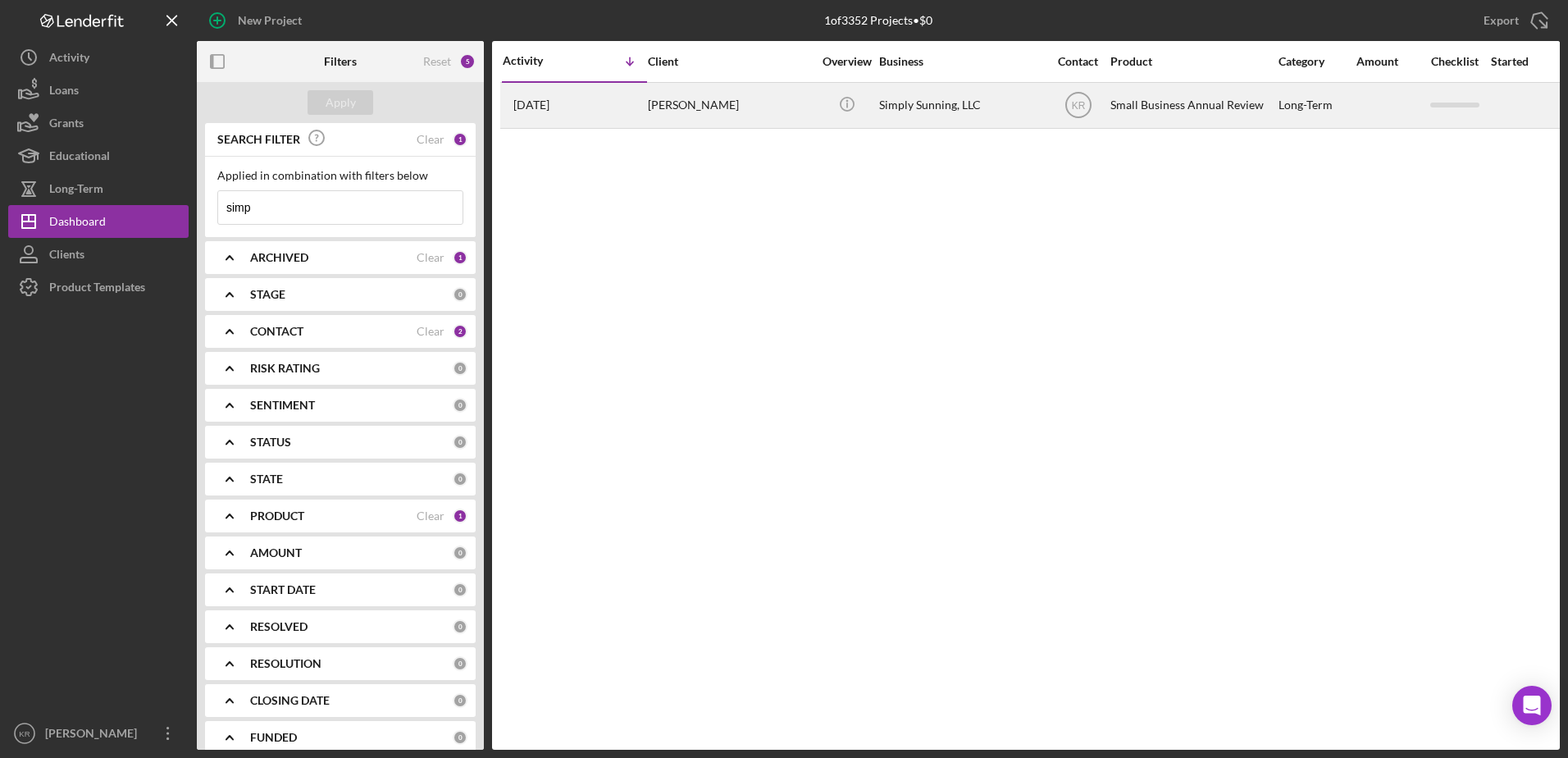
type input "simp"
click at [768, 107] on div "[PERSON_NAME]" at bounding box center [730, 105] width 164 height 44
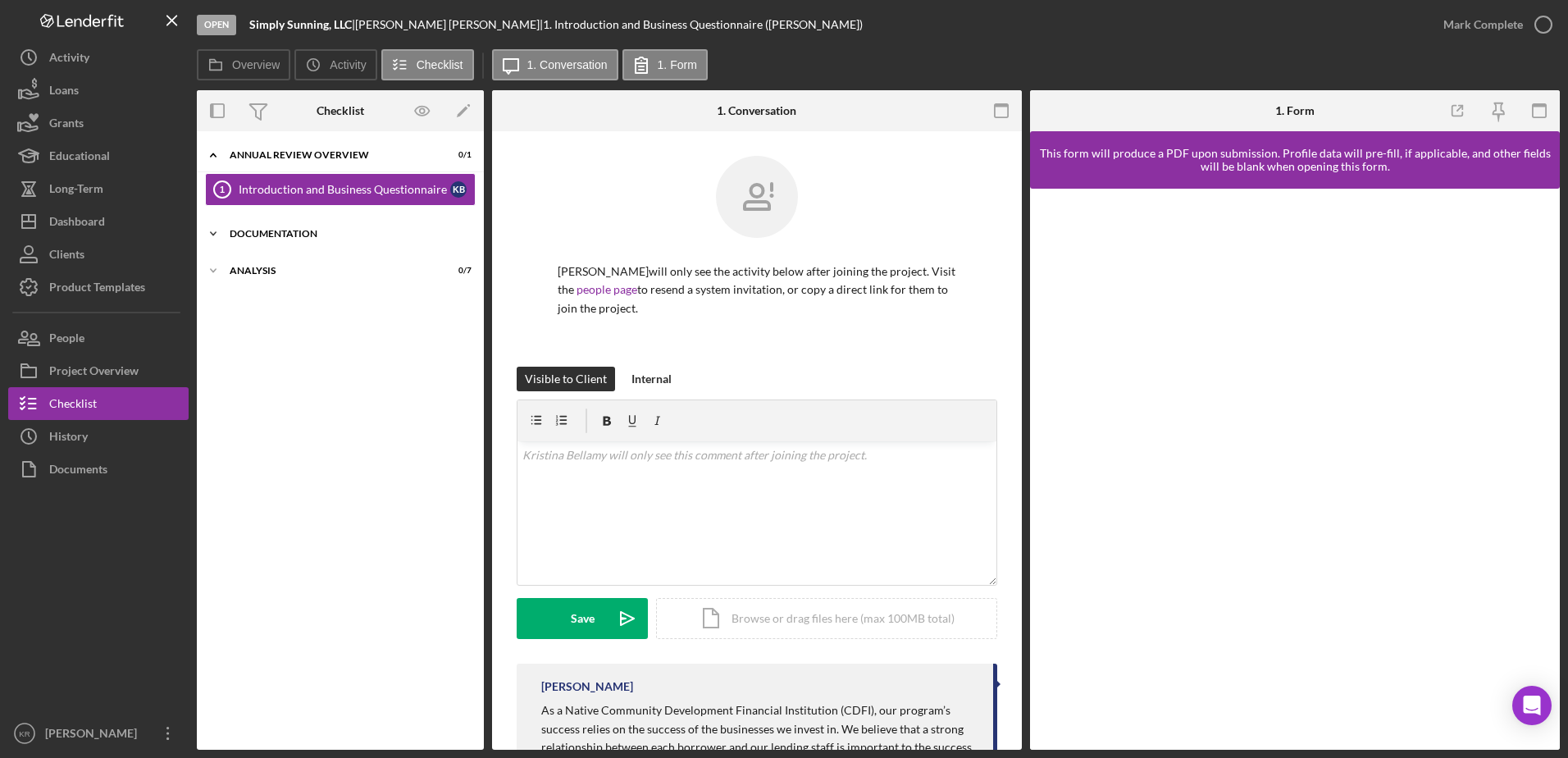
click at [255, 236] on div "Documentation" at bounding box center [347, 234] width 234 height 10
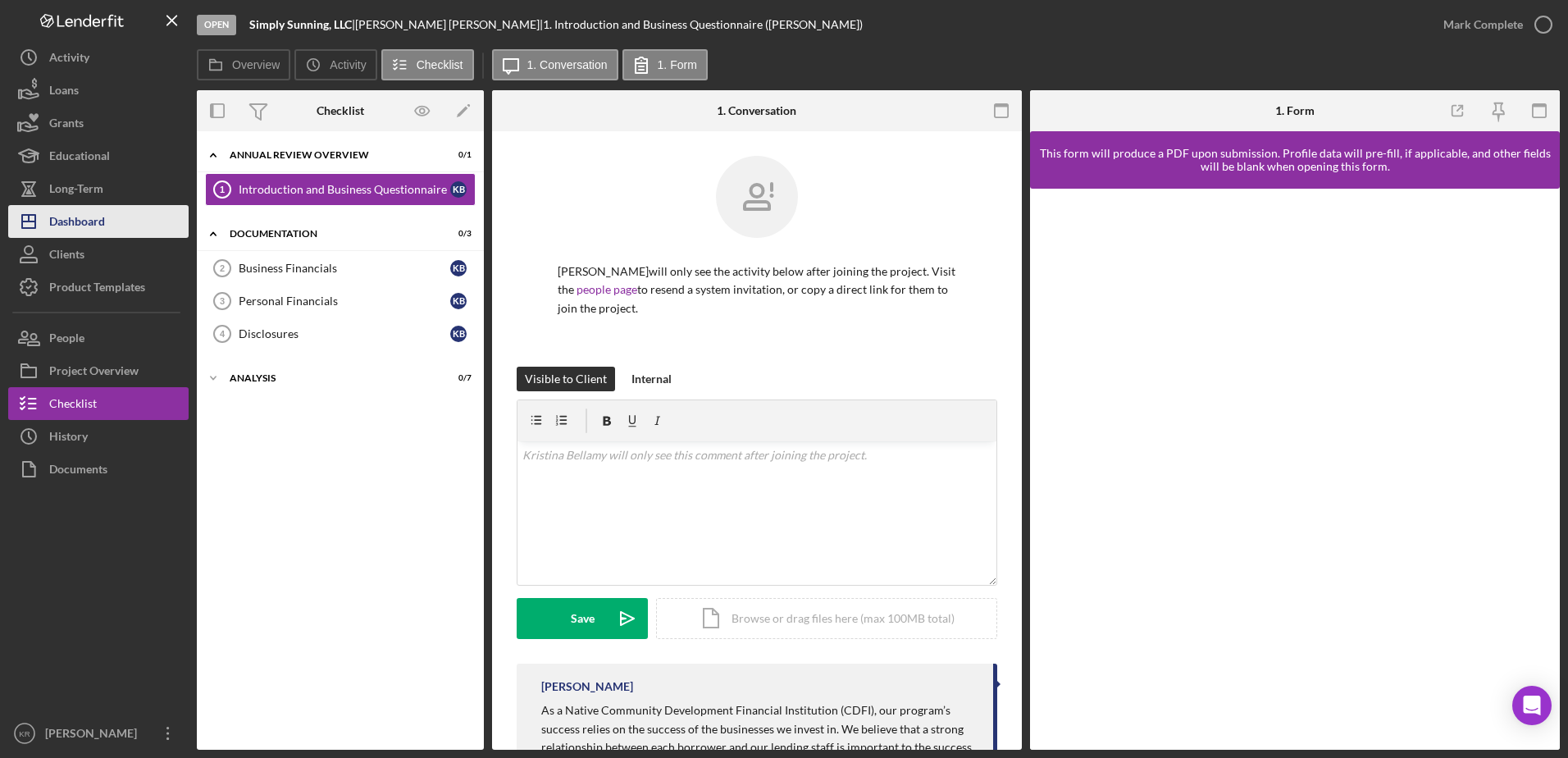
click at [102, 228] on div "Dashboard" at bounding box center [76, 223] width 56 height 37
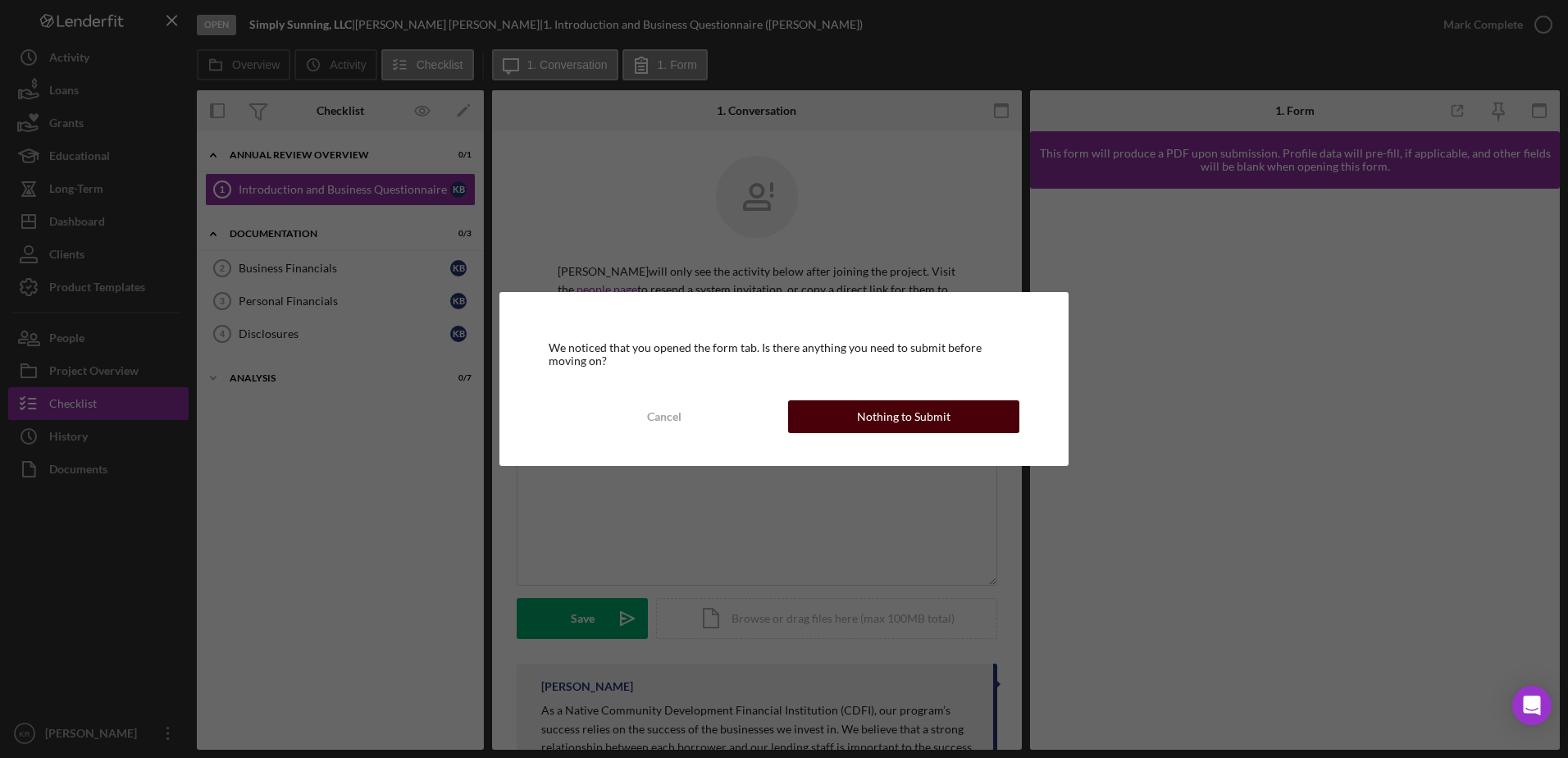
click at [884, 429] on div "Nothing to Submit" at bounding box center [904, 418] width 94 height 33
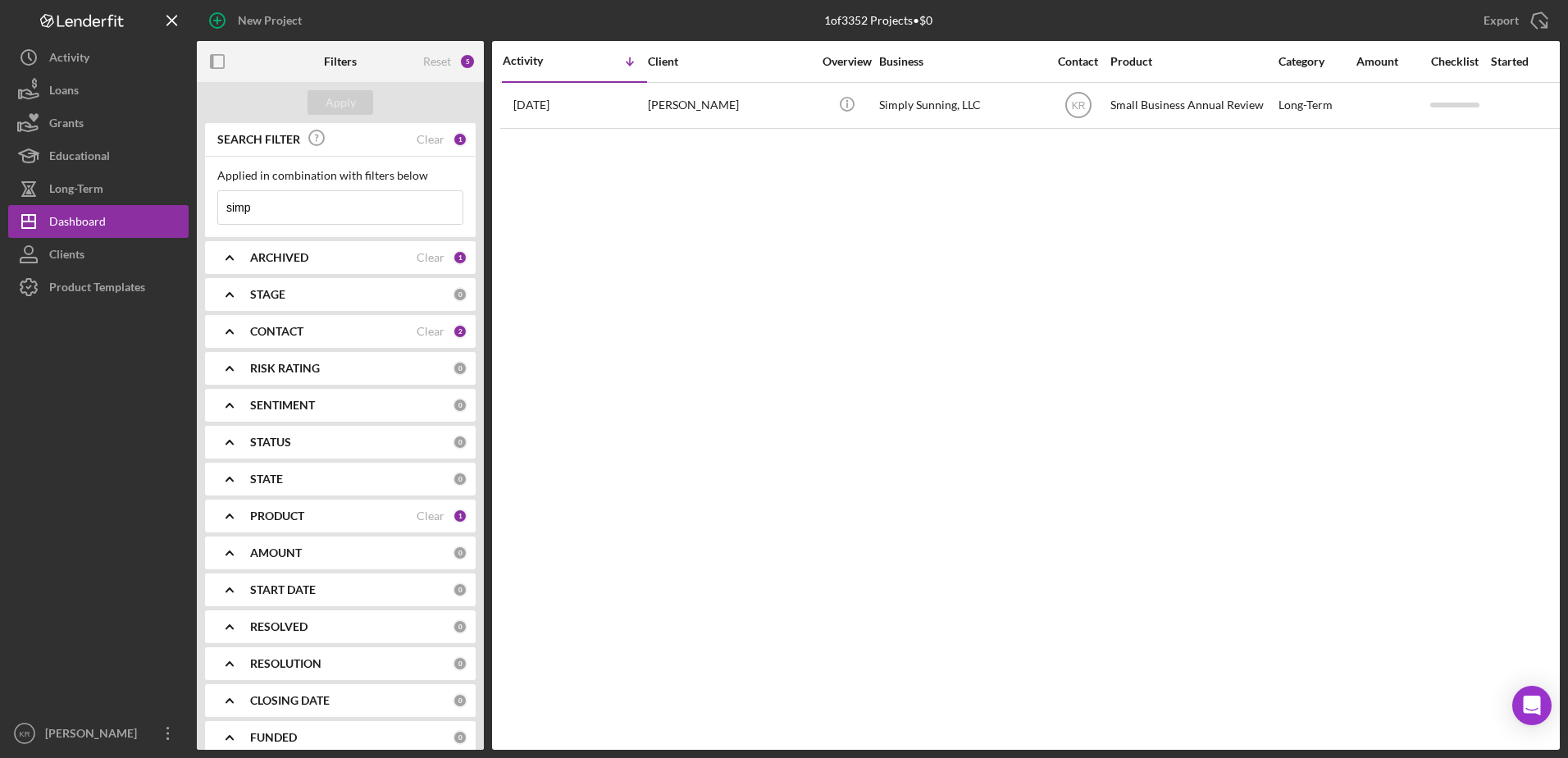
click at [345, 212] on input "simp" at bounding box center [340, 208] width 245 height 33
click at [345, 211] on input "simp" at bounding box center [340, 208] width 245 height 33
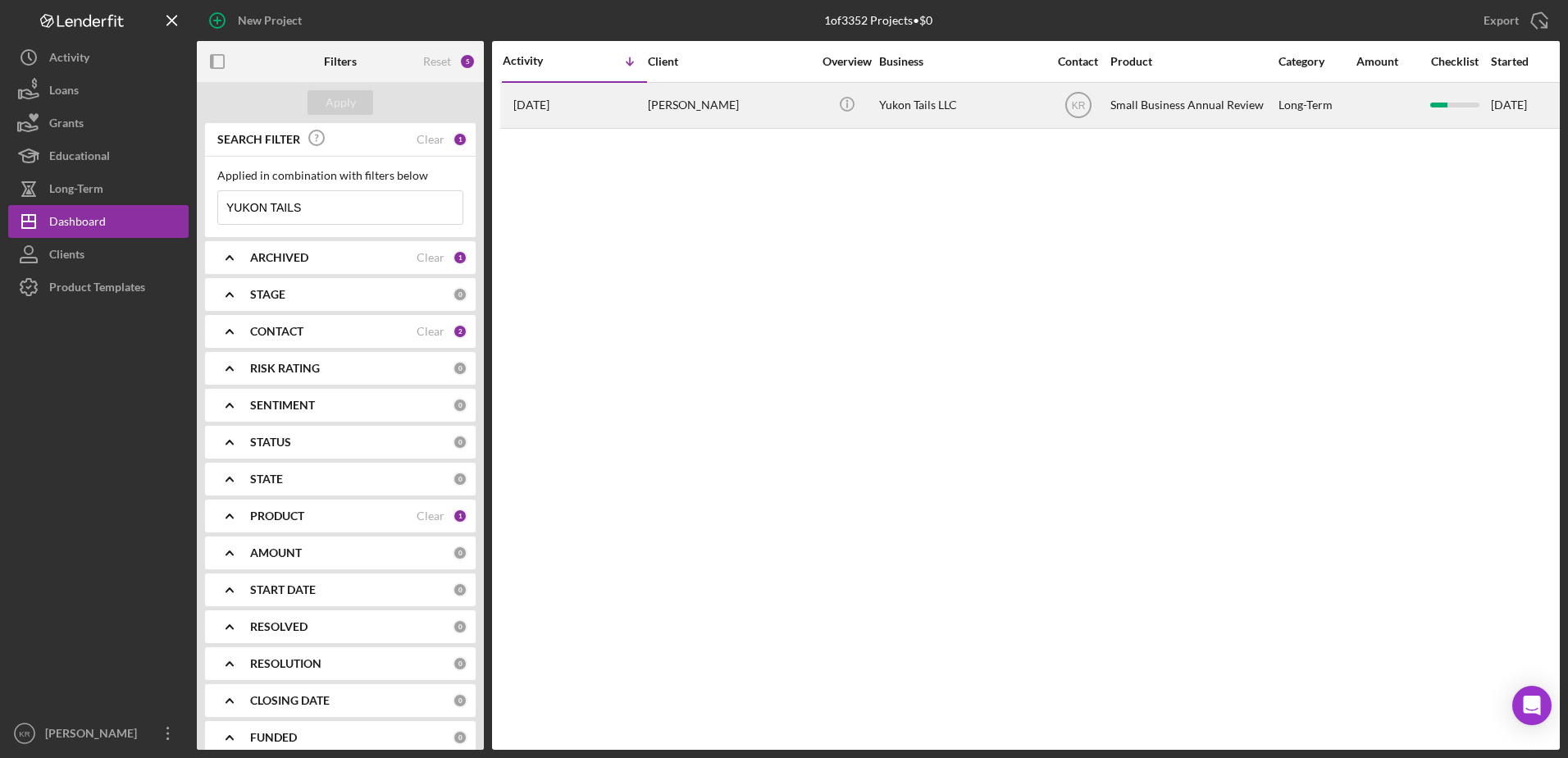
type input "YUKON TAILS"
click at [692, 106] on div "[PERSON_NAME]" at bounding box center [730, 105] width 164 height 44
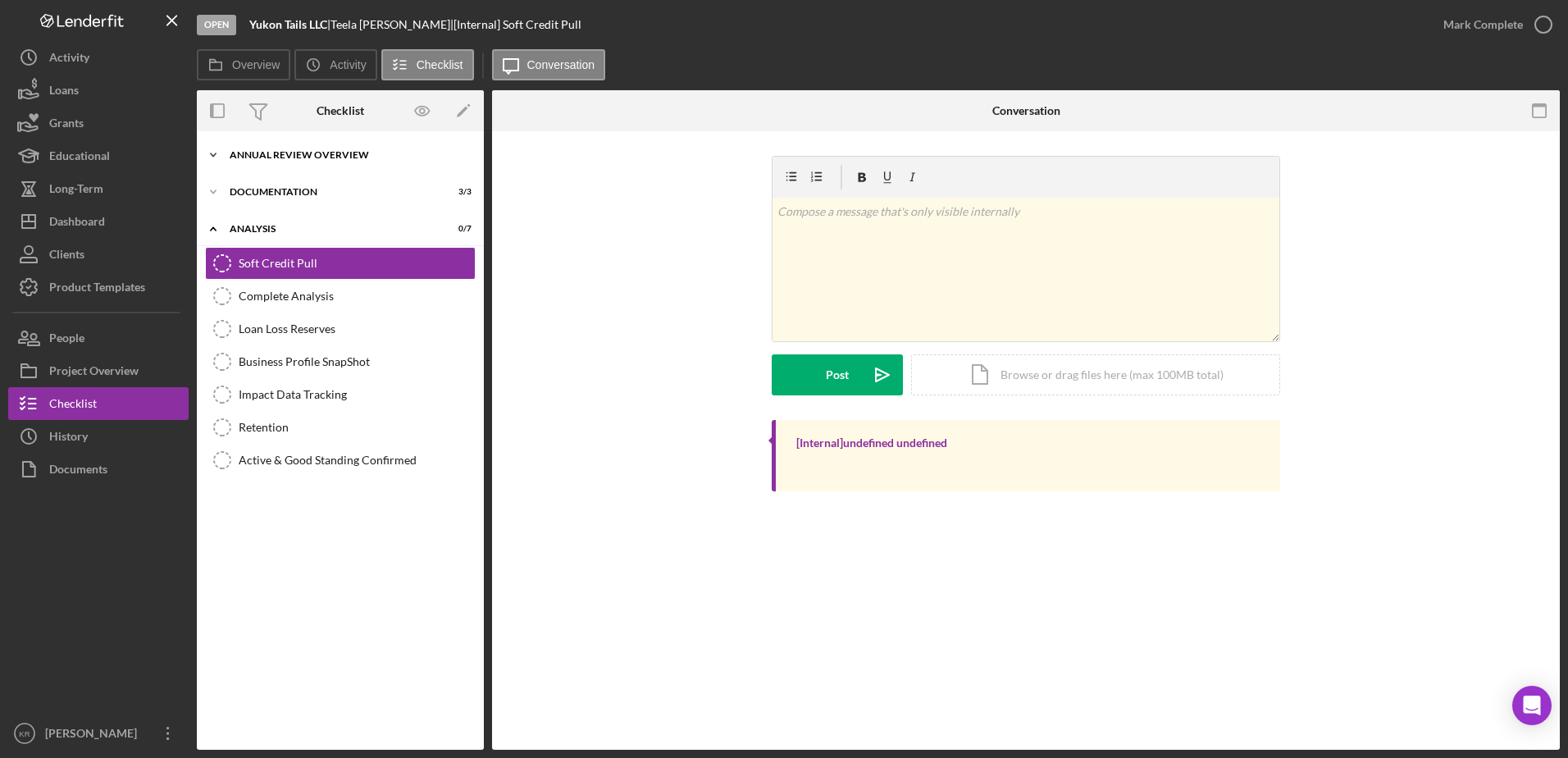
click at [326, 142] on div "Icon/Expander Annual Review Overview 1 / 1" at bounding box center [340, 155] width 287 height 33
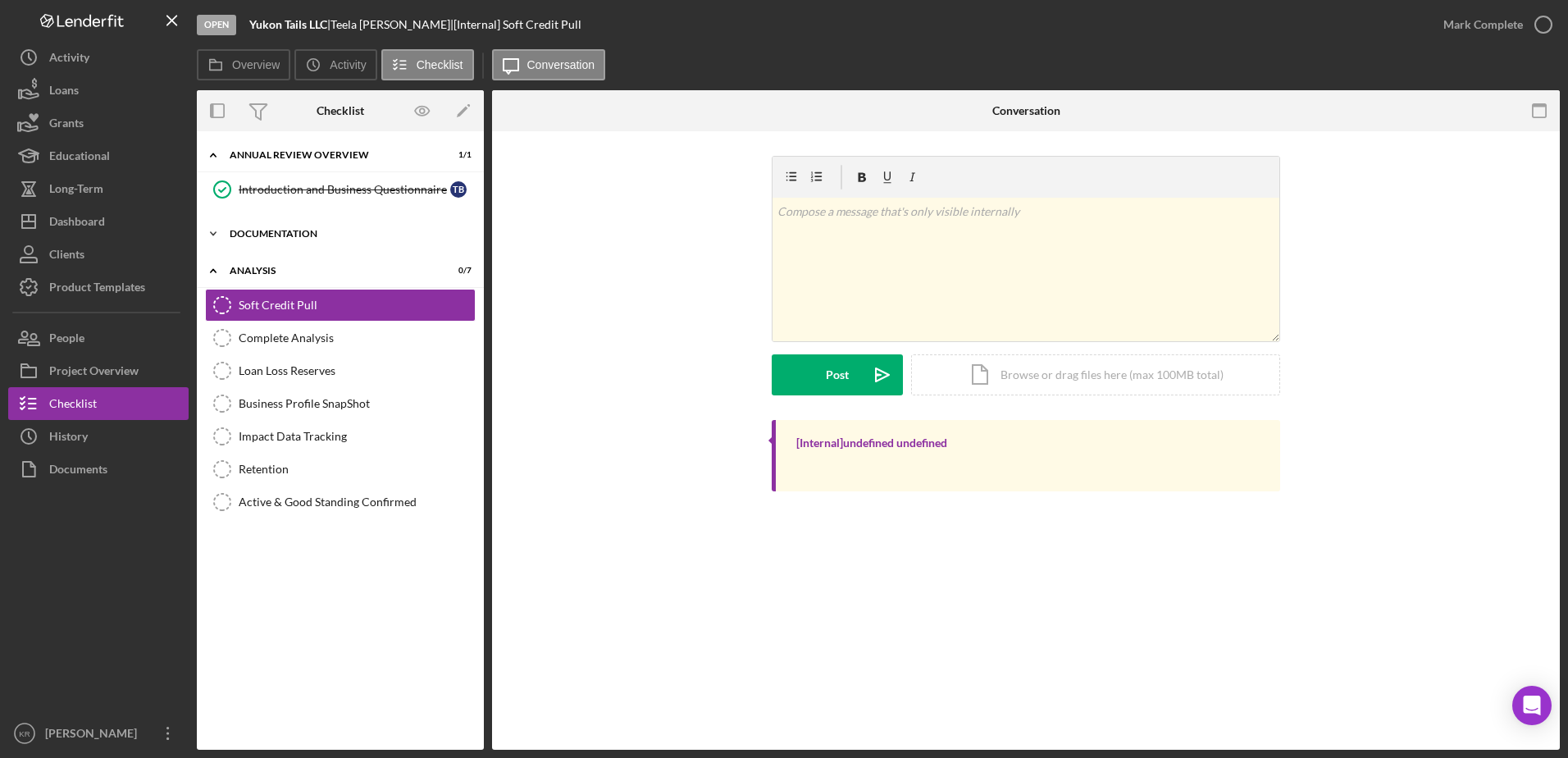
click at [277, 234] on div "Documentation" at bounding box center [347, 234] width 234 height 10
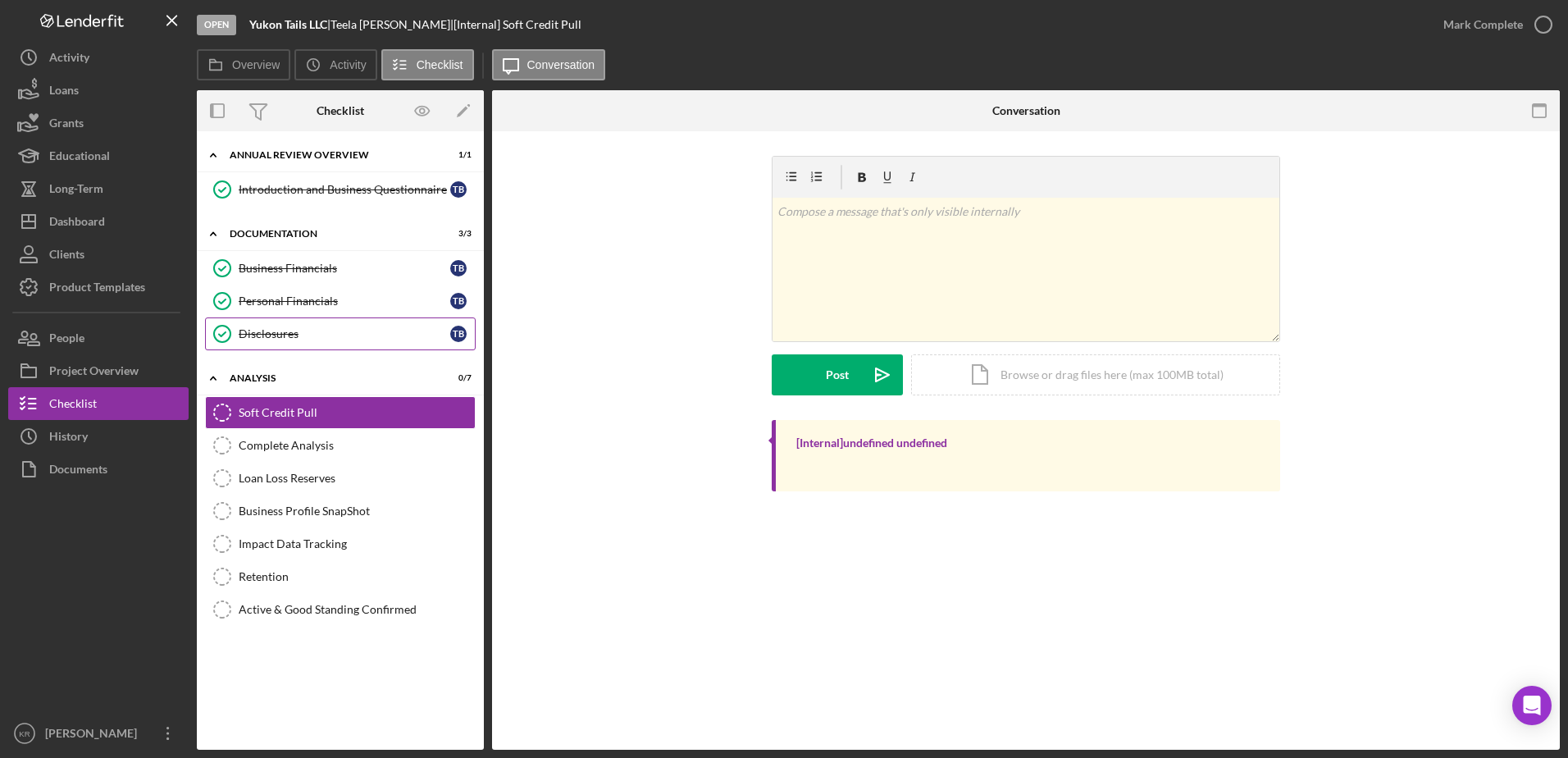
click at [261, 334] on div "Disclosures" at bounding box center [344, 334] width 212 height 13
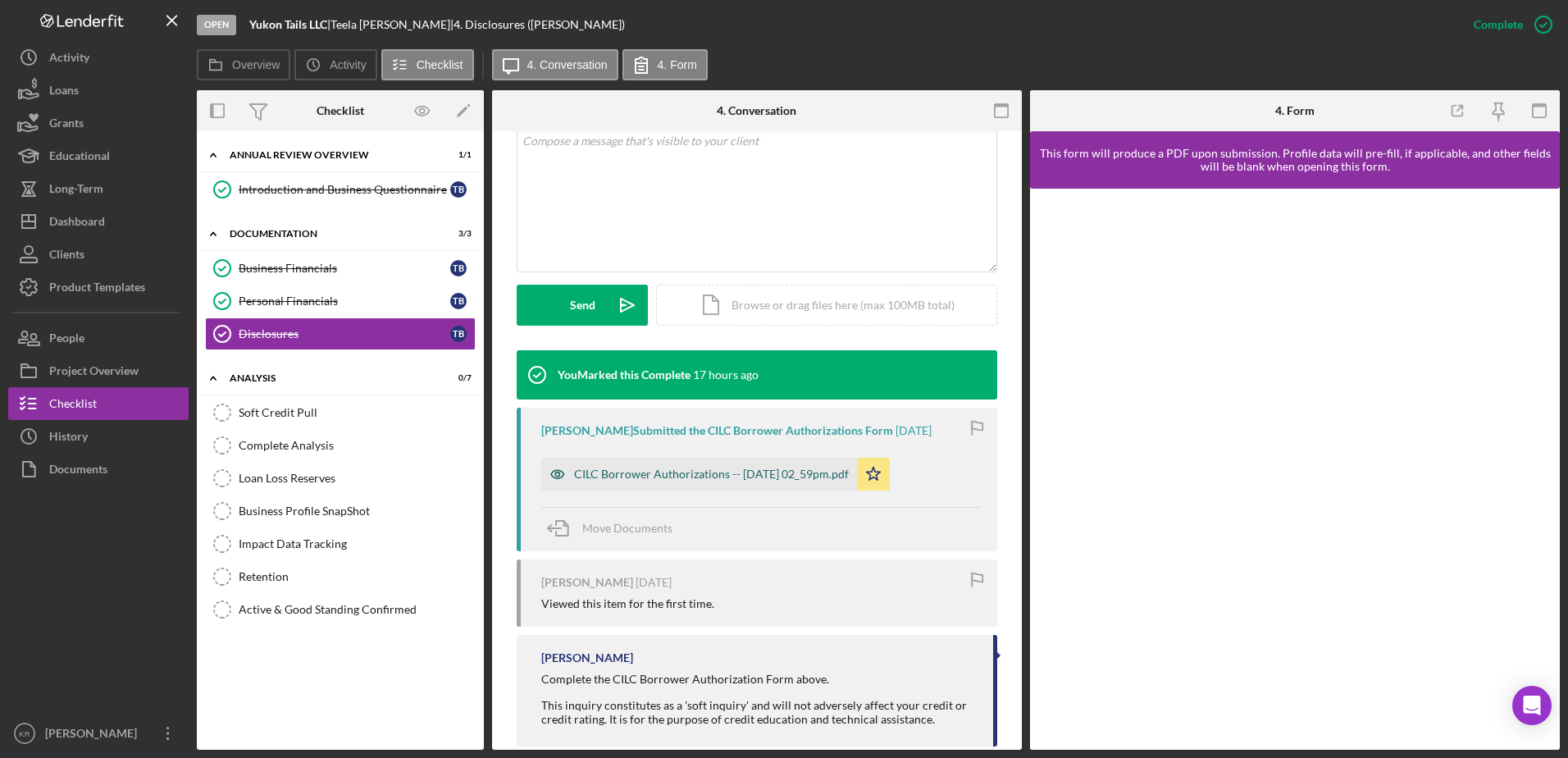
click at [653, 480] on div "CILC Borrower Authorizations -- [DATE] 02_59pm.pdf" at bounding box center [712, 473] width 275 height 13
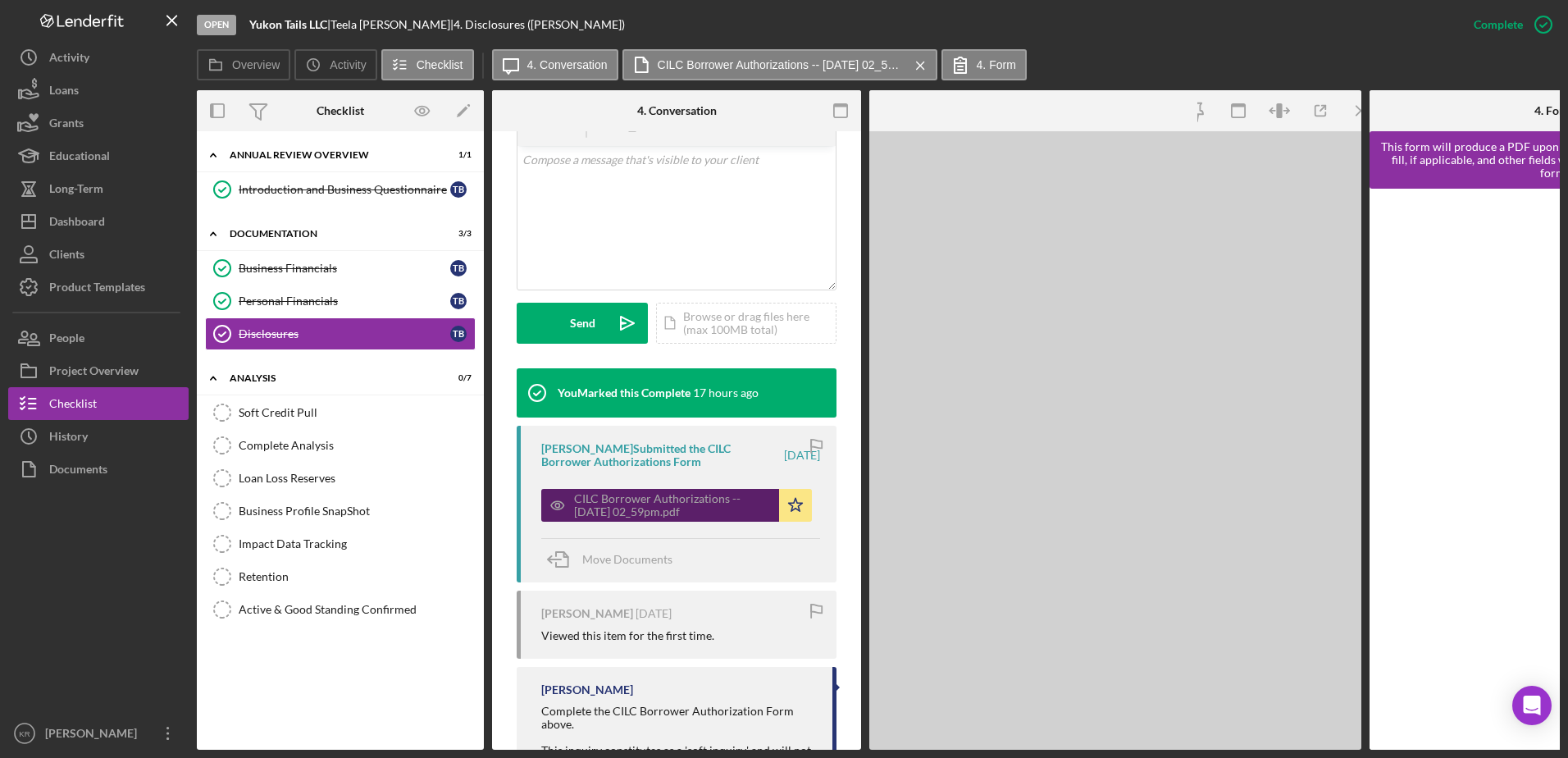
scroll to position [347, 0]
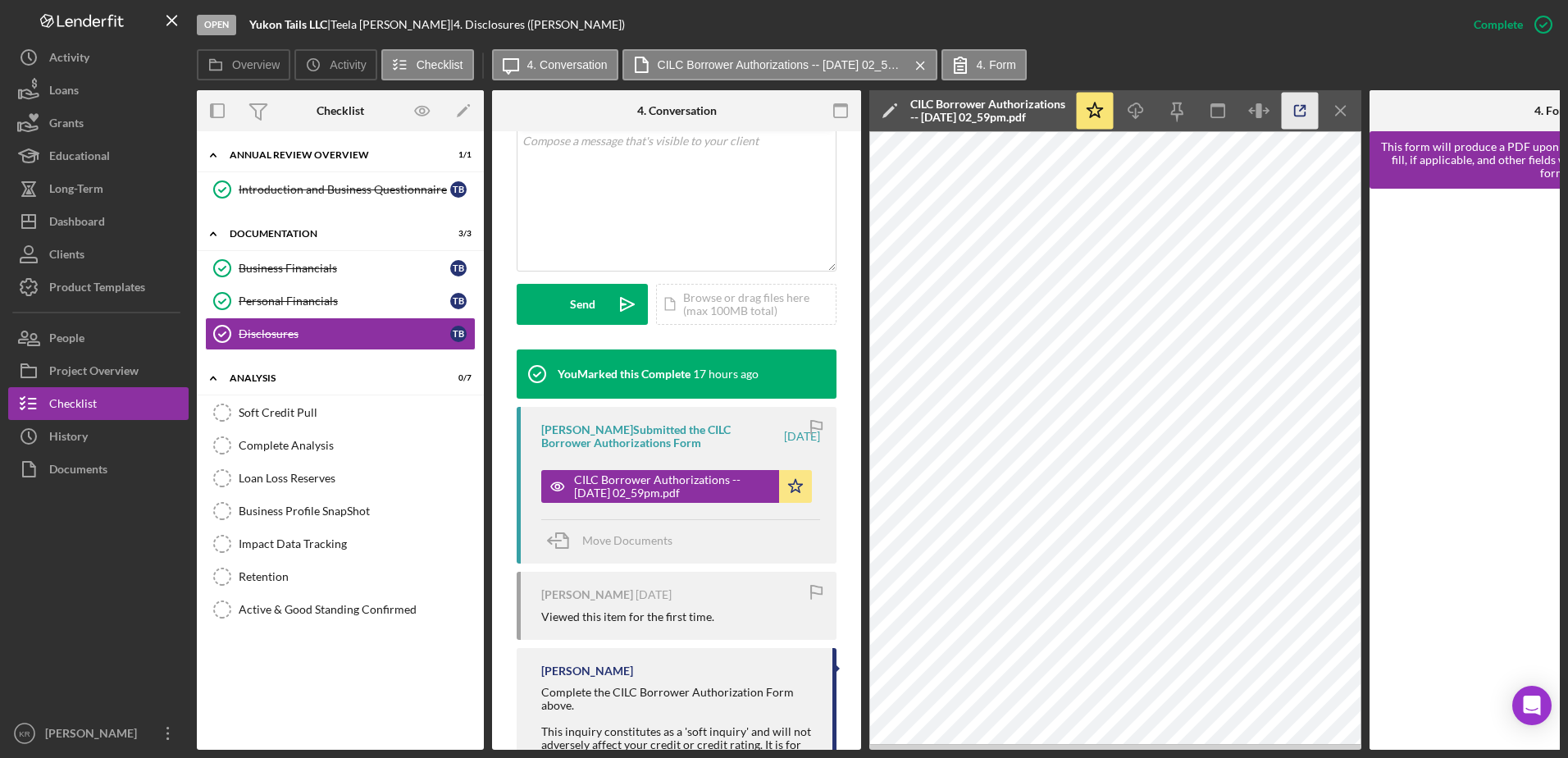
click at [1298, 110] on icon "button" at bounding box center [1301, 111] width 37 height 37
click at [383, 418] on div "Soft Credit Pull" at bounding box center [357, 412] width 236 height 13
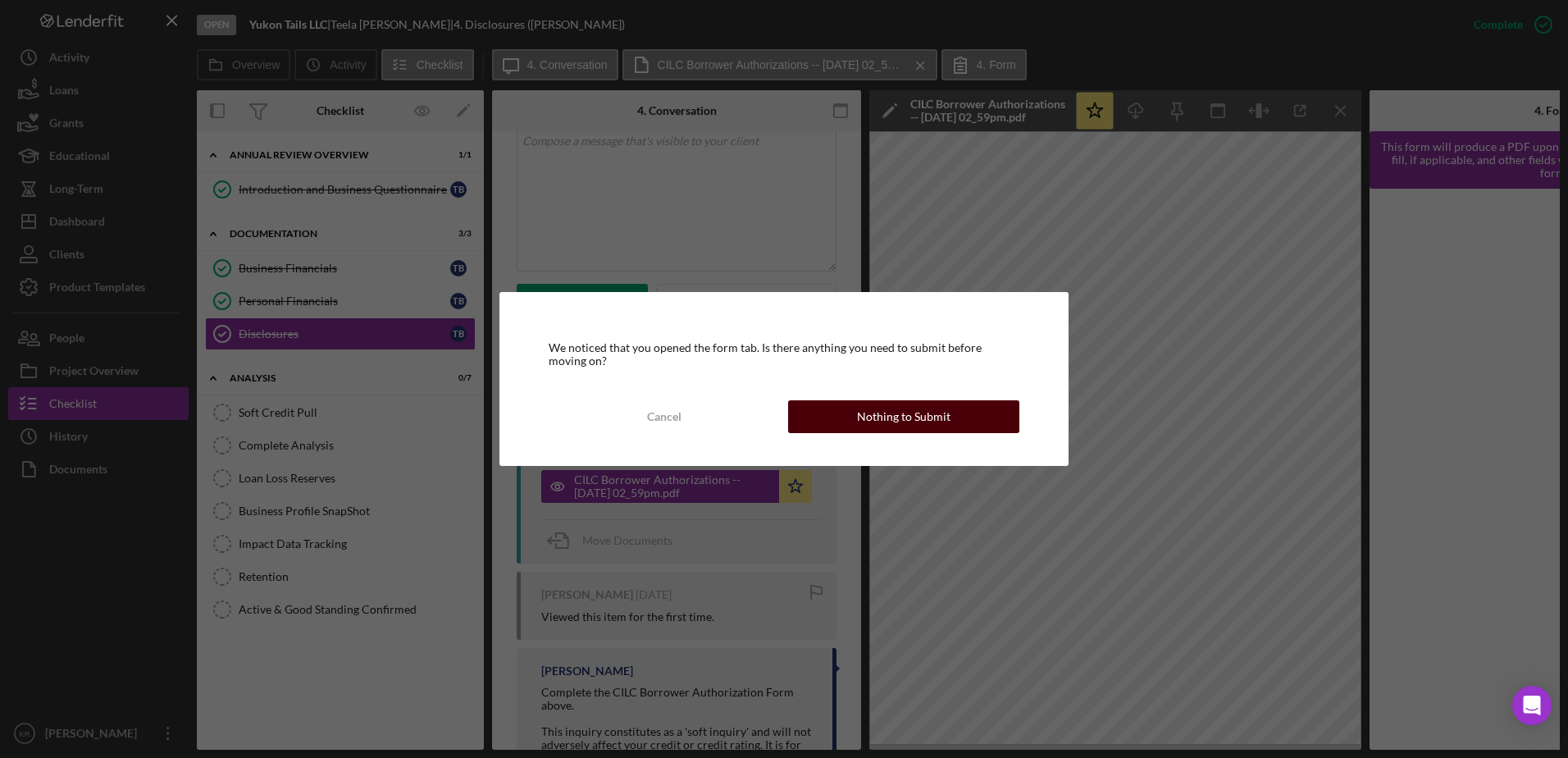
click at [881, 418] on div "Nothing to Submit" at bounding box center [904, 418] width 94 height 33
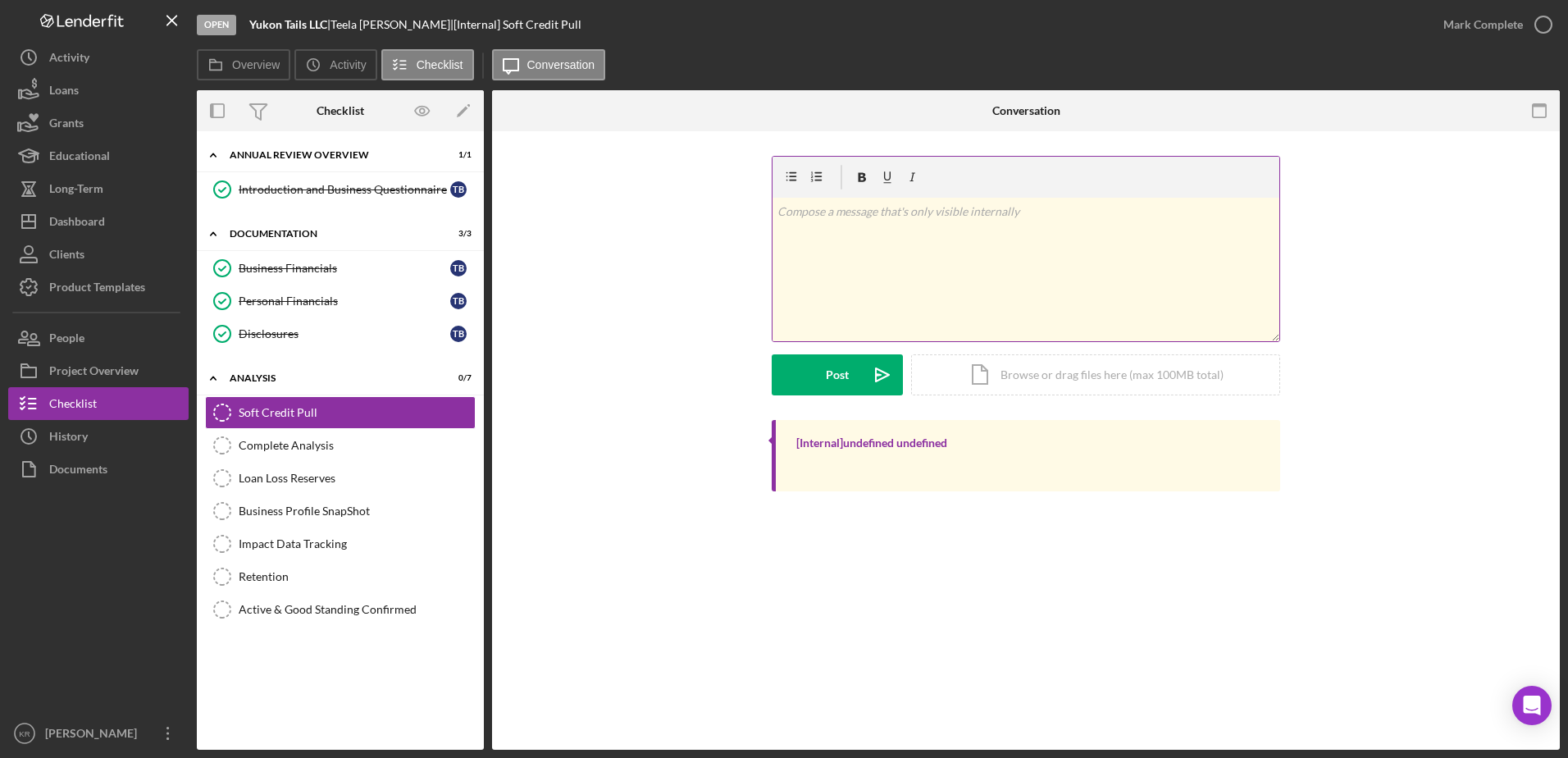
click at [1028, 292] on div "v Color teal Color pink Remove color Add row above Add row below Add column bef…" at bounding box center [1026, 269] width 507 height 143
click at [1084, 380] on div "Icon/Document Browse or drag files here (max 100MB total) Tap to choose files o…" at bounding box center [1096, 375] width 370 height 41
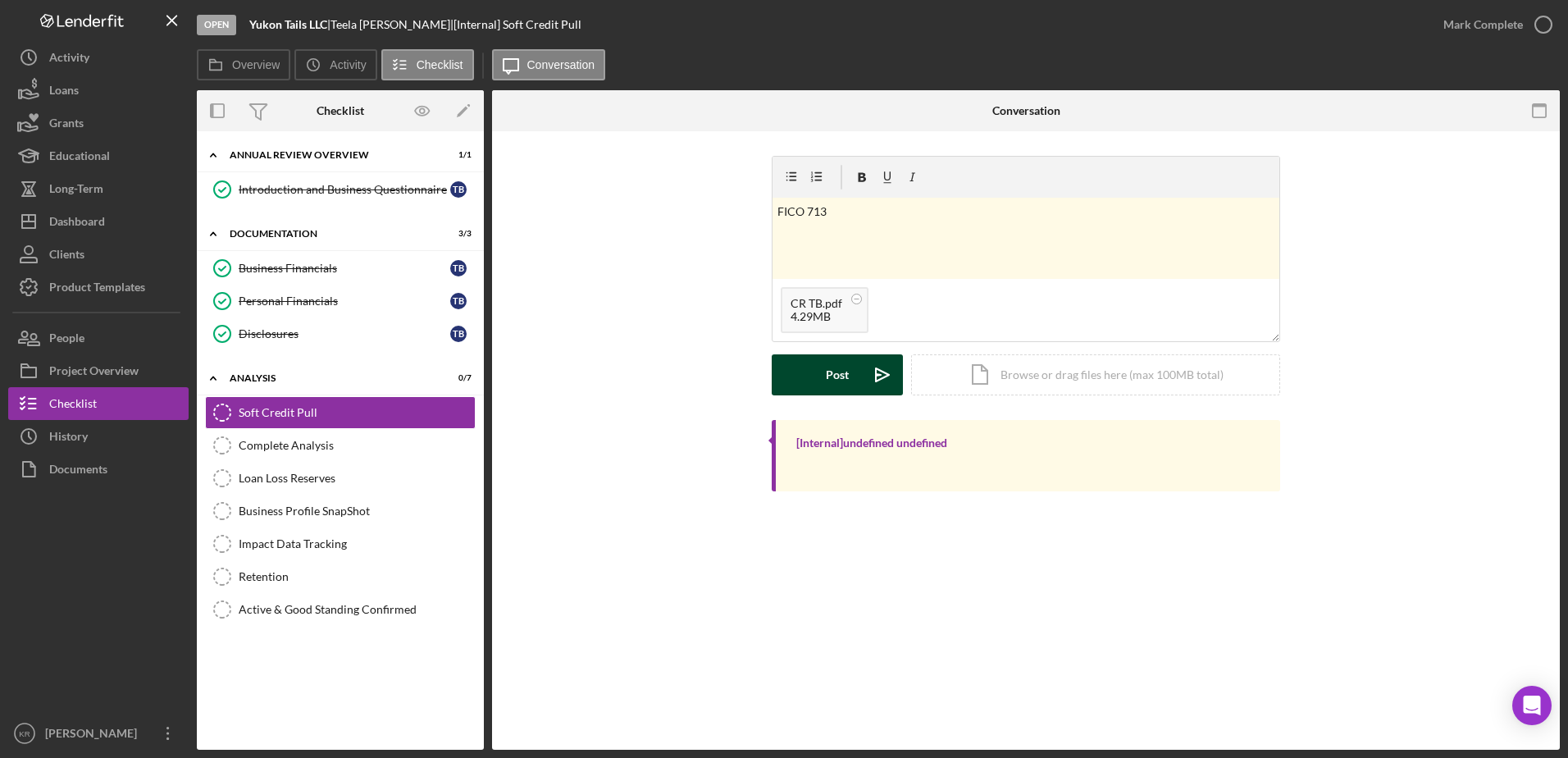
click at [822, 377] on button "Post Icon/icon-invite-send" at bounding box center [838, 375] width 132 height 41
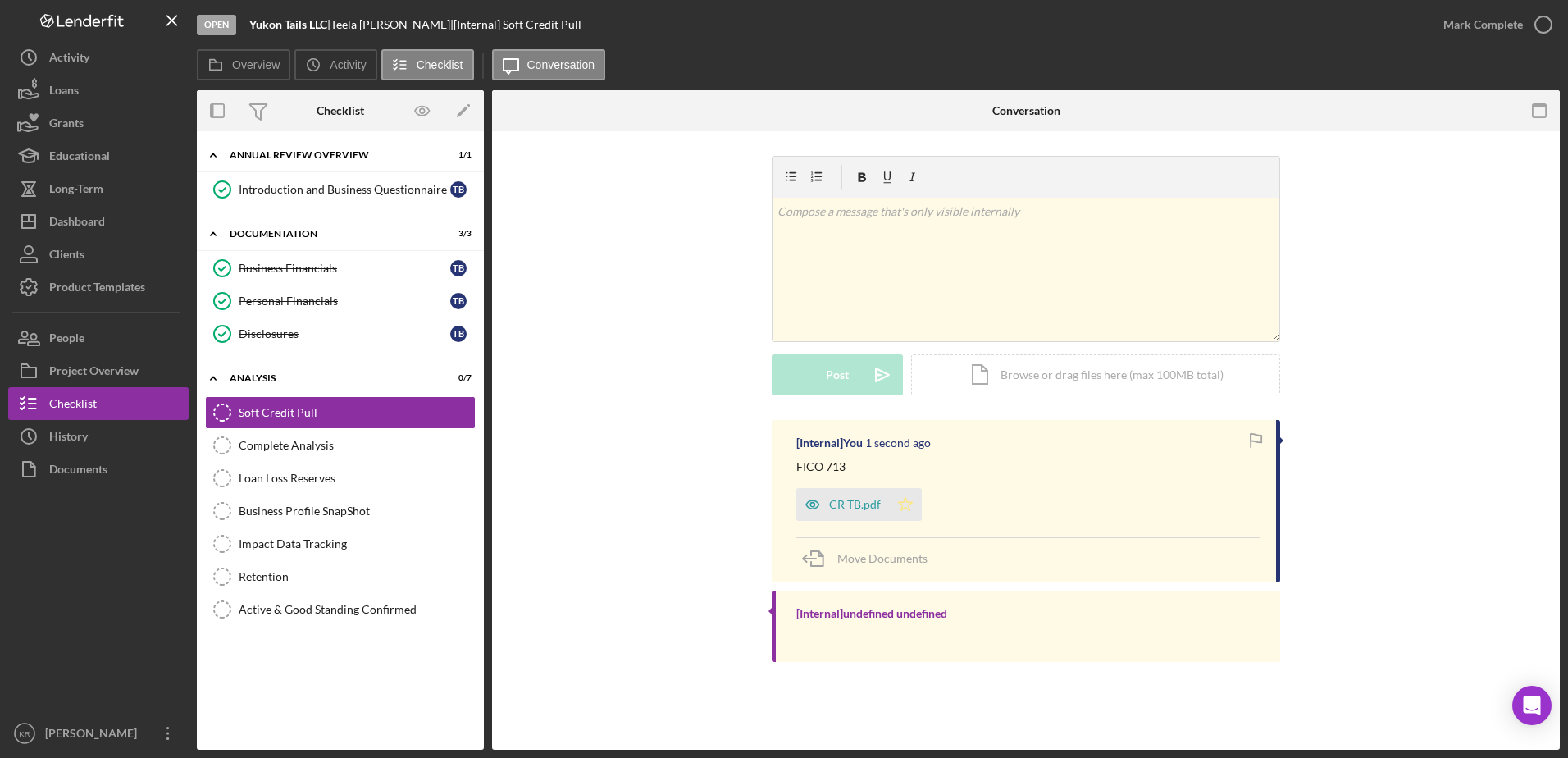
click at [903, 509] on polygon "button" at bounding box center [906, 504] width 14 height 13
click at [1465, 24] on div "Mark Complete" at bounding box center [1484, 24] width 80 height 33
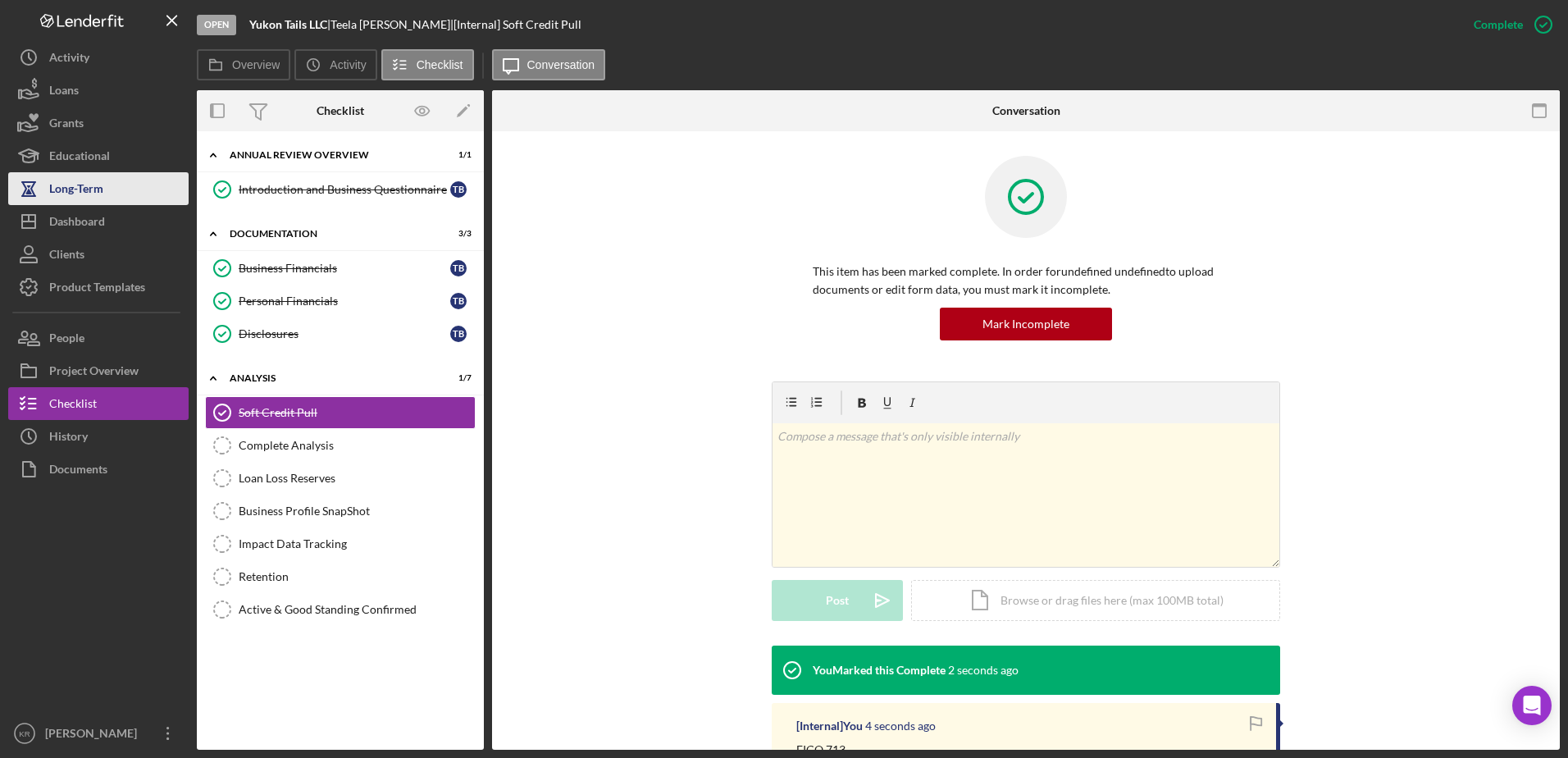
drag, startPoint x: 85, startPoint y: 216, endPoint x: 169, endPoint y: 203, distance: 85.0
click at [85, 215] on div "Dashboard" at bounding box center [76, 223] width 56 height 37
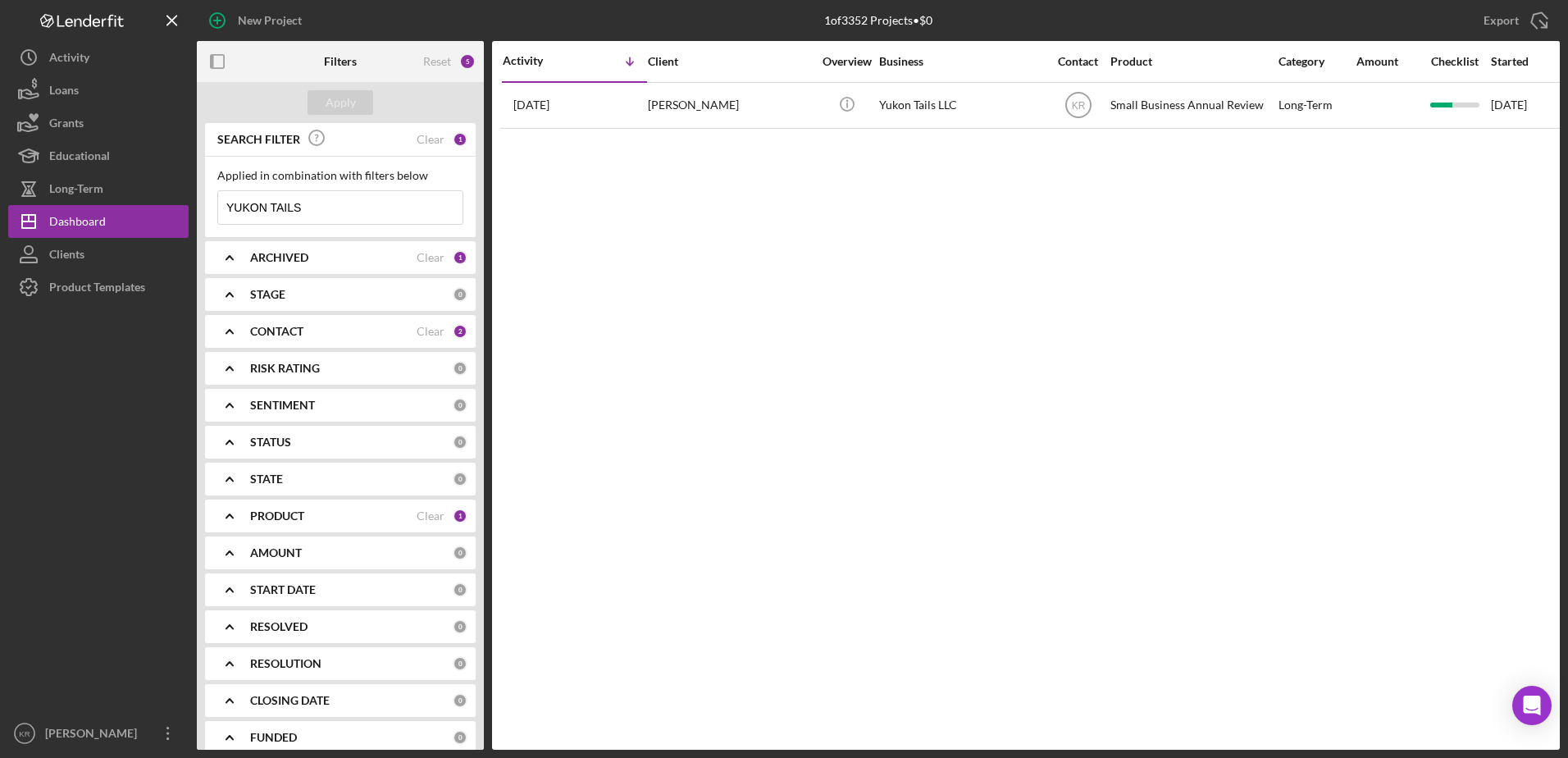
click at [389, 215] on input "YUKON TAILS" at bounding box center [340, 208] width 245 height 33
click at [435, 139] on div "Clear" at bounding box center [430, 139] width 28 height 13
click at [345, 115] on div "Apply" at bounding box center [340, 102] width 287 height 41
click at [344, 114] on div "Apply" at bounding box center [340, 102] width 30 height 24
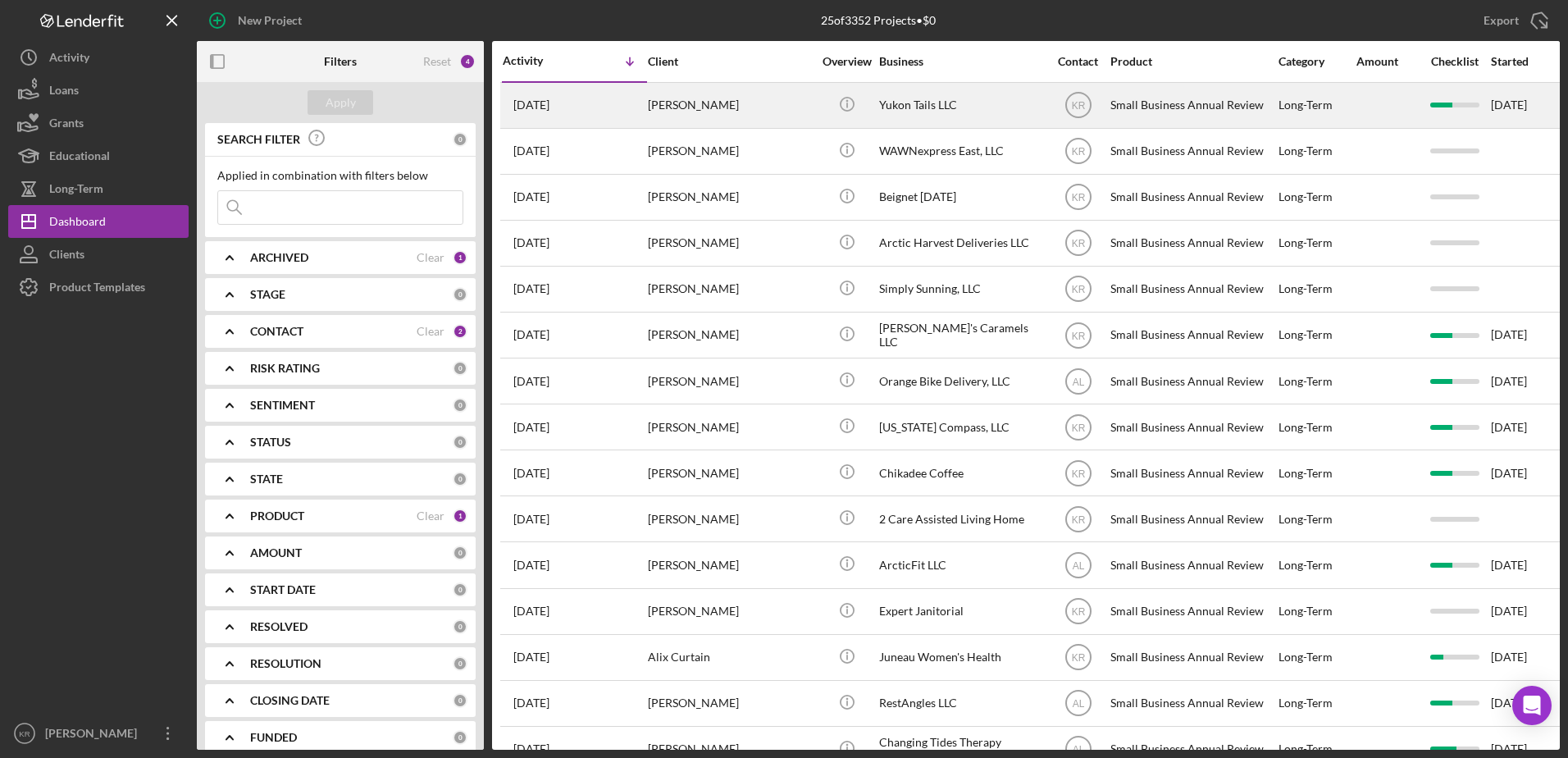
click at [774, 116] on div "[PERSON_NAME]" at bounding box center [730, 105] width 164 height 44
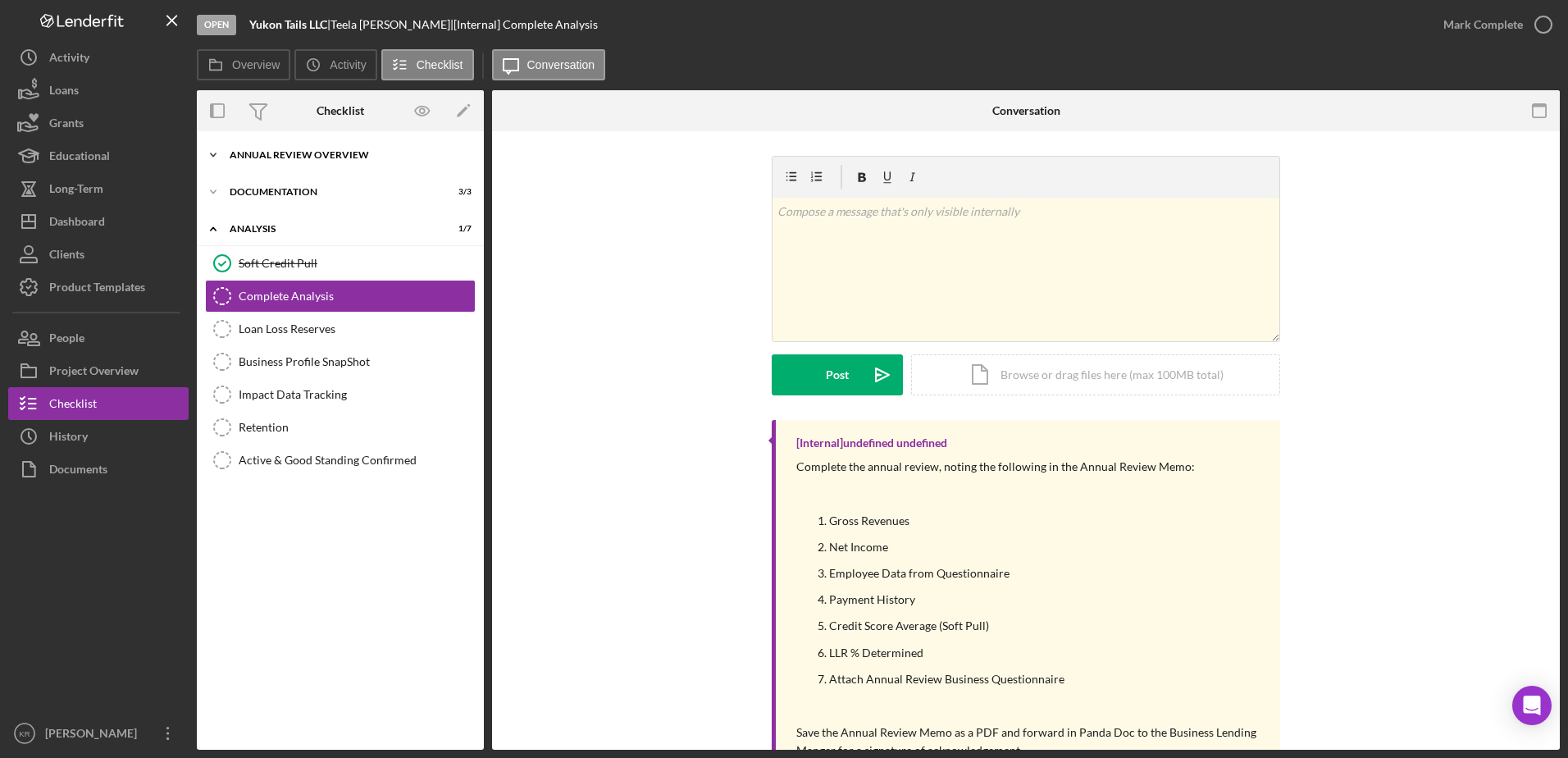
click at [328, 163] on div "Icon/Expander Annual Review Overview 1 / 1" at bounding box center [340, 155] width 287 height 33
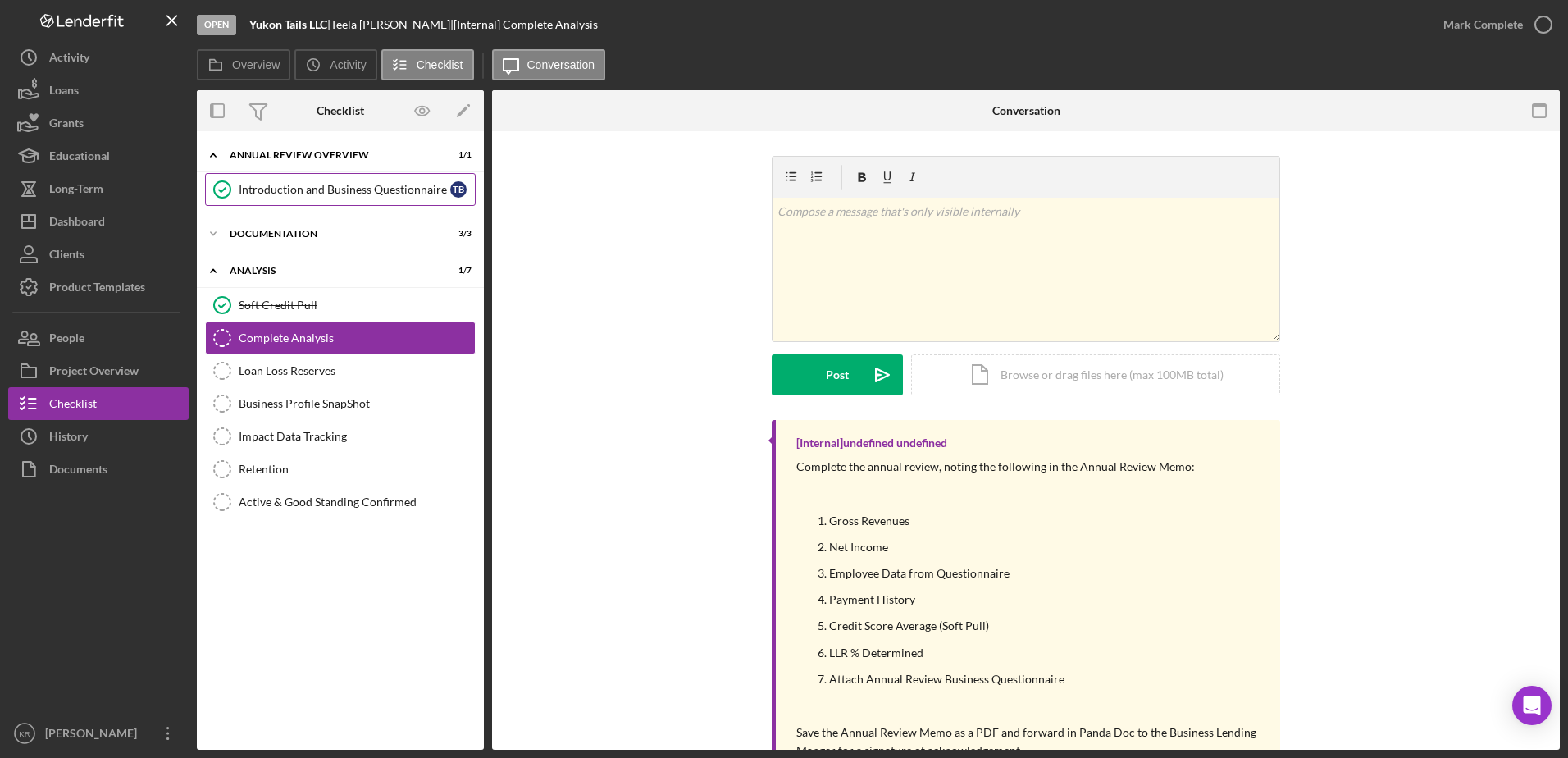
click at [323, 199] on link "Introduction and Business Questionnaire Introduction and Business Questionnaire…" at bounding box center [340, 189] width 271 height 33
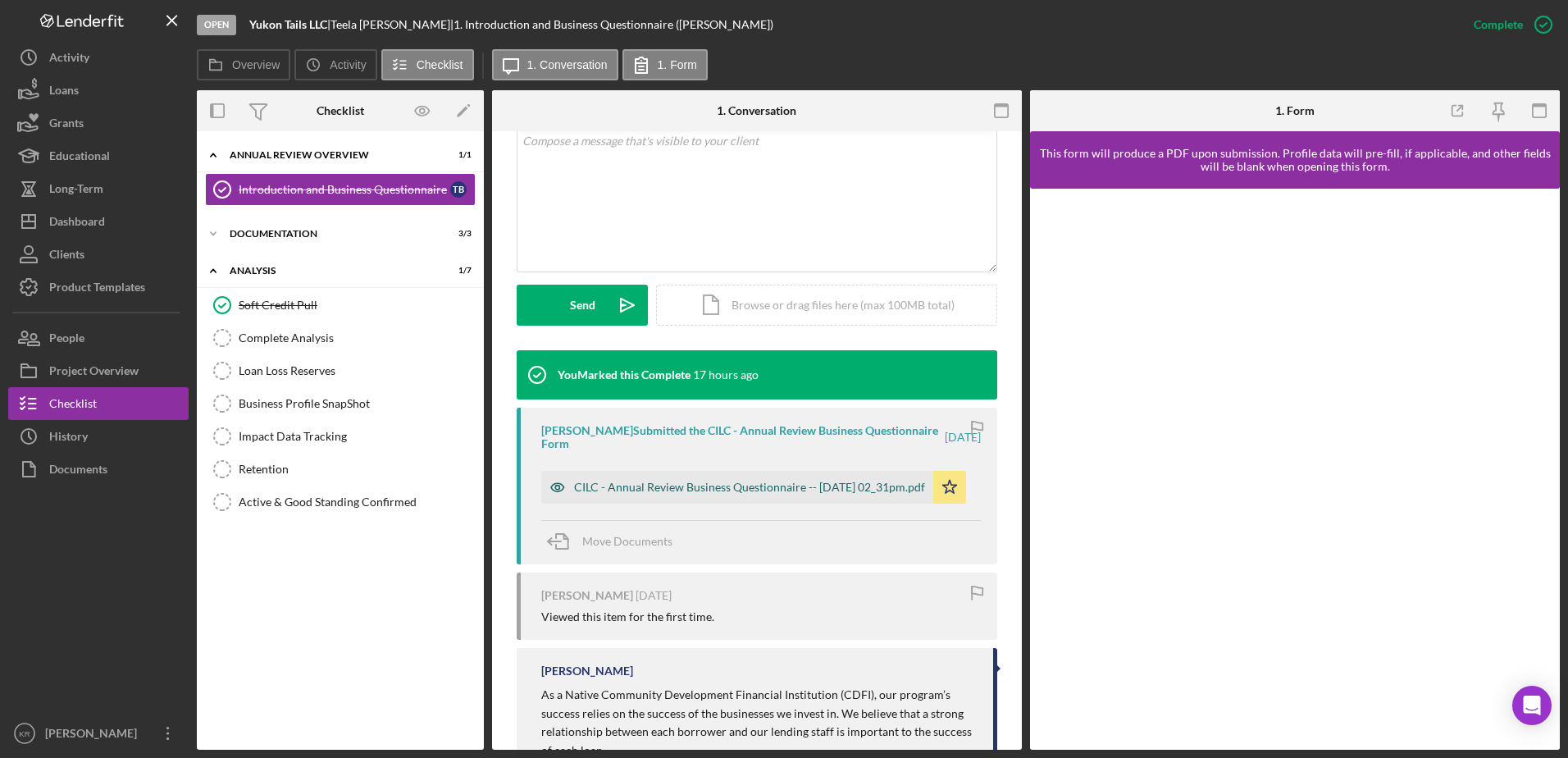
scroll to position [493, 0]
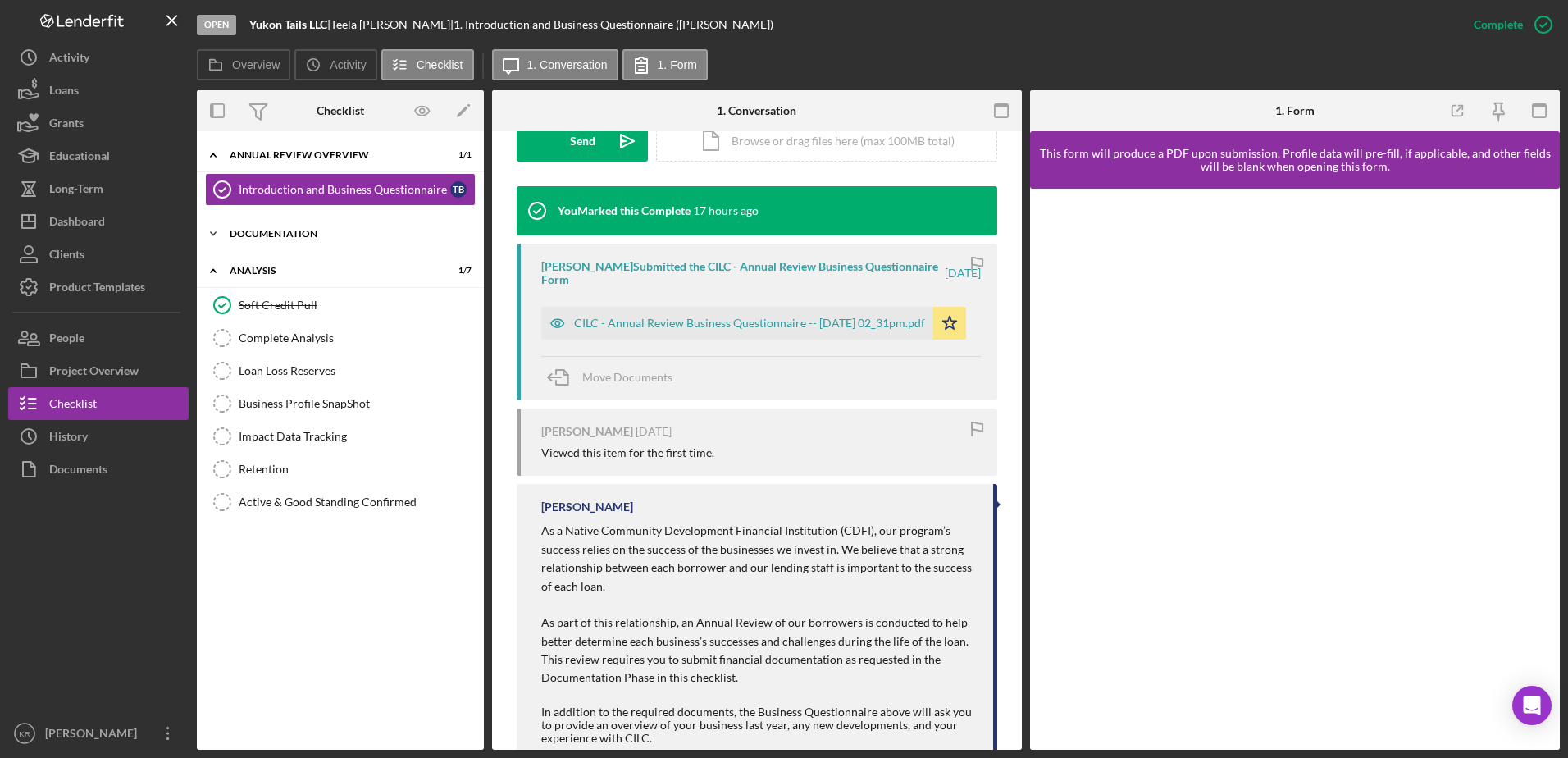
click at [300, 235] on div "Documentation" at bounding box center [347, 234] width 234 height 10
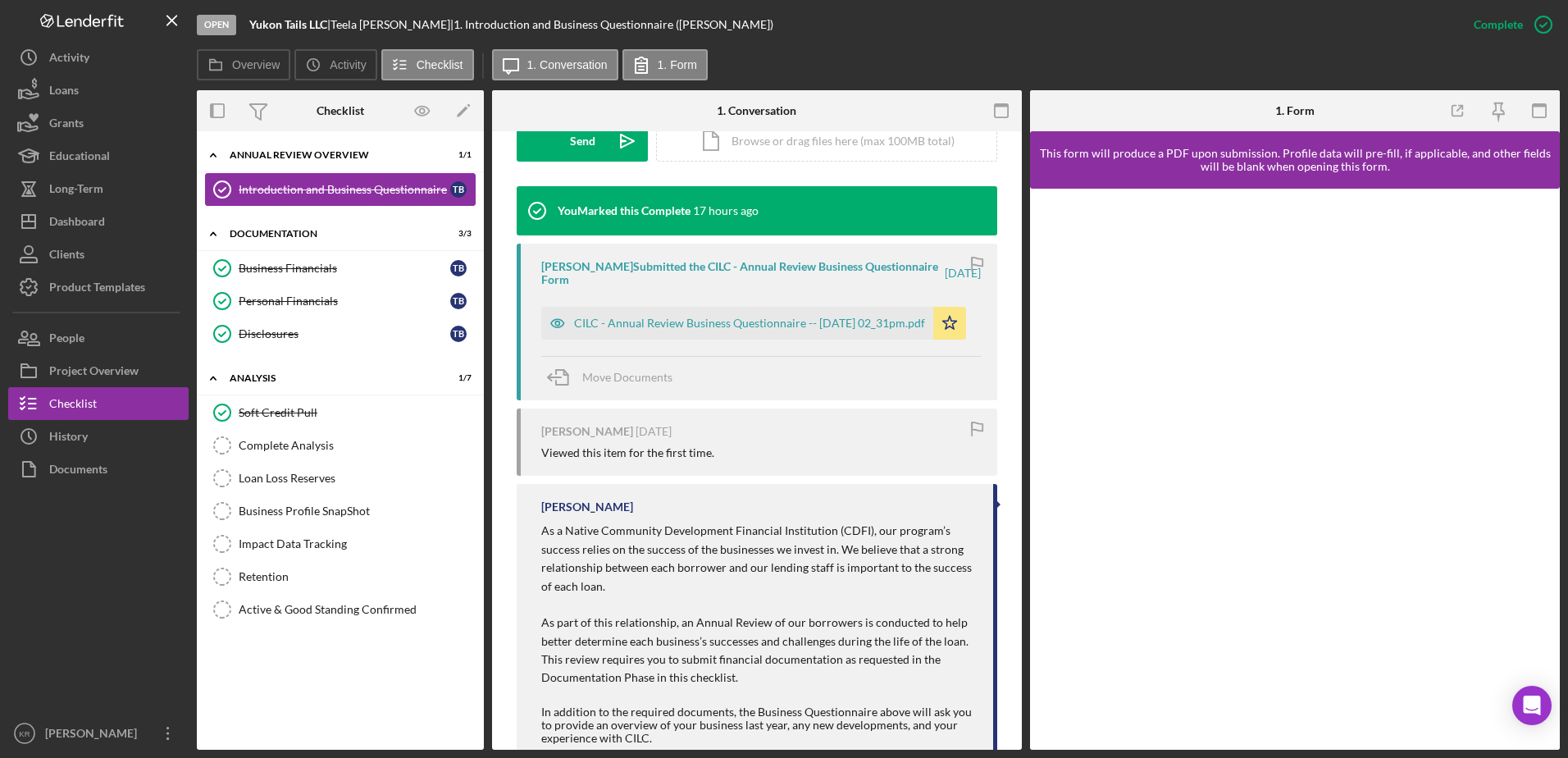
click at [289, 198] on link "Introduction and Business Questionnaire Introduction and Business Questionnaire…" at bounding box center [340, 189] width 271 height 33
click at [270, 271] on div "Business Financials" at bounding box center [344, 267] width 212 height 13
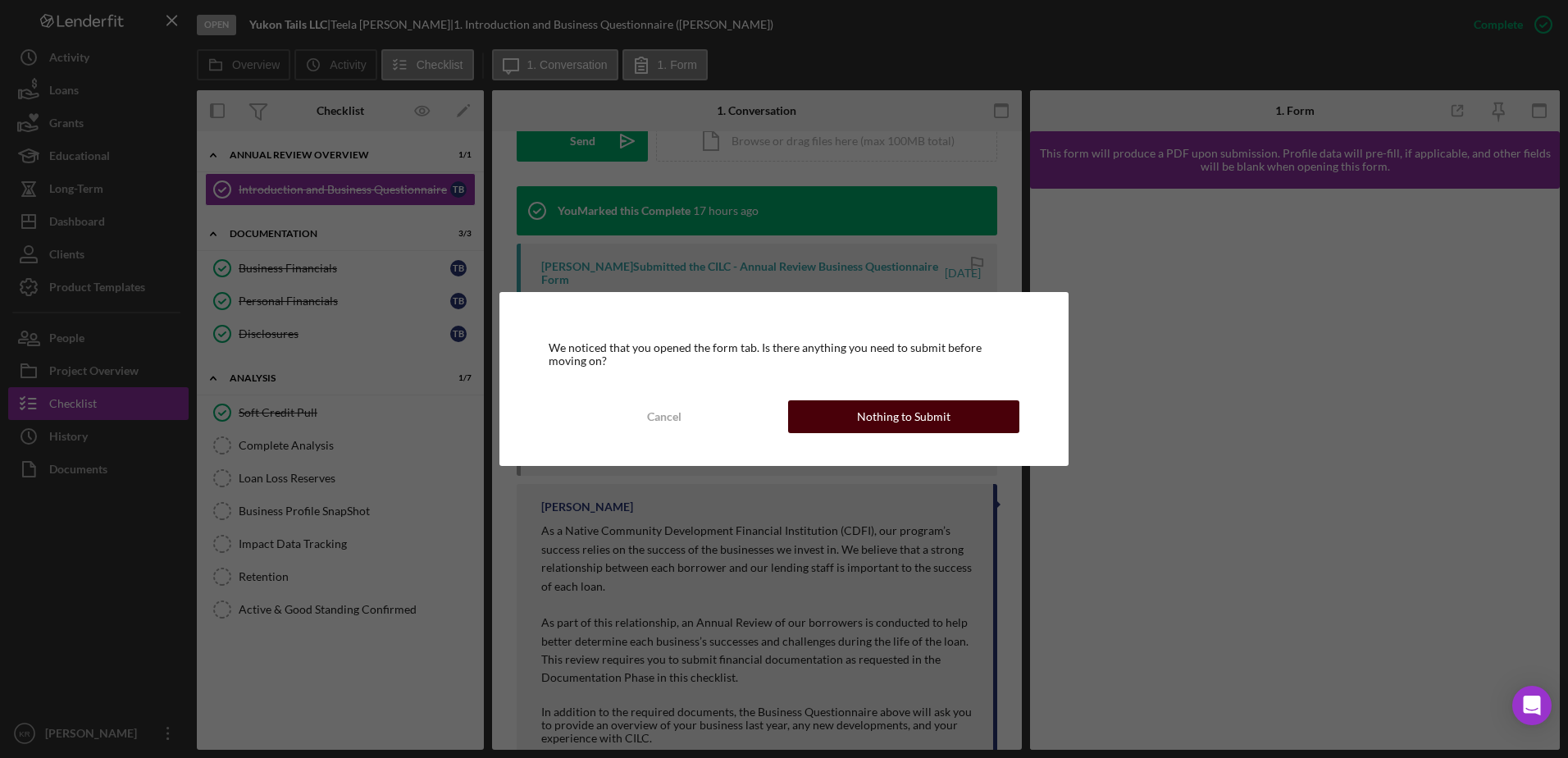
click at [801, 413] on button "Nothing to Submit" at bounding box center [903, 418] width 231 height 33
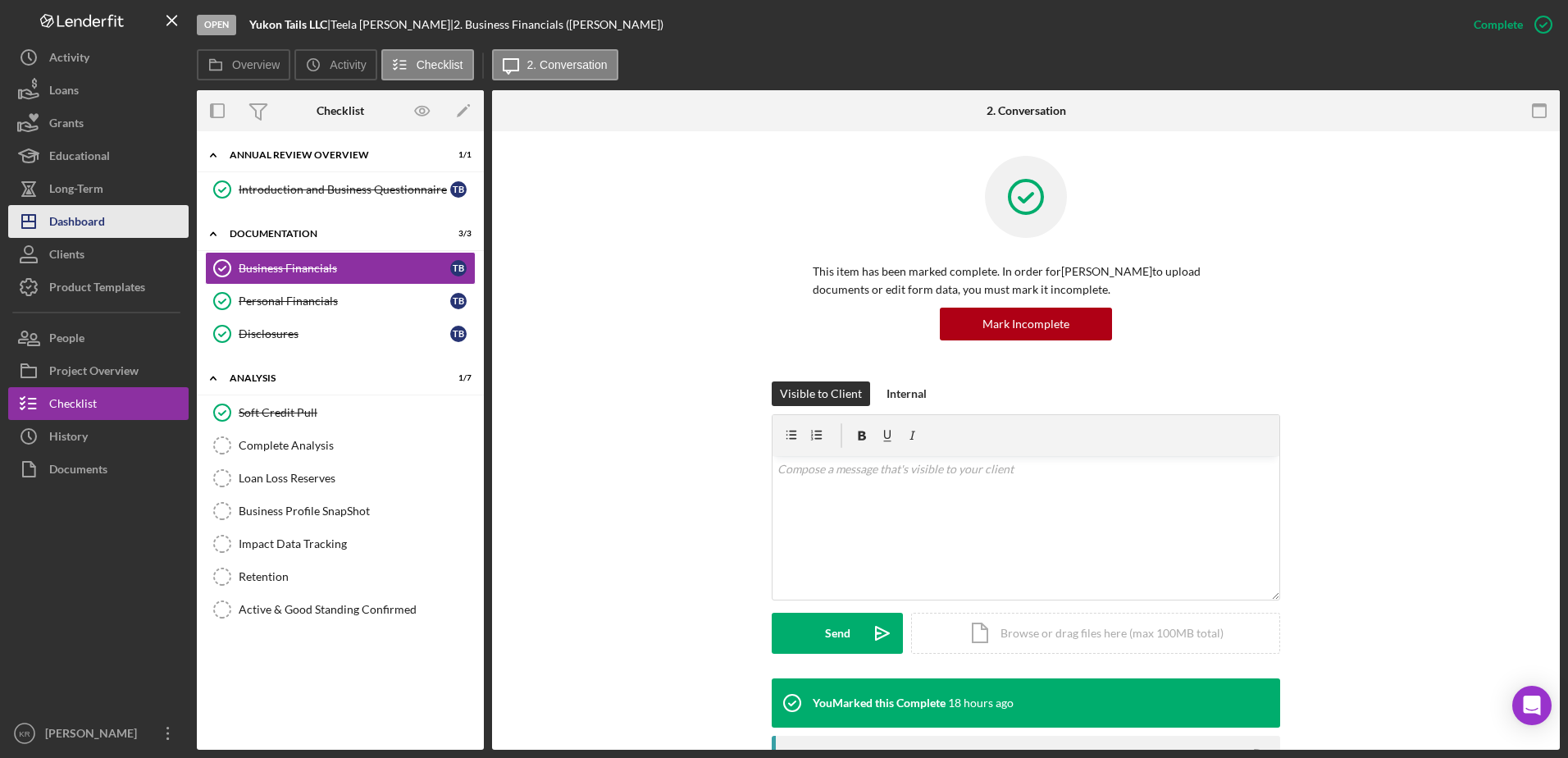
click at [76, 219] on div "Dashboard" at bounding box center [76, 223] width 56 height 37
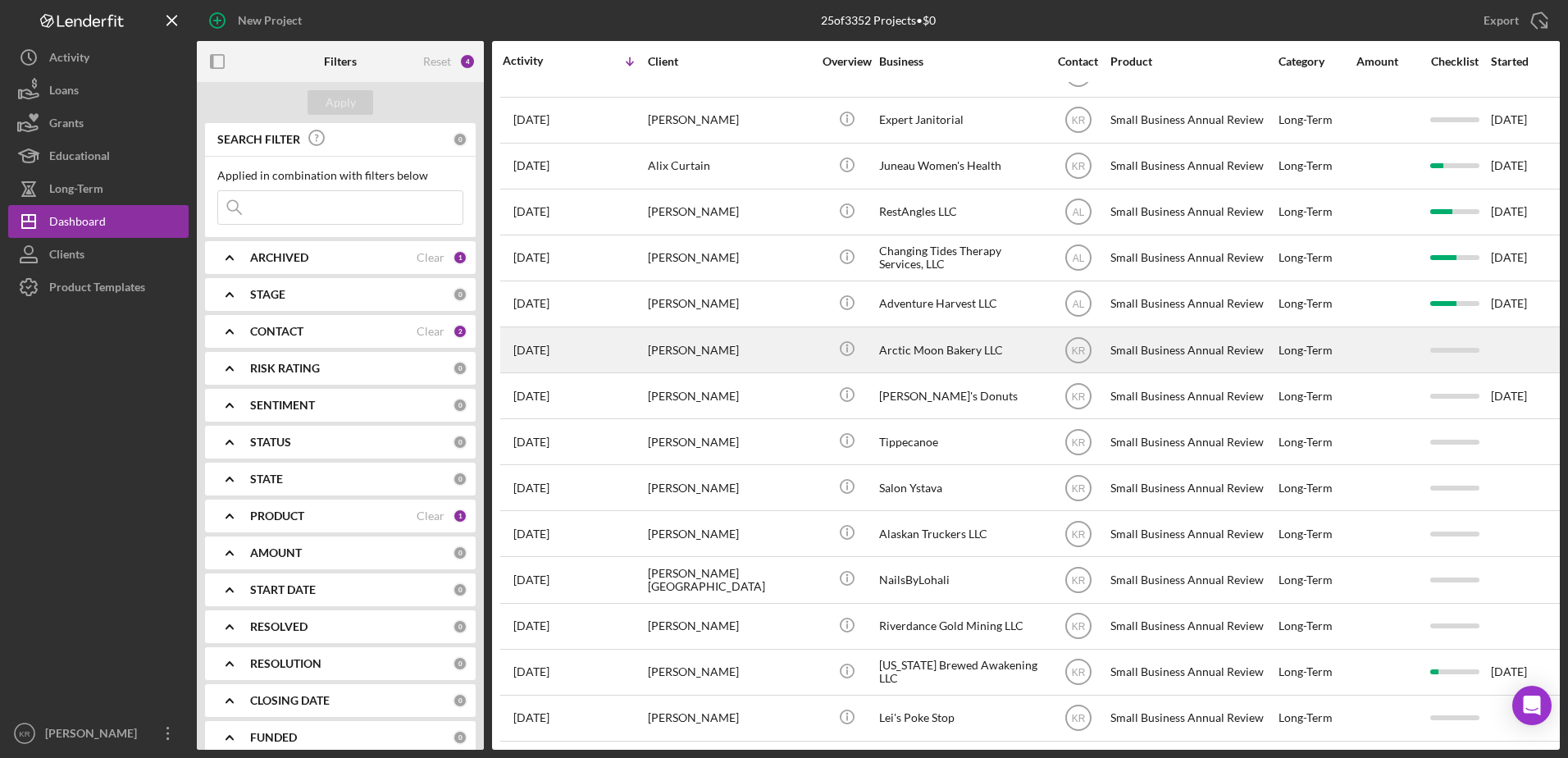
scroll to position [504, 0]
